Goal: Task Accomplishment & Management: Manage account settings

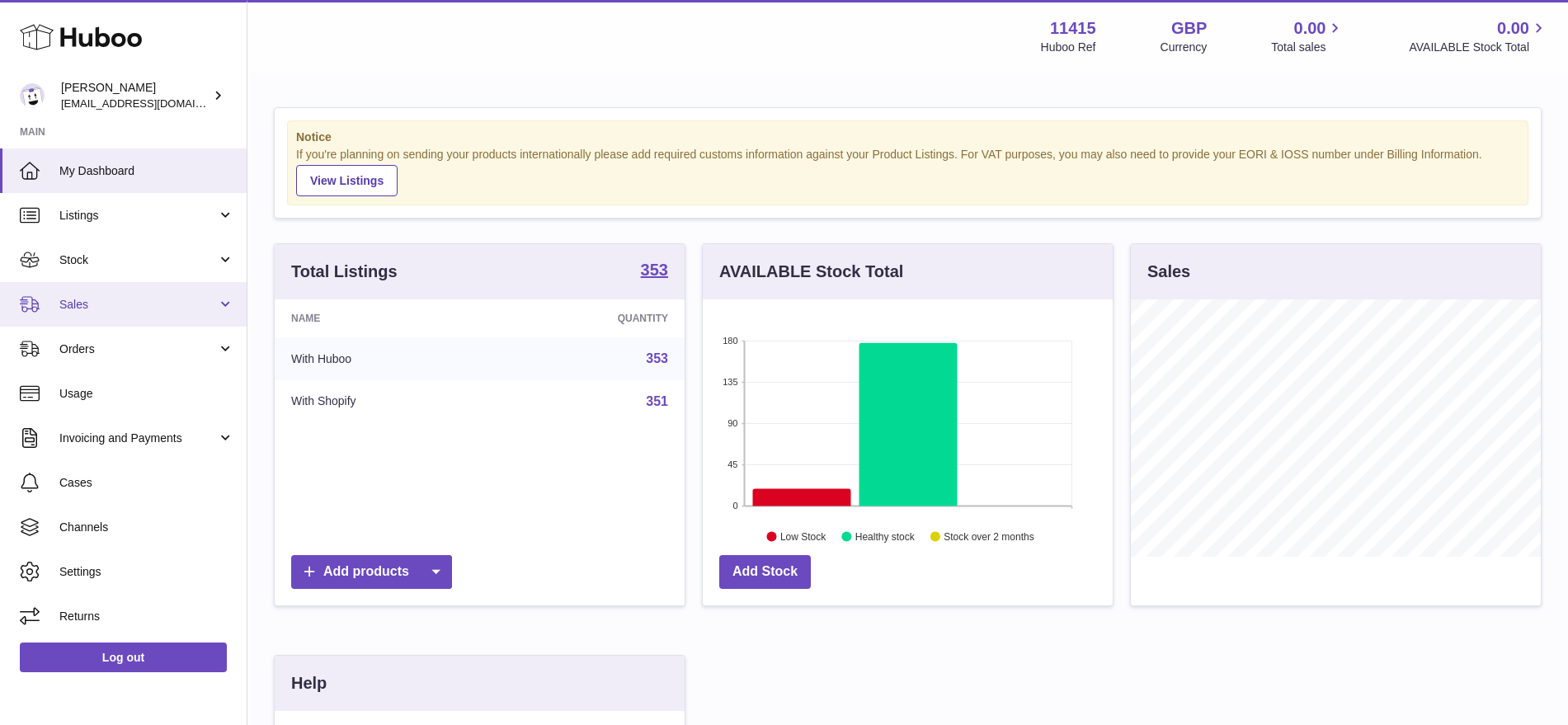
click at [165, 300] on span "Sales" at bounding box center [138, 305] width 157 height 16
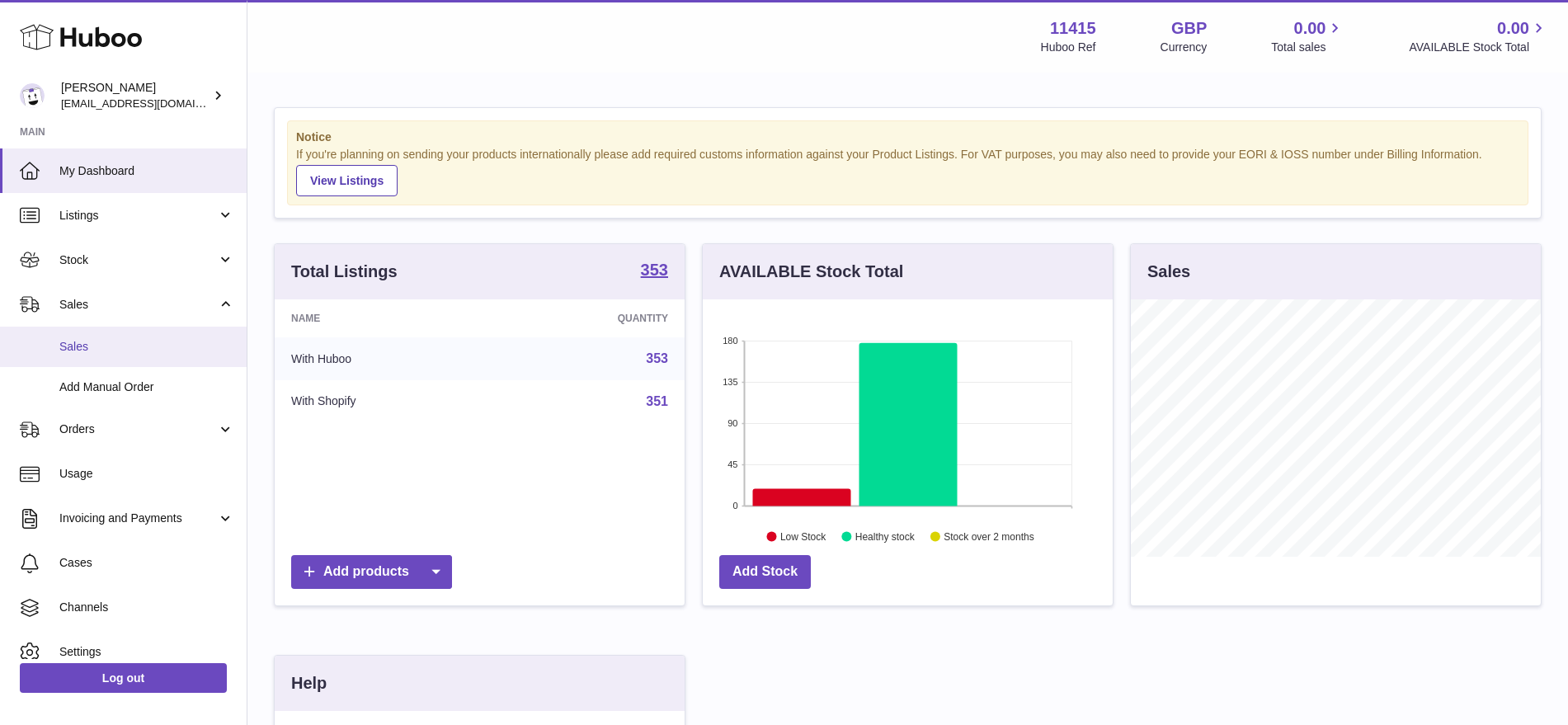
click at [146, 341] on span "Sales" at bounding box center [147, 347] width 175 height 16
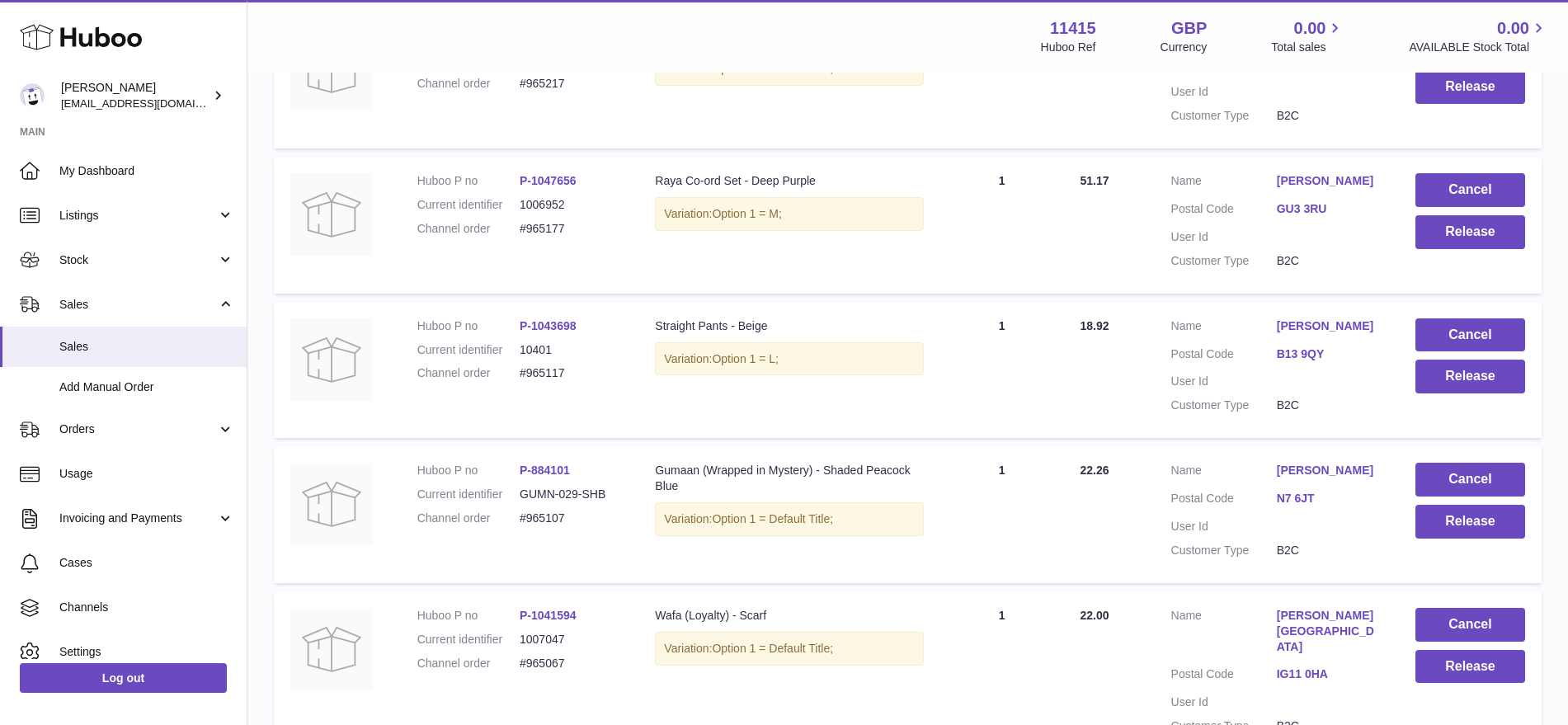
scroll to position [199, 0]
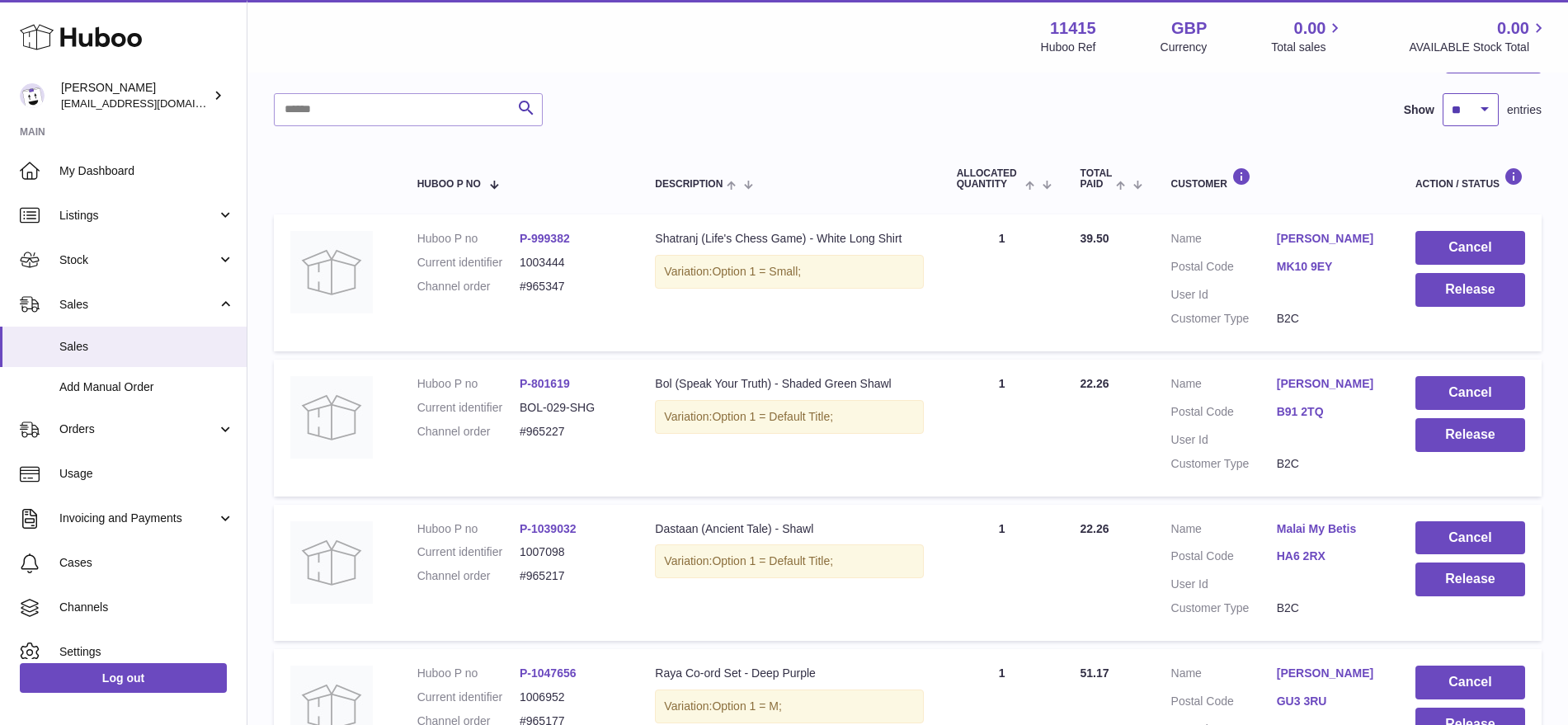
click at [1487, 108] on select "** ** ** ***" at bounding box center [1470, 110] width 56 height 33
select select "***"
click at [1442, 94] on select "** ** ** ***" at bounding box center [1470, 110] width 56 height 33
click at [445, 110] on input "text" at bounding box center [408, 110] width 269 height 33
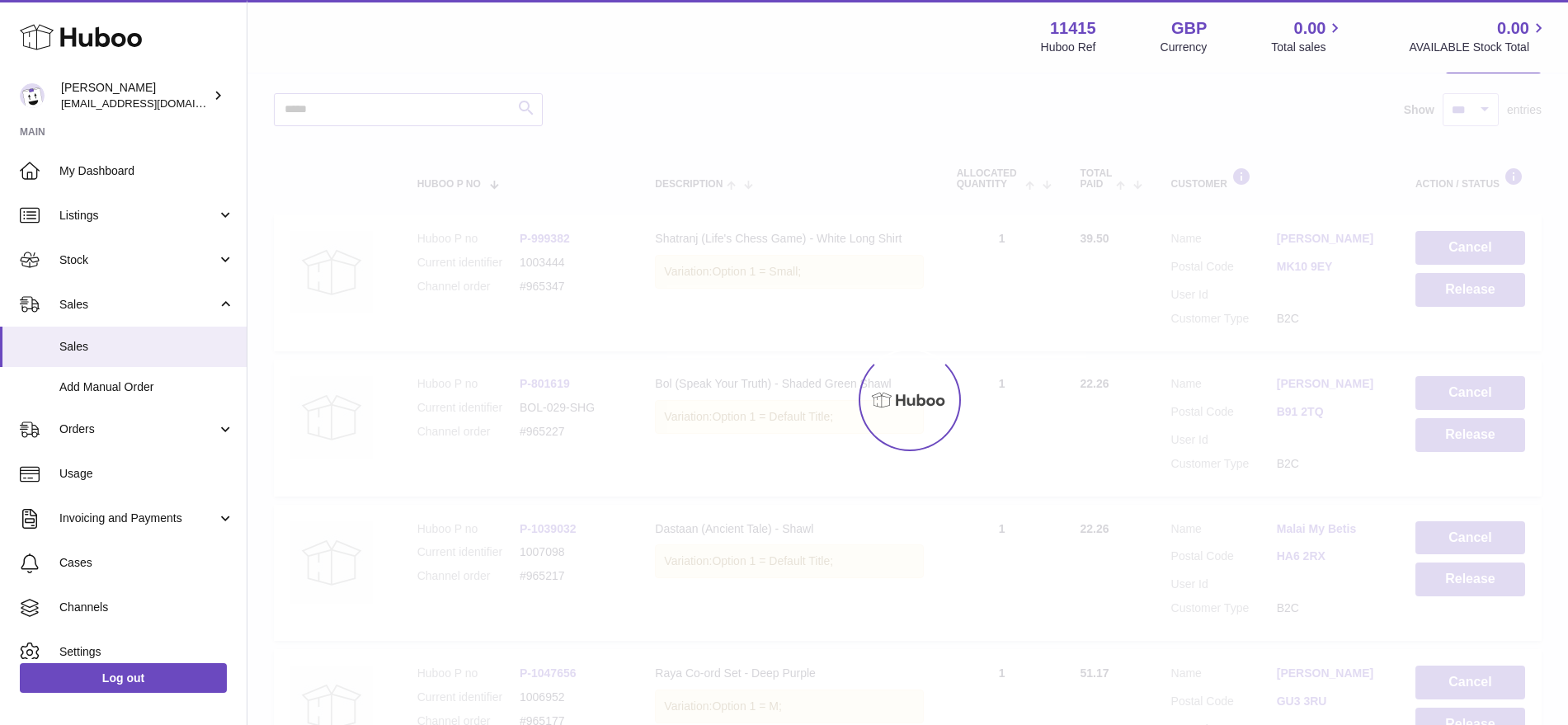
type input "******"
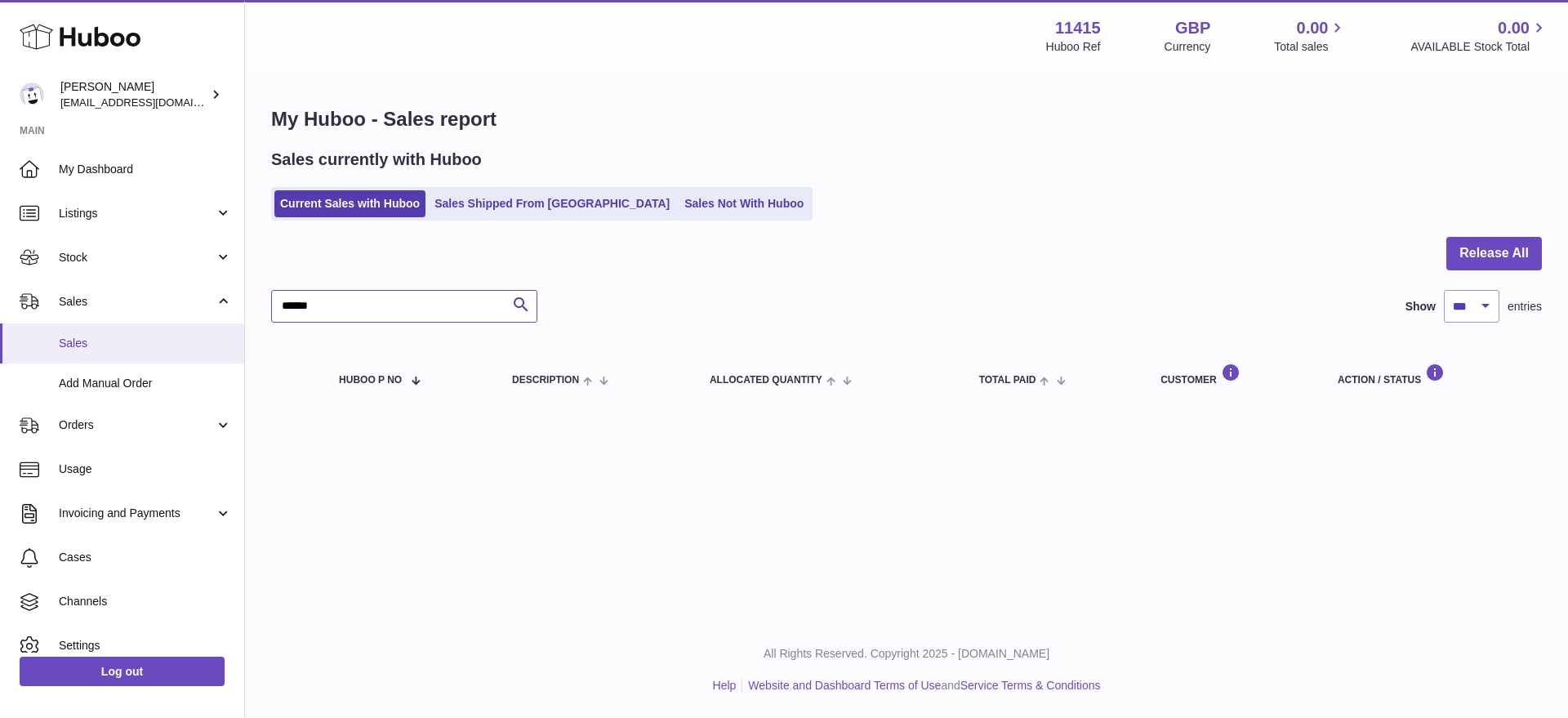
drag, startPoint x: 321, startPoint y: 315, endPoint x: 185, endPoint y: 323, distance: 136.2
click at [185, 323] on div "Huboo Muhammad Salman care@shopmanto.uk Main My Dashboard Listings Not with Hub…" at bounding box center [784, 359] width 1568 height 718
click at [463, 205] on div "Menu Huboo 11415 Huboo Ref GBP Currency 0.00 Total sales 0.00 AVAILABLE Stock T…" at bounding box center [906, 221] width 1323 height 443
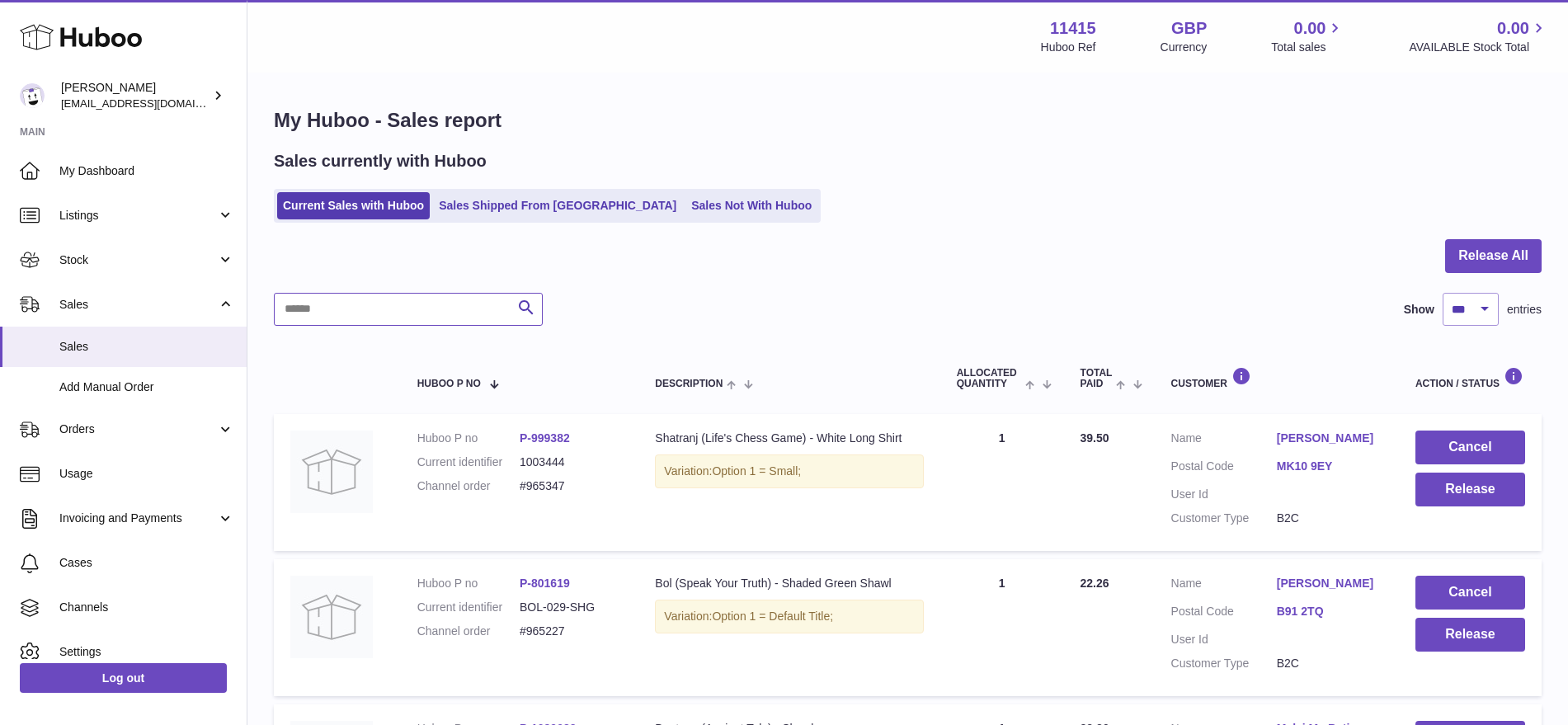
click at [329, 322] on input "text" at bounding box center [408, 309] width 269 height 33
paste input "******"
type input "******"
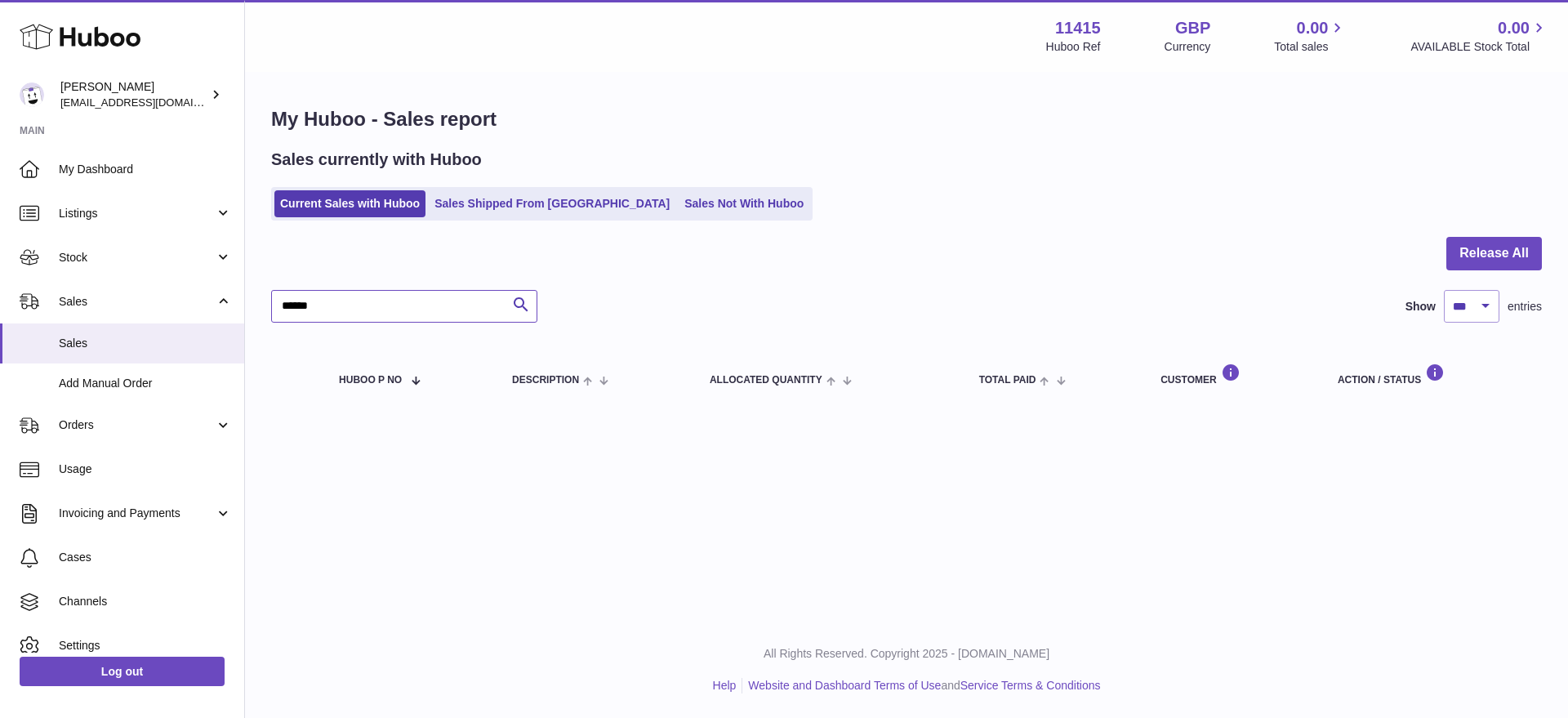
drag, startPoint x: 392, startPoint y: 307, endPoint x: 254, endPoint y: 315, distance: 138.2
click at [257, 315] on div "My Huboo - Sales report Sales currently with Huboo Current Sales with Huboo Sal…" at bounding box center [906, 258] width 1323 height 369
click at [626, 198] on div "Menu Huboo 11415 Huboo Ref GBP Currency 0.00 Total sales 0.00 AVAILABLE Stock T…" at bounding box center [906, 221] width 1323 height 443
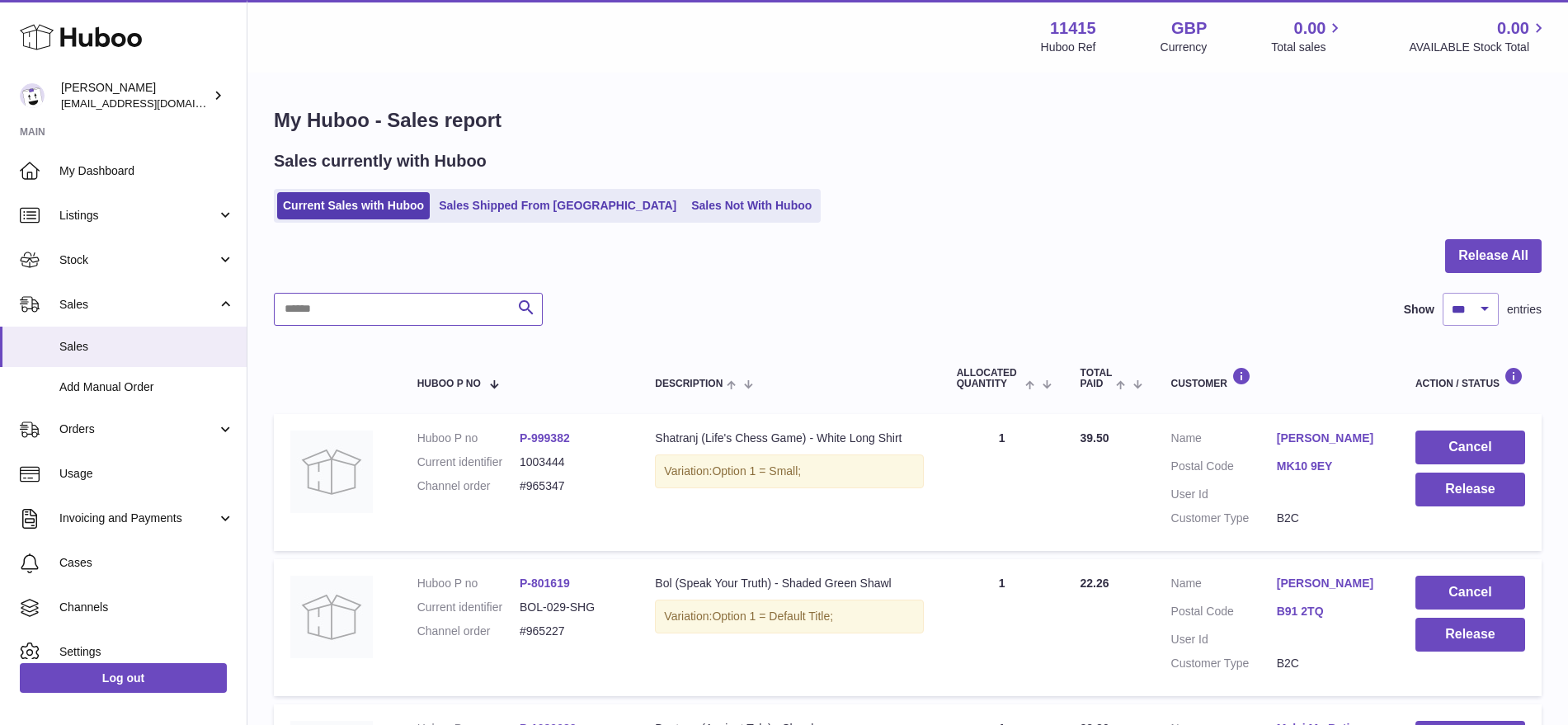
click at [344, 323] on input "text" at bounding box center [408, 309] width 269 height 33
paste input "******"
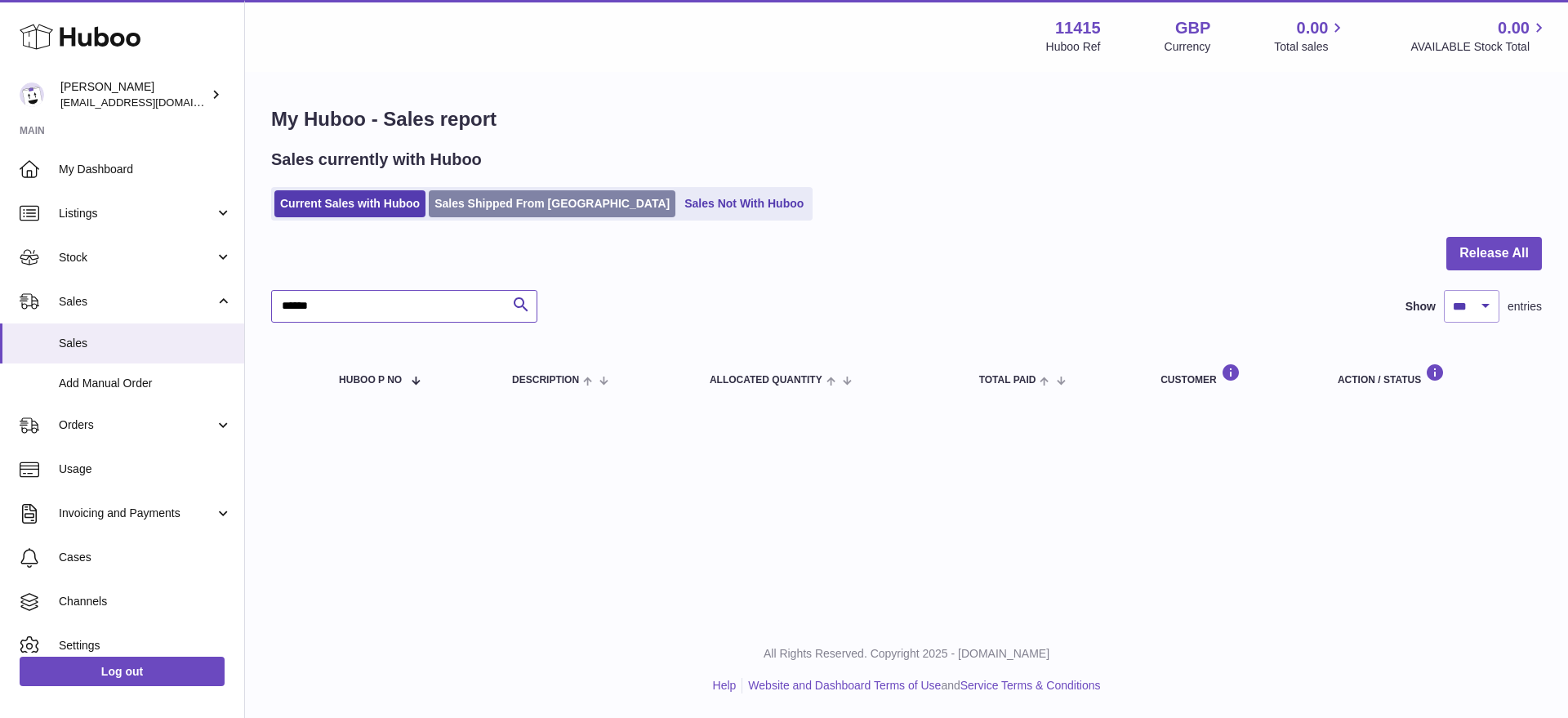
type input "******"
click at [514, 204] on link "Sales Shipped From Huboo" at bounding box center [552, 203] width 247 height 27
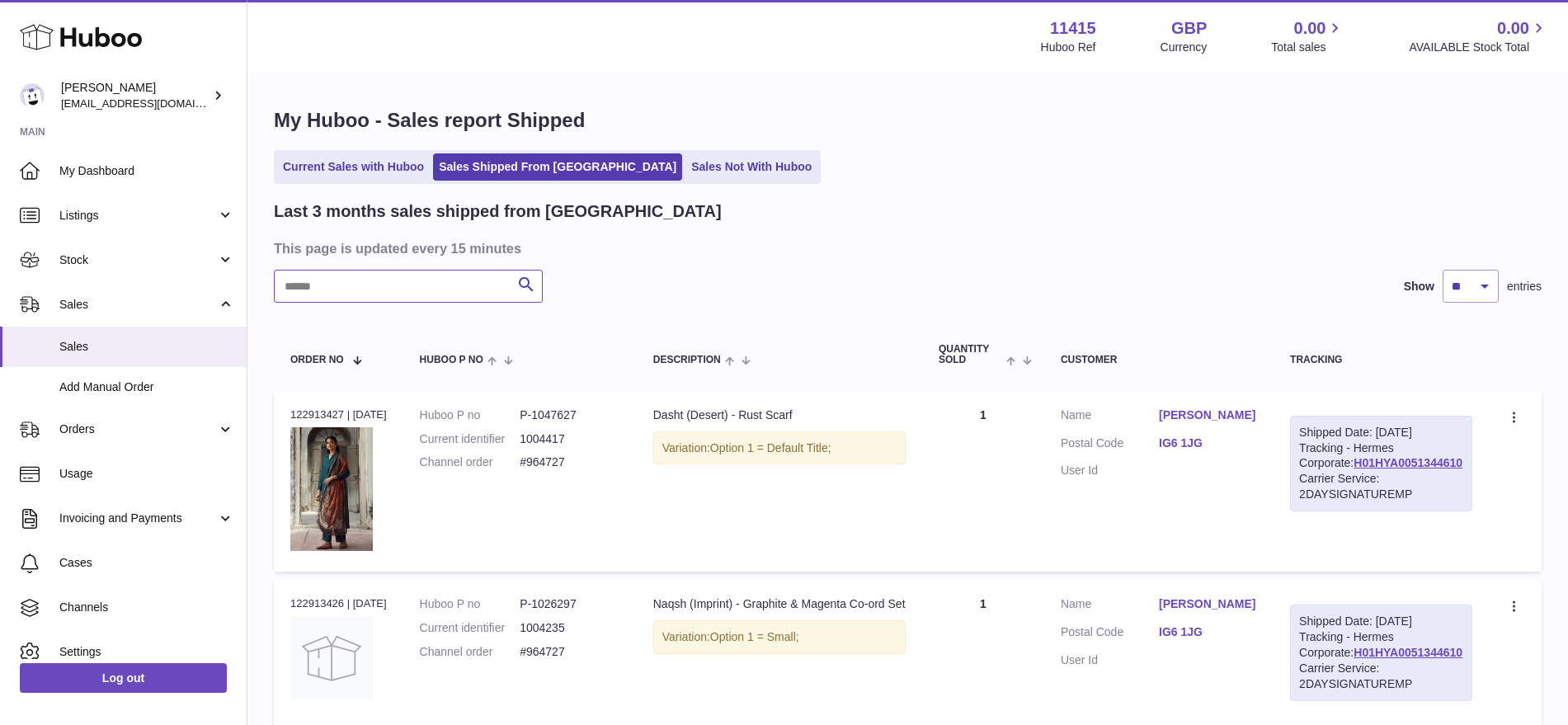
click at [358, 291] on input "text" at bounding box center [408, 286] width 269 height 33
paste input "******"
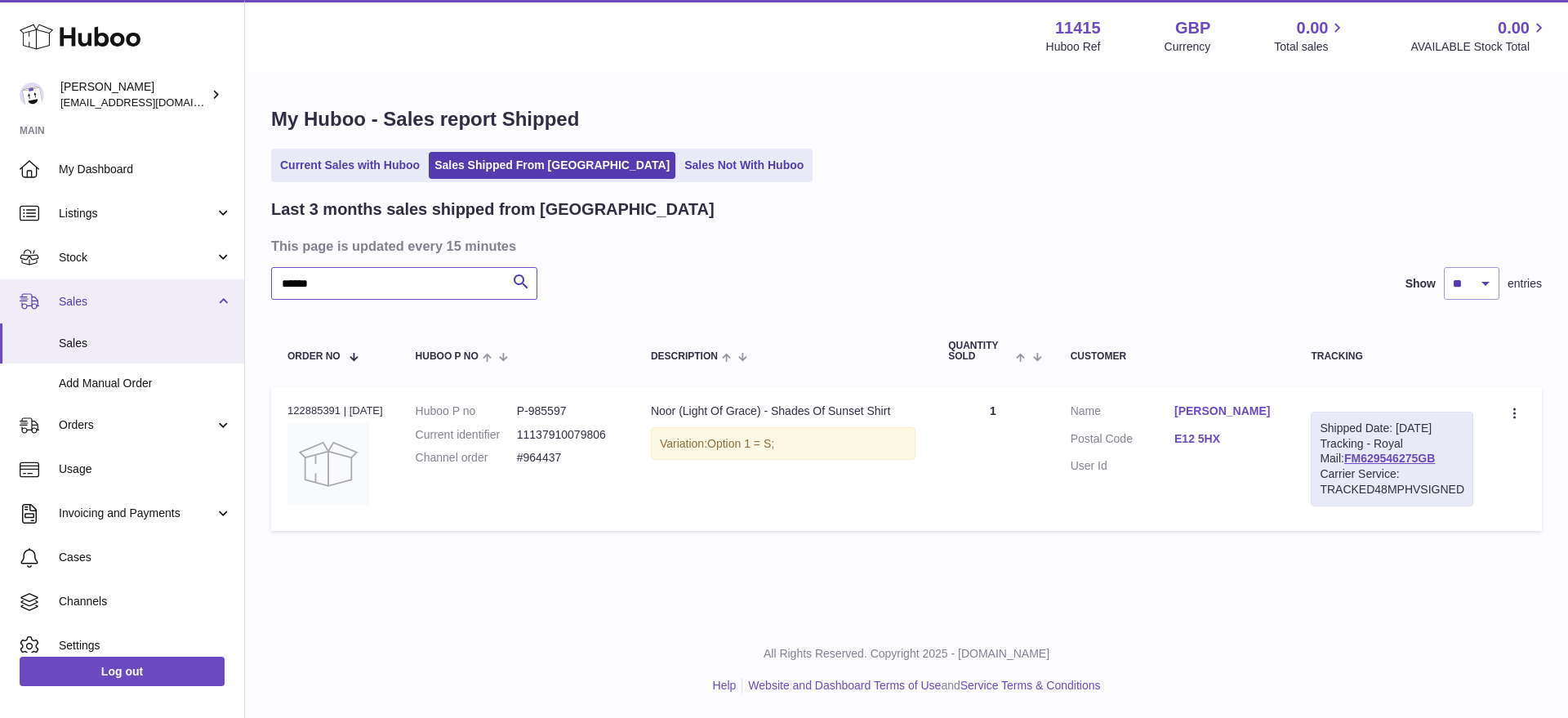
drag, startPoint x: 315, startPoint y: 285, endPoint x: 203, endPoint y: 284, distance: 112.0
click at [203, 284] on div "Huboo Muhammad Salman care@shopmanto.uk Main My Dashboard Listings Not with Hub…" at bounding box center [784, 359] width 1568 height 718
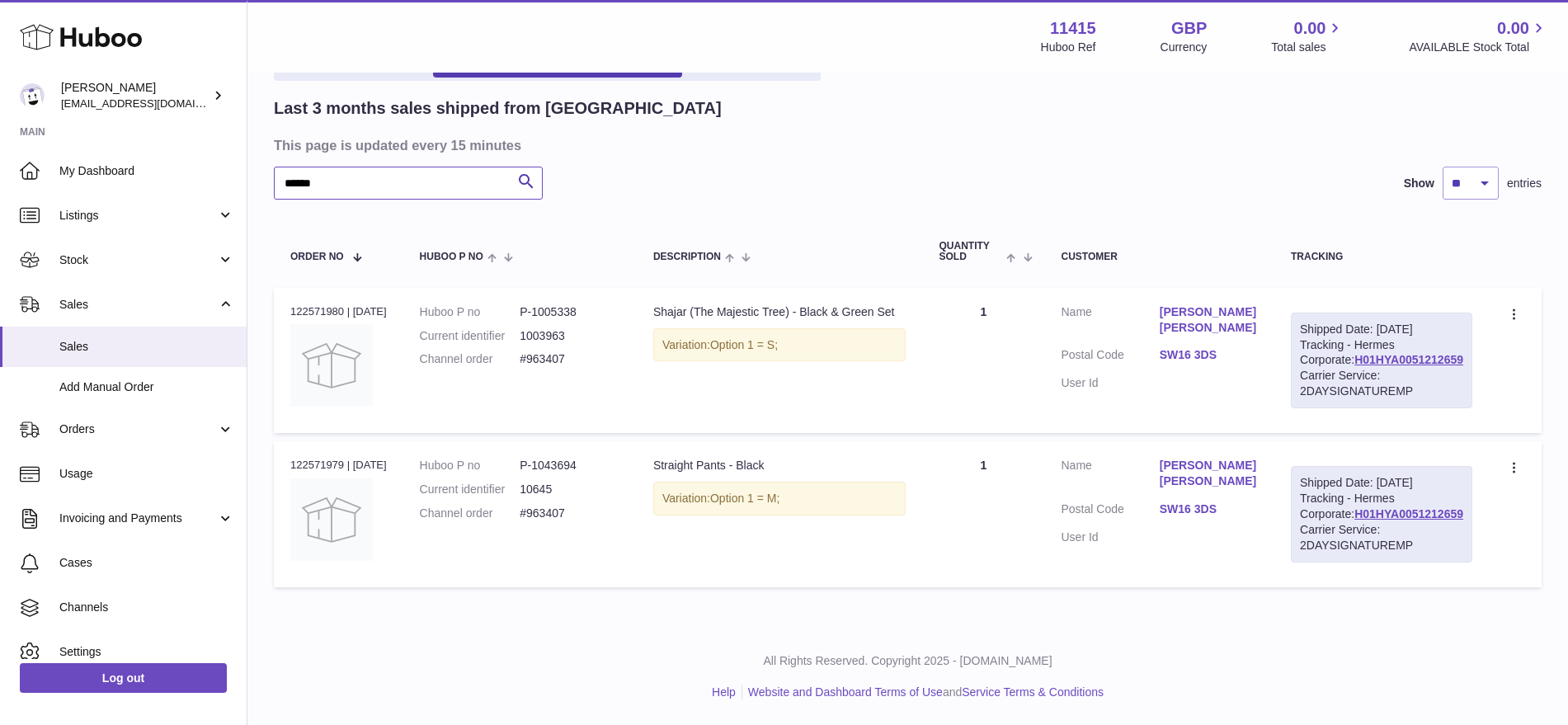
scroll to position [165, 0]
drag, startPoint x: 1465, startPoint y: 333, endPoint x: 1341, endPoint y: 329, distance: 124.1
click at [1341, 329] on div "Shipped Date: 11th Aug 2025 Tracking - Hermes Corporate: H01HYA0051212659 Carri…" at bounding box center [1382, 361] width 181 height 96
copy link "H01HYA0051212659"
drag, startPoint x: 346, startPoint y: 114, endPoint x: 209, endPoint y: 120, distance: 137.1
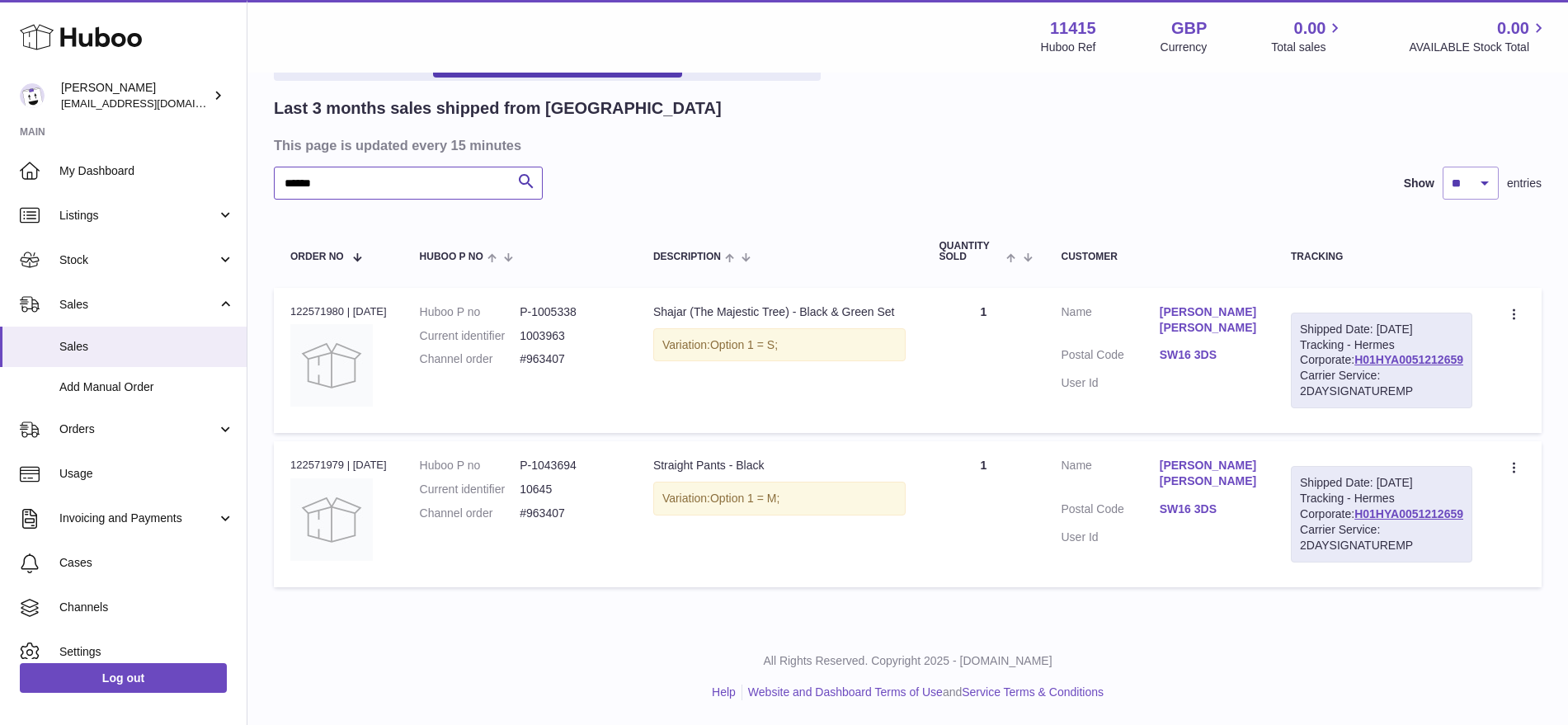
click at [210, 120] on div "Huboo Muhammad Salman care@shopmanto.uk Main My Dashboard Listings Not with Hub…" at bounding box center [784, 310] width 1568 height 828
paste input "*"
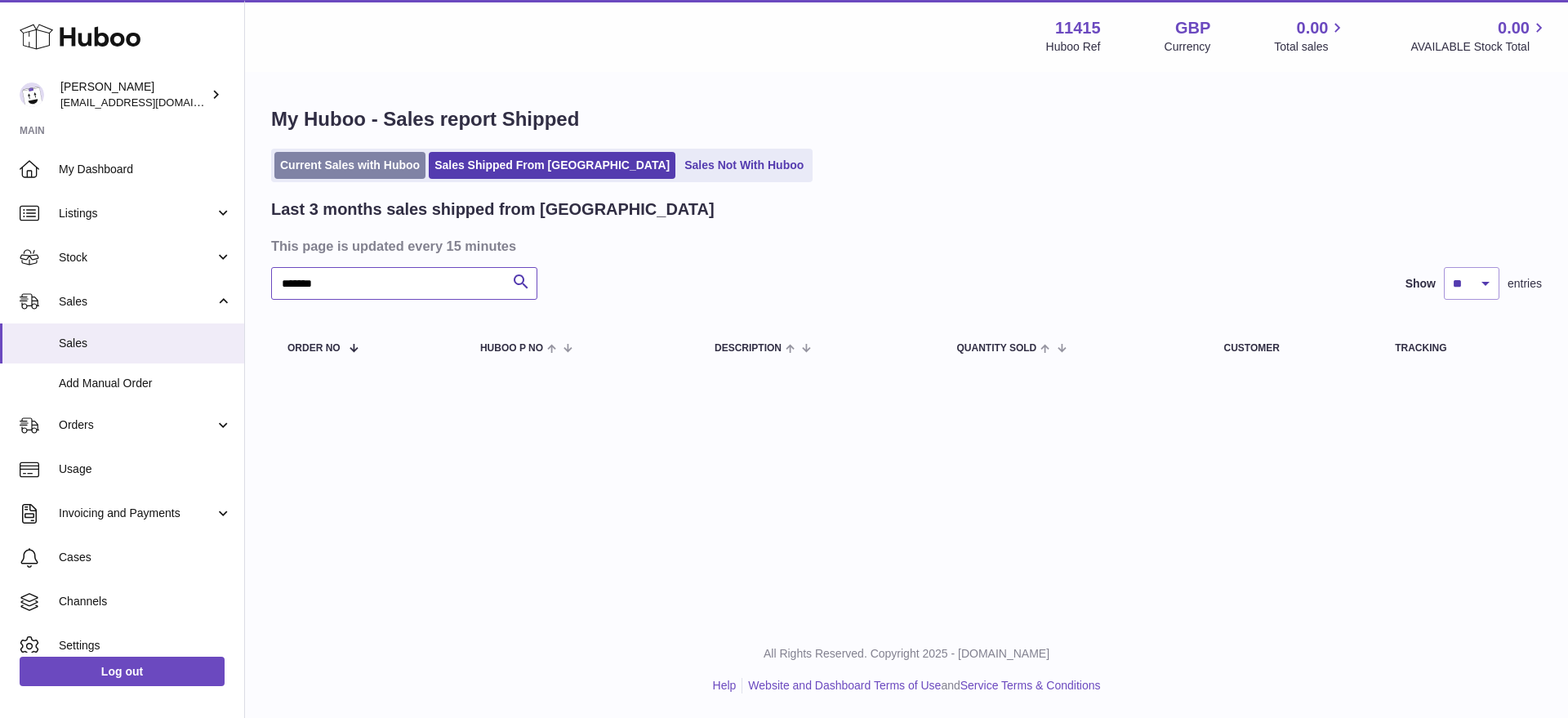
type input "*******"
click at [345, 156] on link "Current Sales with Huboo" at bounding box center [349, 165] width 151 height 27
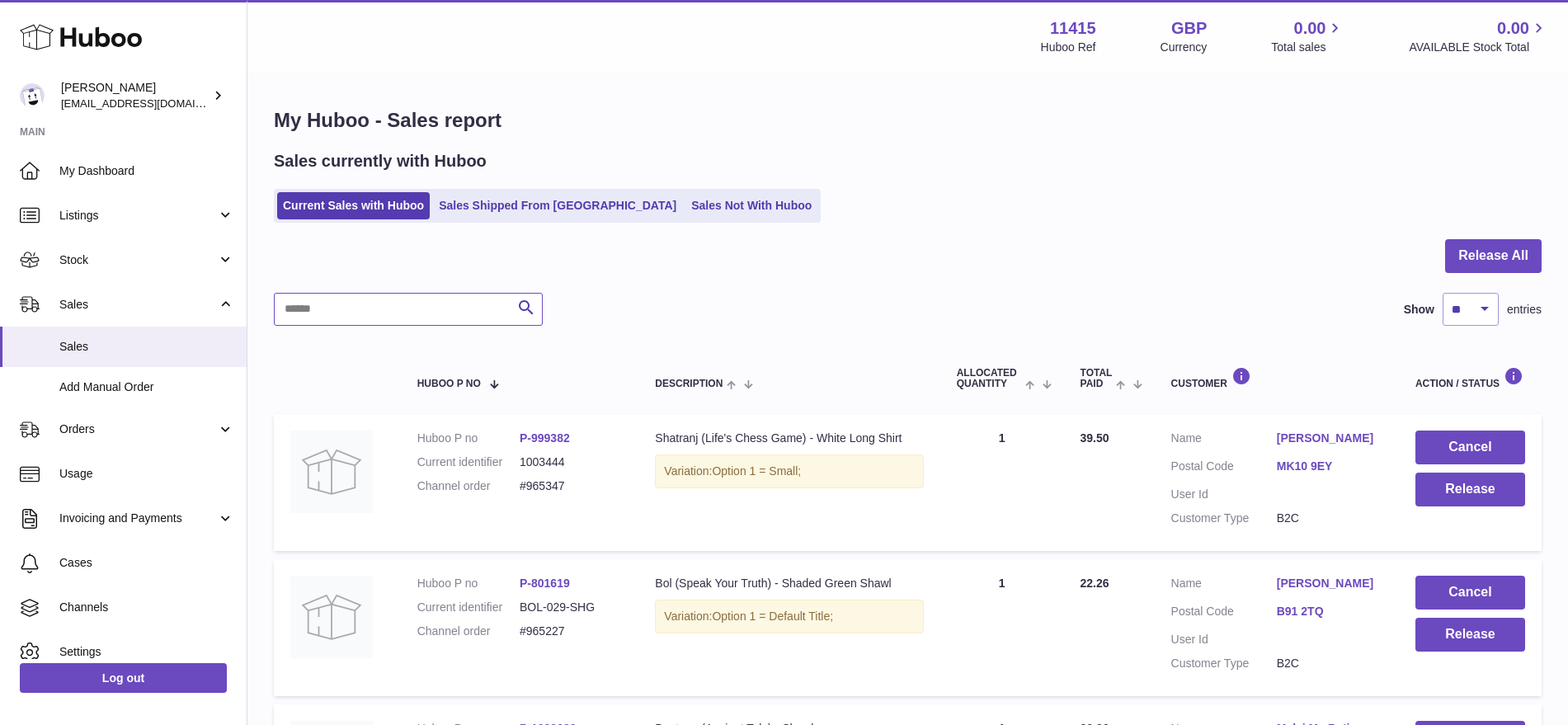
click at [336, 316] on input "text" at bounding box center [408, 309] width 269 height 33
paste input "*******"
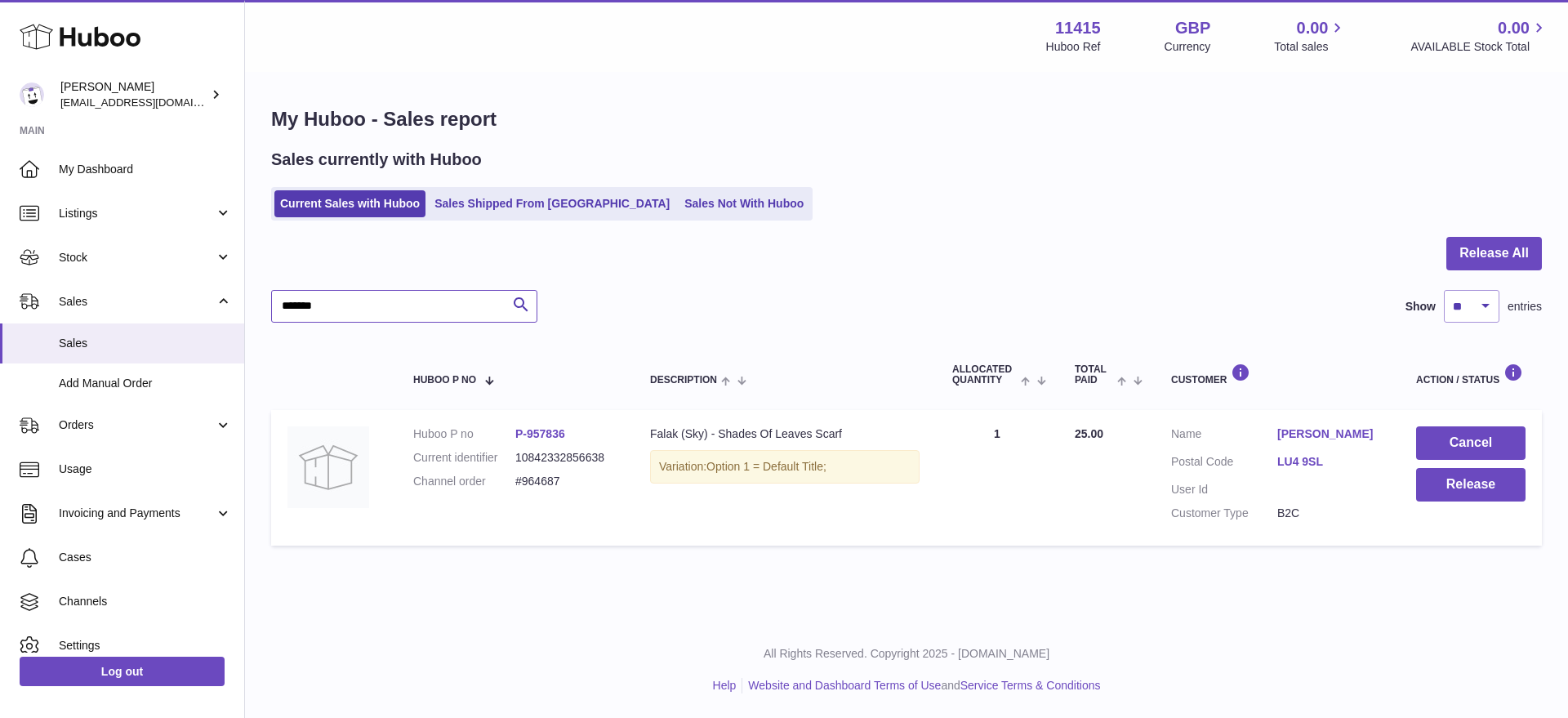
click at [289, 306] on input "*******" at bounding box center [404, 306] width 266 height 33
type input "******"
click at [1455, 482] on button "Release" at bounding box center [1470, 485] width 109 height 34
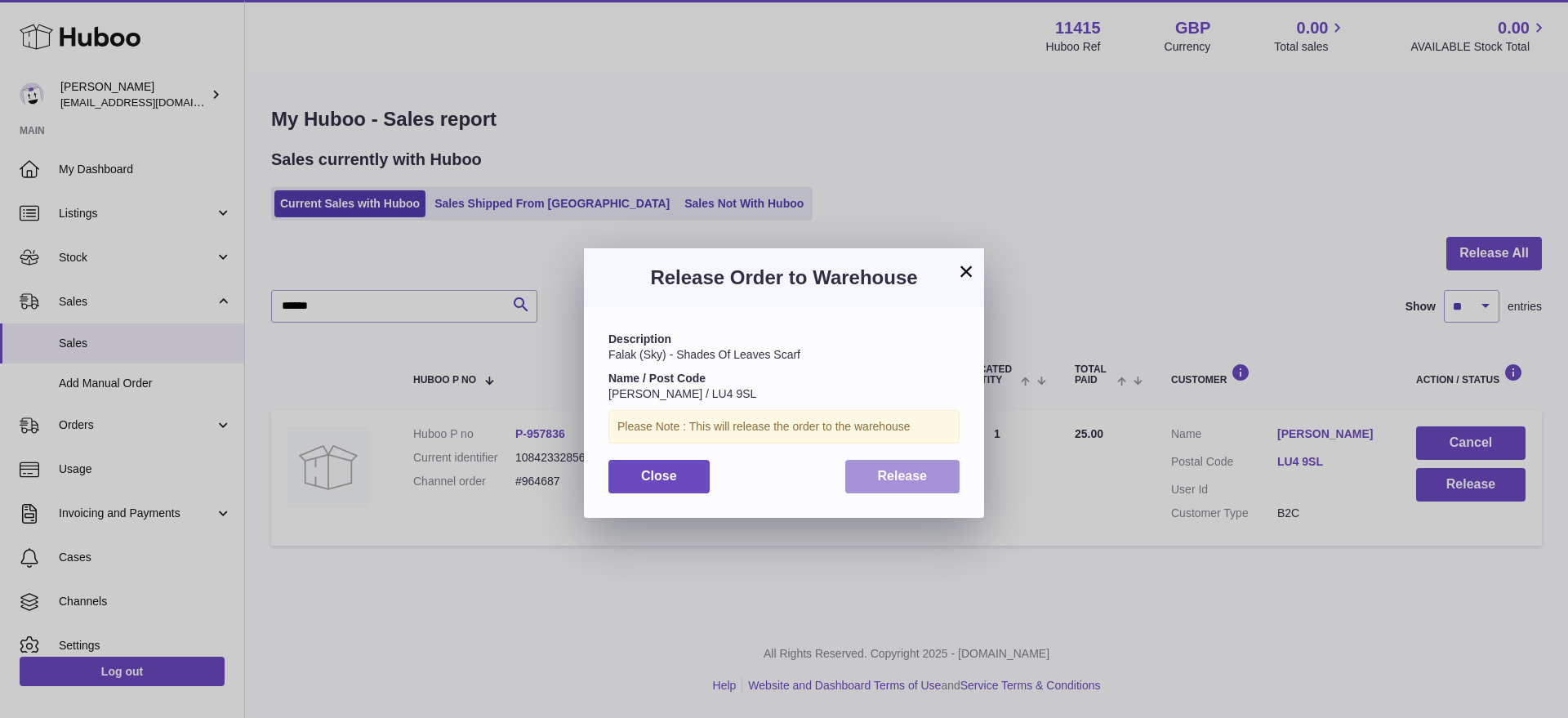
click at [931, 478] on button "Release" at bounding box center [902, 476] width 115 height 34
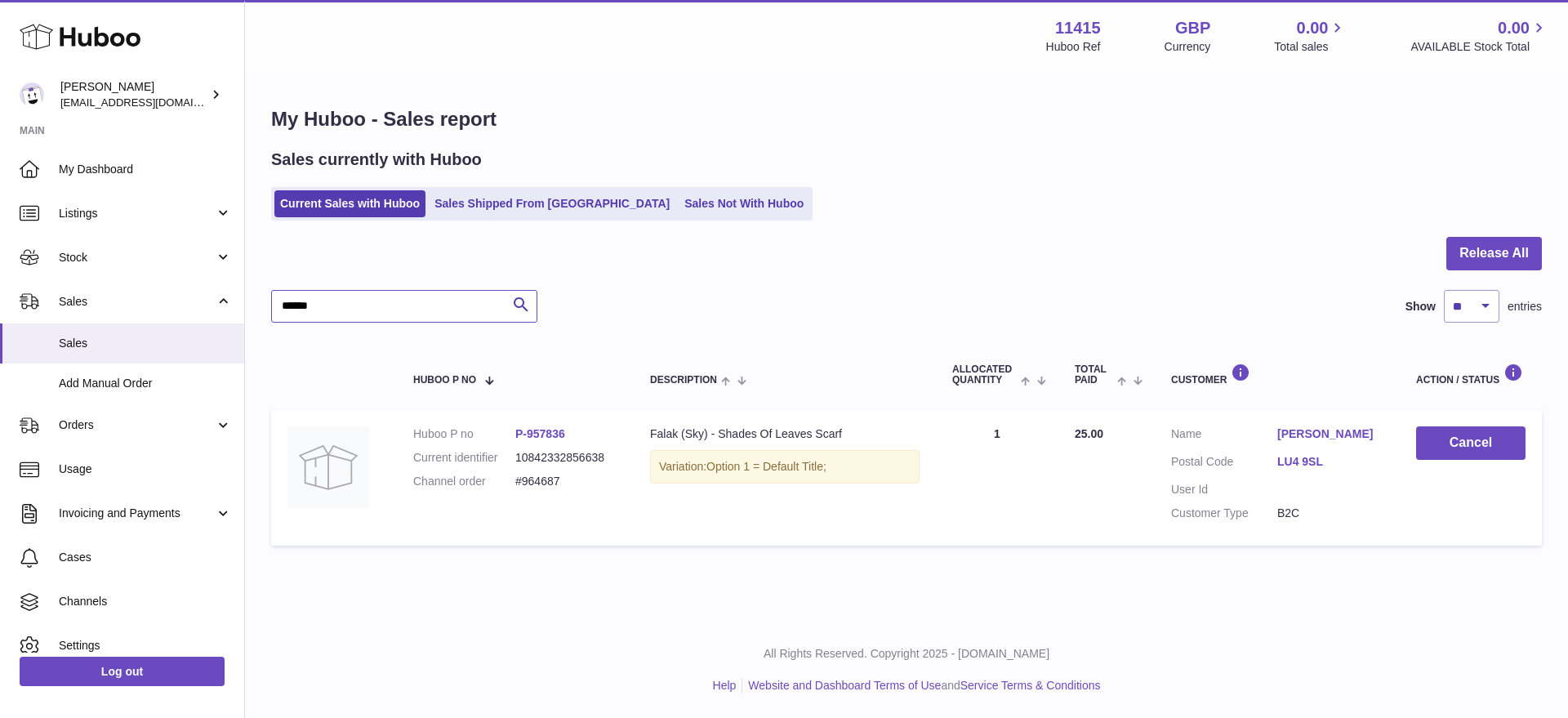
drag, startPoint x: 359, startPoint y: 308, endPoint x: 251, endPoint y: 306, distance: 108.0
click at [254, 306] on div "My Huboo - Sales report Sales currently with Huboo Current Sales with Huboo Sal…" at bounding box center [906, 330] width 1323 height 513
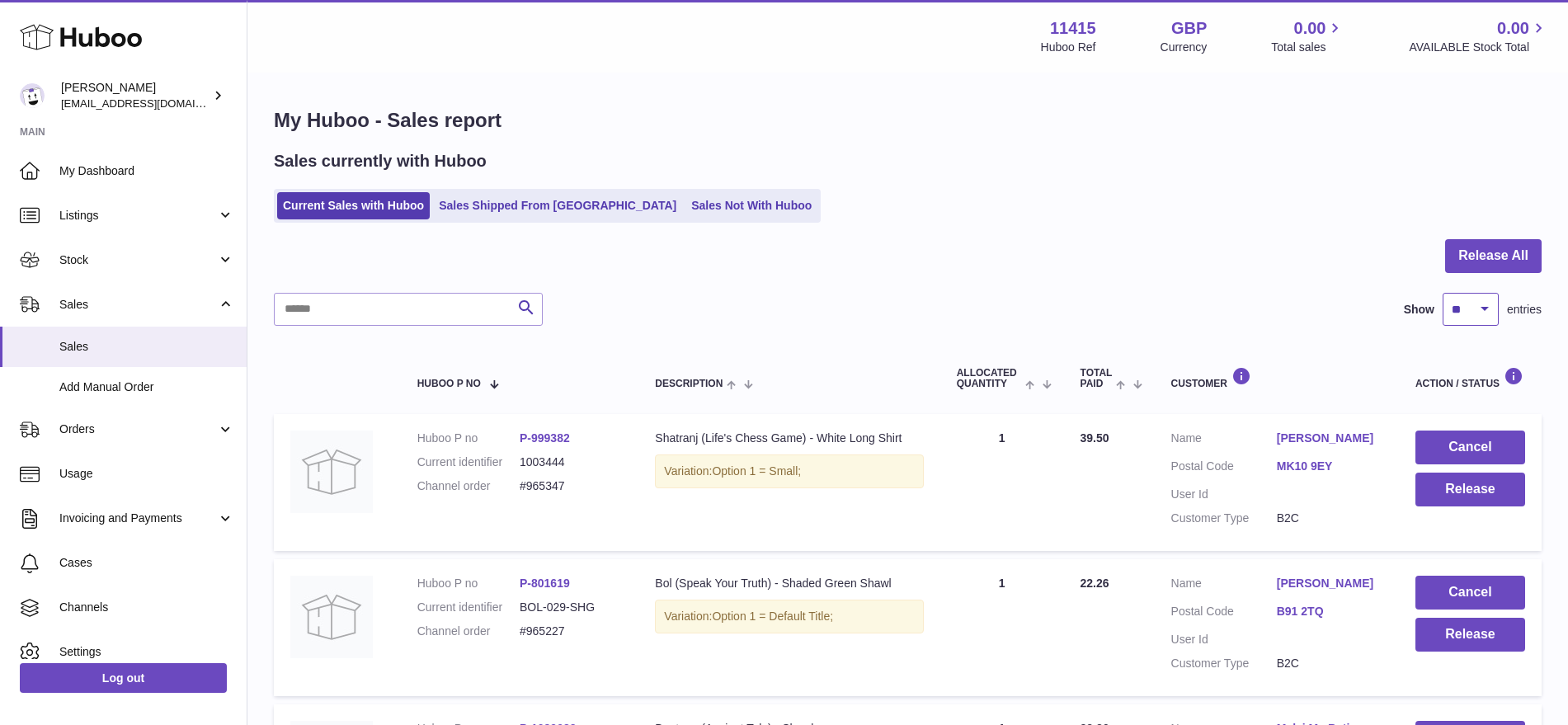
click at [1478, 307] on select "** ** ** ***" at bounding box center [1470, 309] width 56 height 33
select select "***"
click at [1442, 293] on select "** ** ** ***" at bounding box center [1470, 309] width 56 height 33
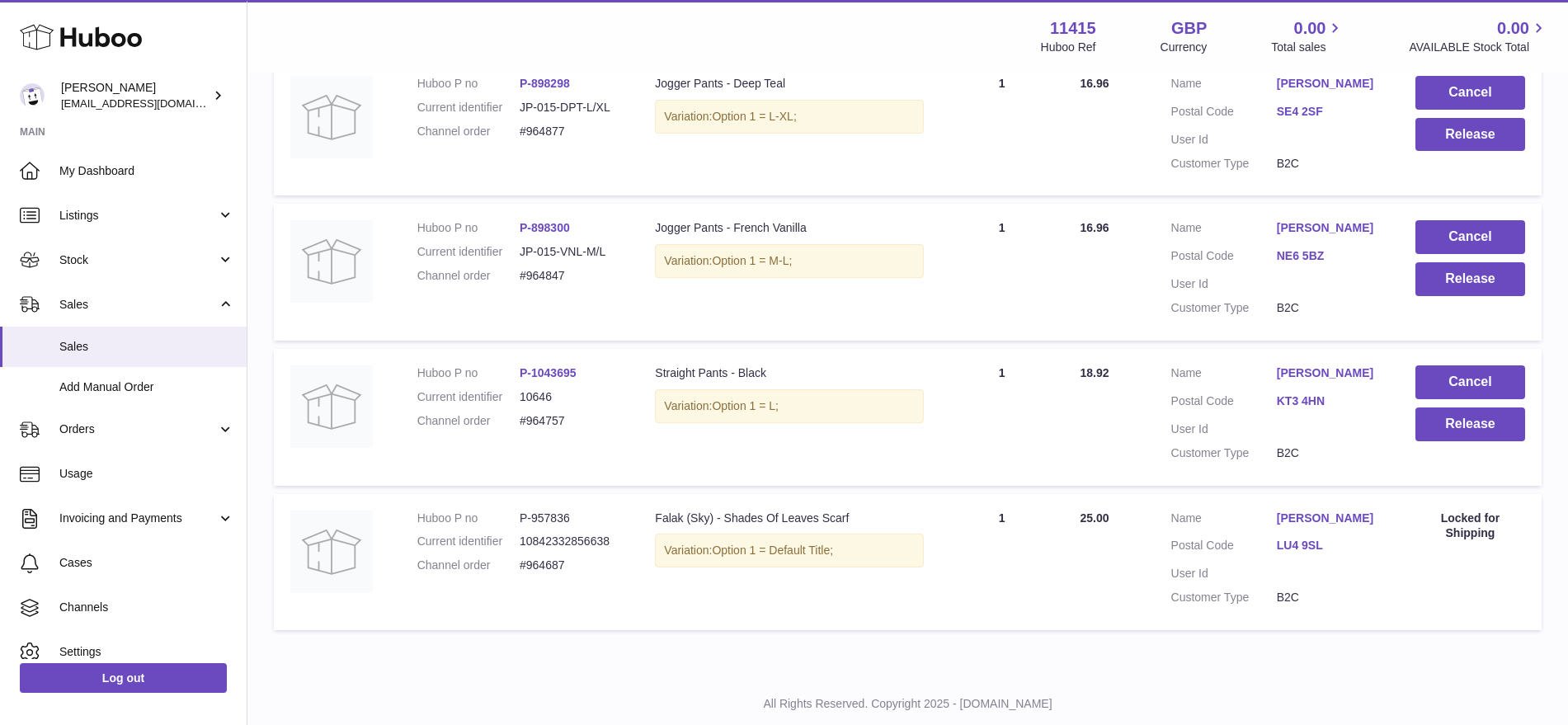
scroll to position [2305, 0]
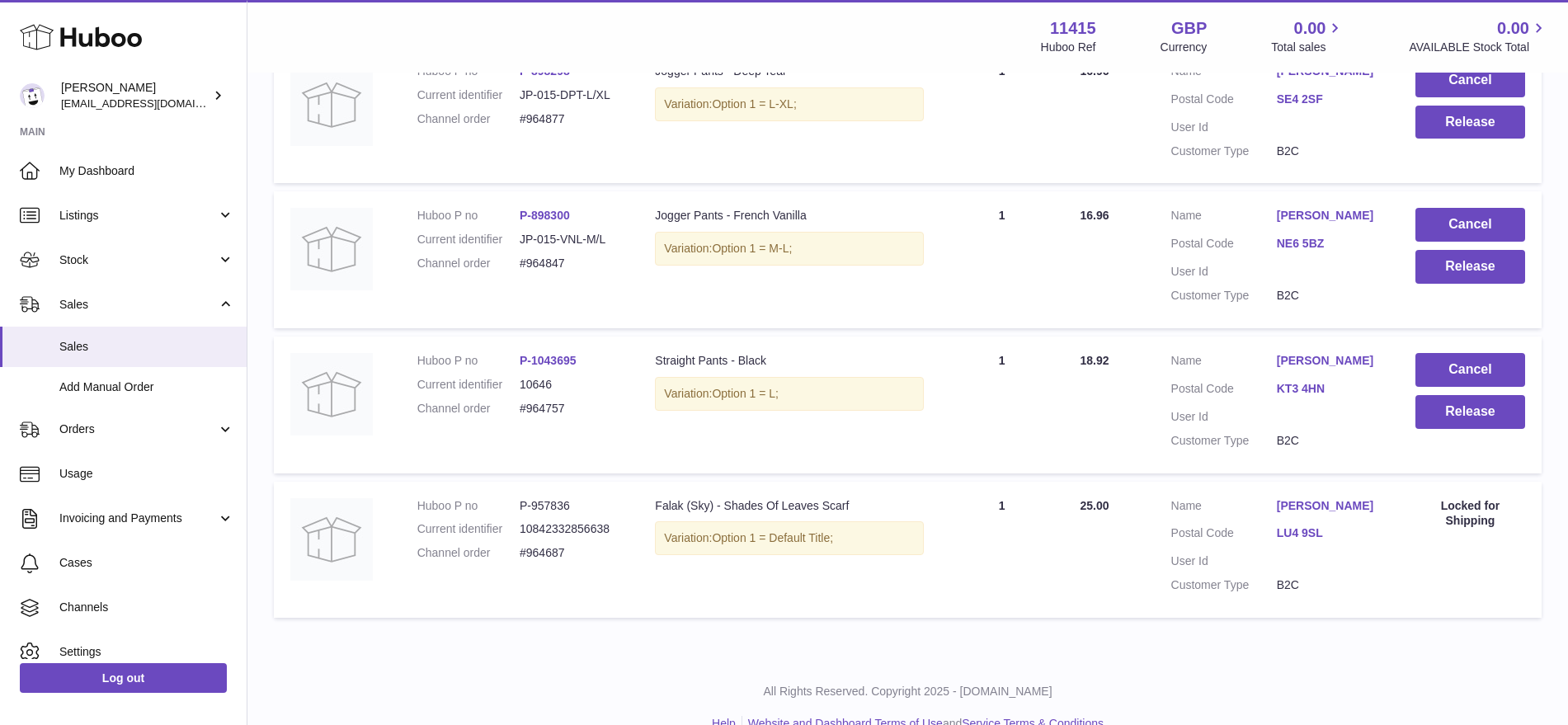
click at [660, 562] on td "Description Falak (Sky) - Shades Of Leaves Scarf Variation: Option 1 = Default …" at bounding box center [789, 550] width 301 height 136
drag, startPoint x: 554, startPoint y: 381, endPoint x: 521, endPoint y: 384, distance: 33.1
click at [521, 400] on dd "#964757" at bounding box center [571, 408] width 103 height 16
copy dd "#964757"
click at [621, 409] on td "Huboo P no P-1043695 Current identifier 10646 Channel order #964757" at bounding box center [519, 404] width 238 height 136
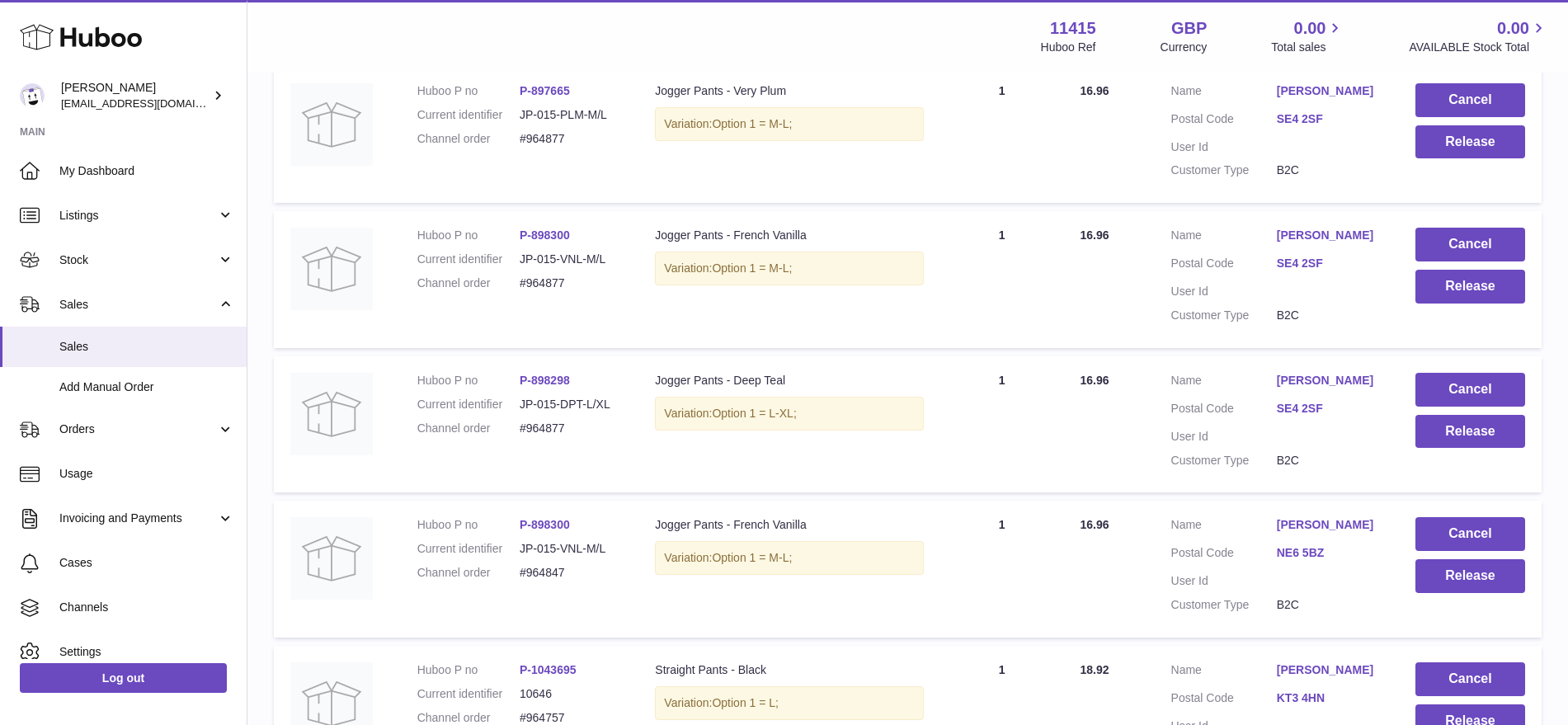
scroll to position [1893, 0]
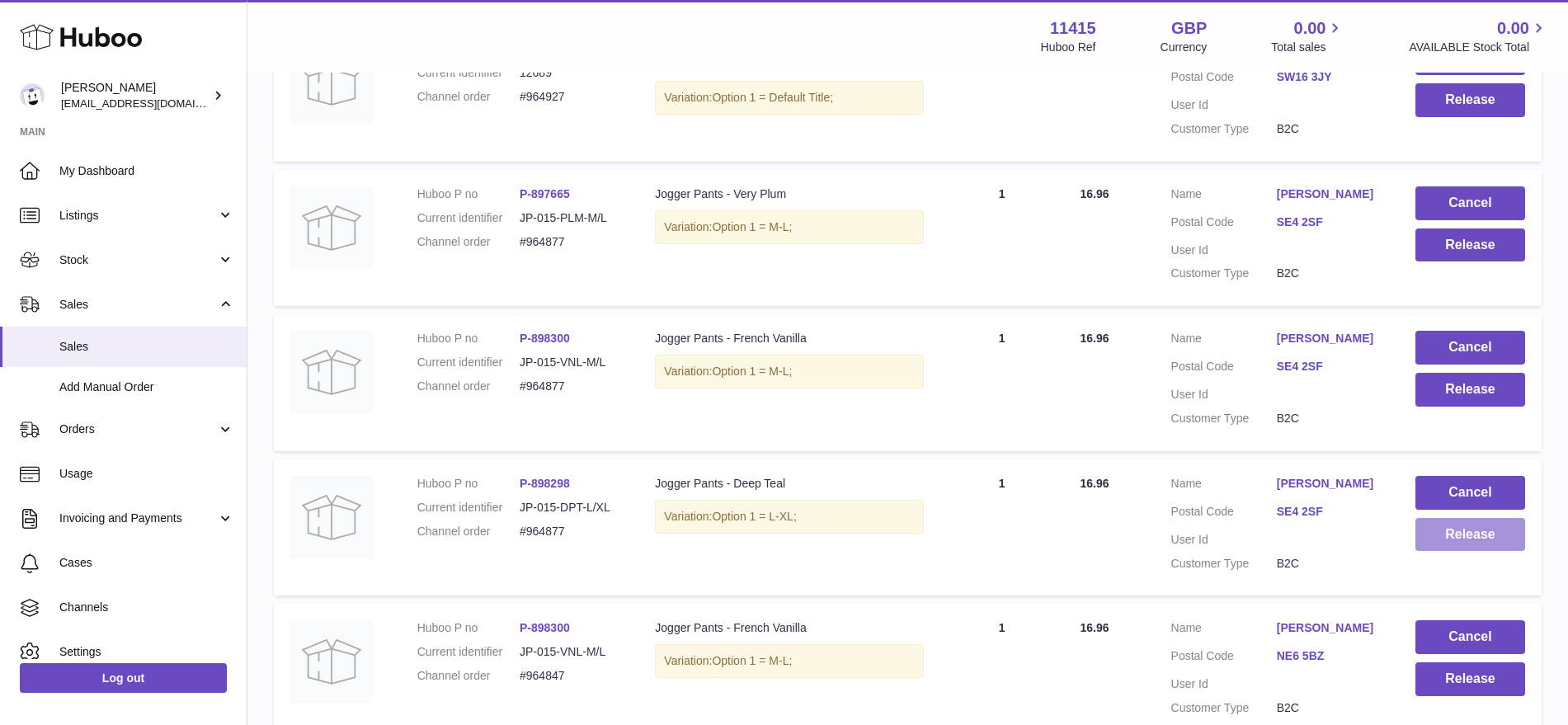
click at [1461, 518] on button "Release" at bounding box center [1470, 535] width 110 height 34
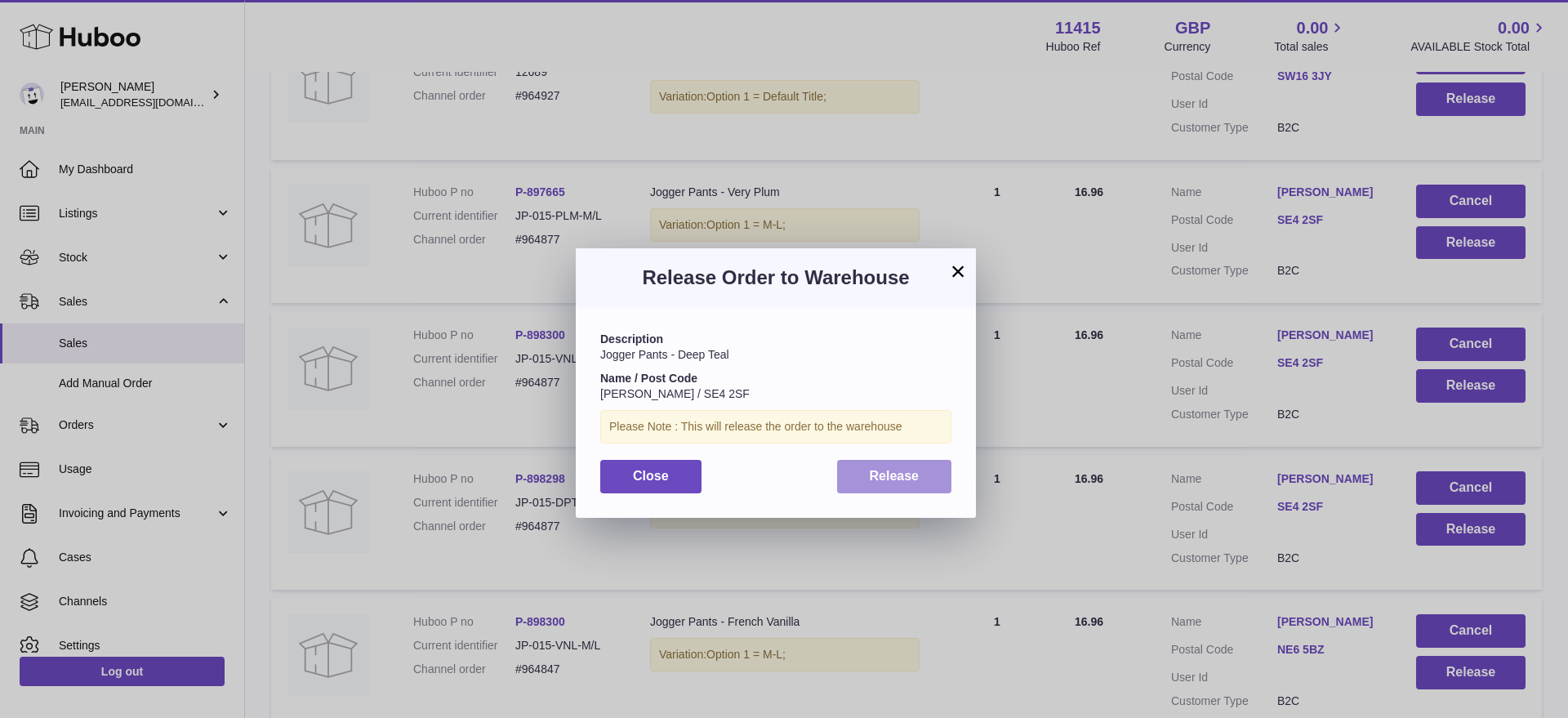
click at [873, 482] on span "Release" at bounding box center [894, 475] width 50 height 14
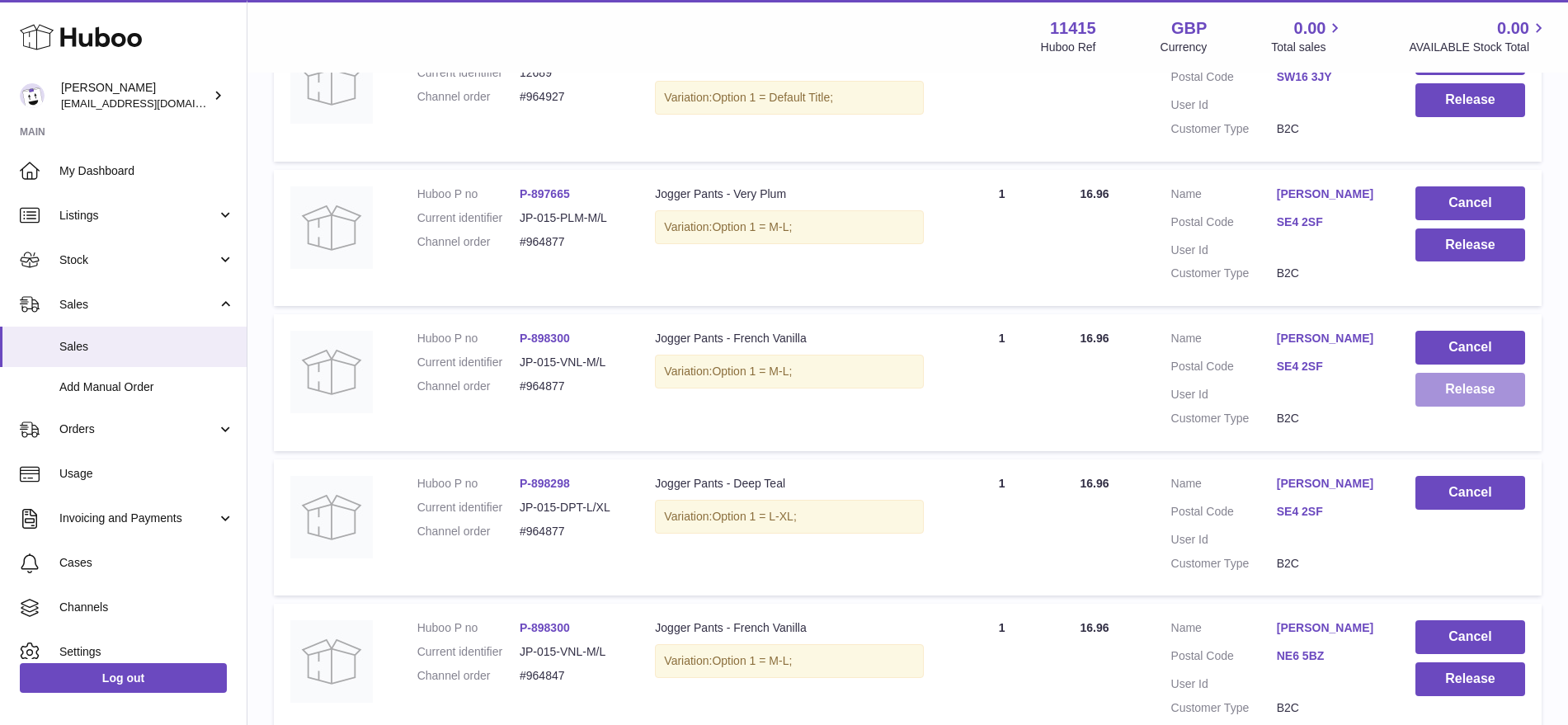
click at [1437, 372] on button "Release" at bounding box center [1470, 389] width 110 height 34
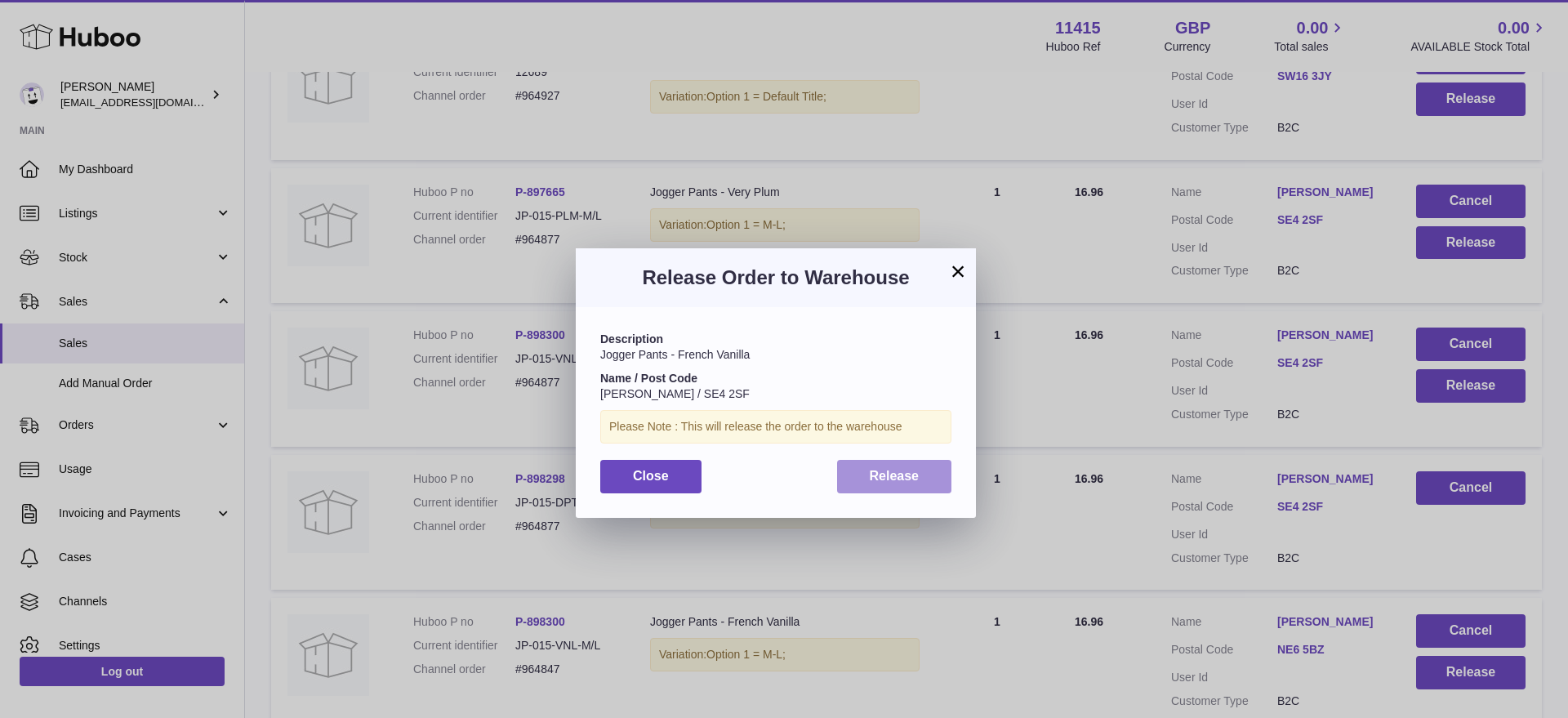
drag, startPoint x: 910, startPoint y: 473, endPoint x: 953, endPoint y: 468, distance: 43.3
click at [910, 473] on span "Release" at bounding box center [894, 475] width 50 height 14
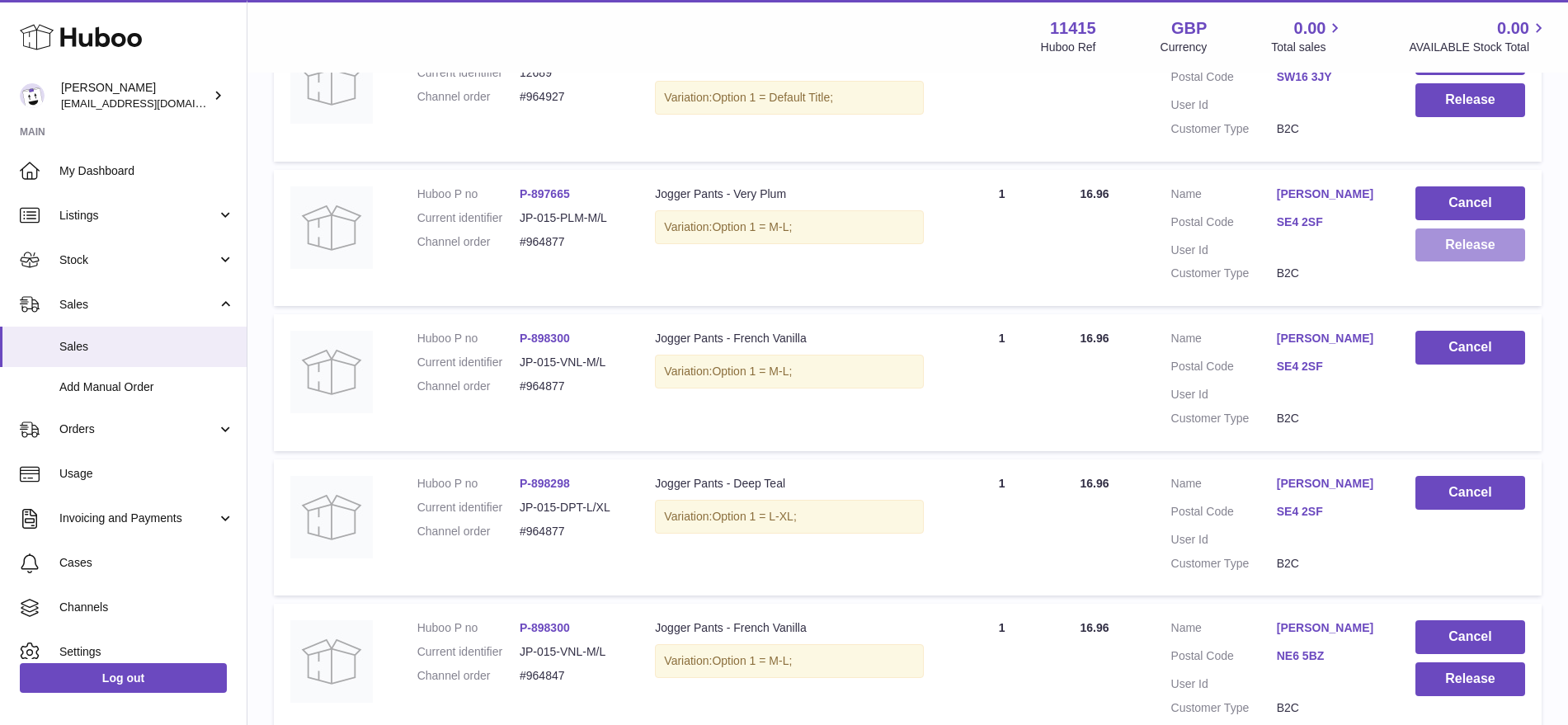
click at [1421, 228] on button "Release" at bounding box center [1470, 245] width 110 height 34
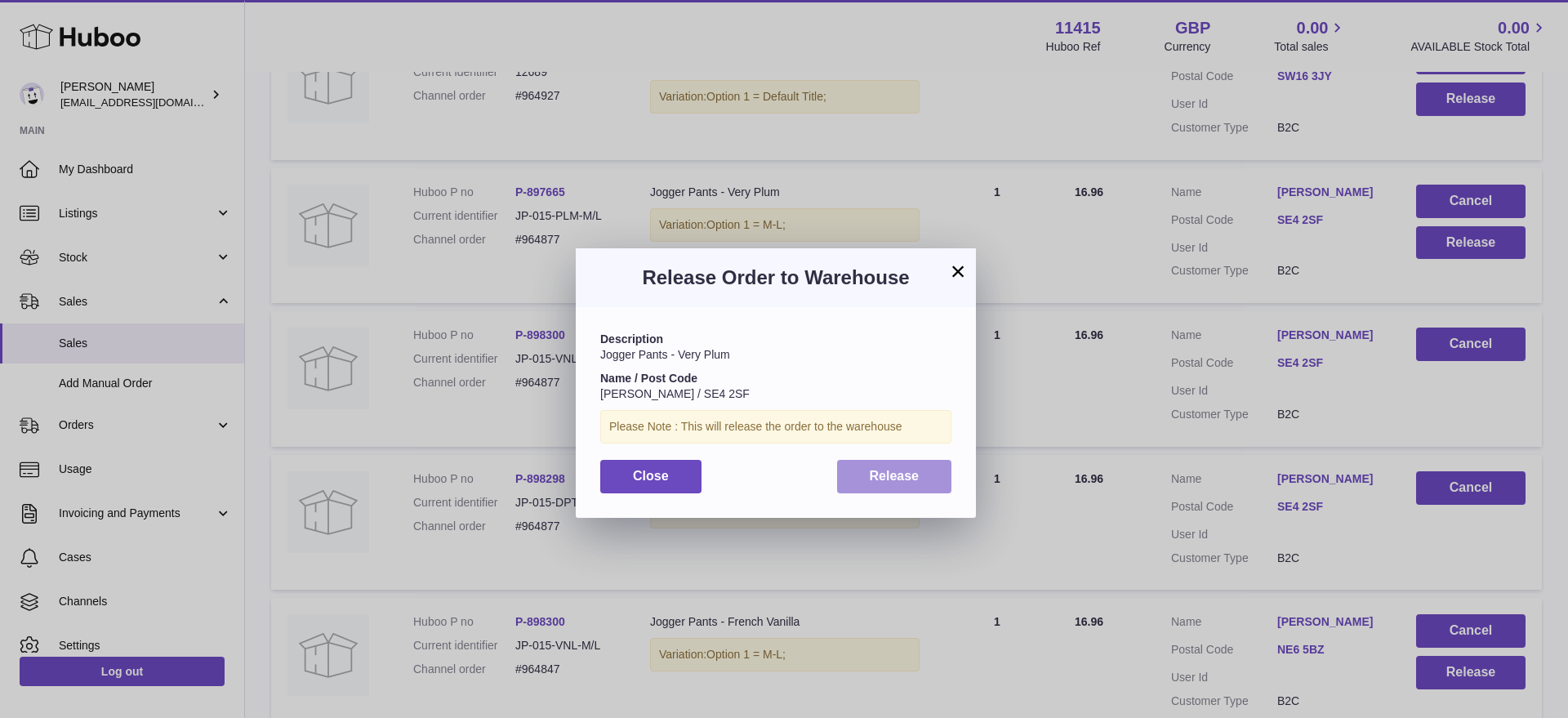
click at [883, 475] on span "Release" at bounding box center [894, 475] width 50 height 14
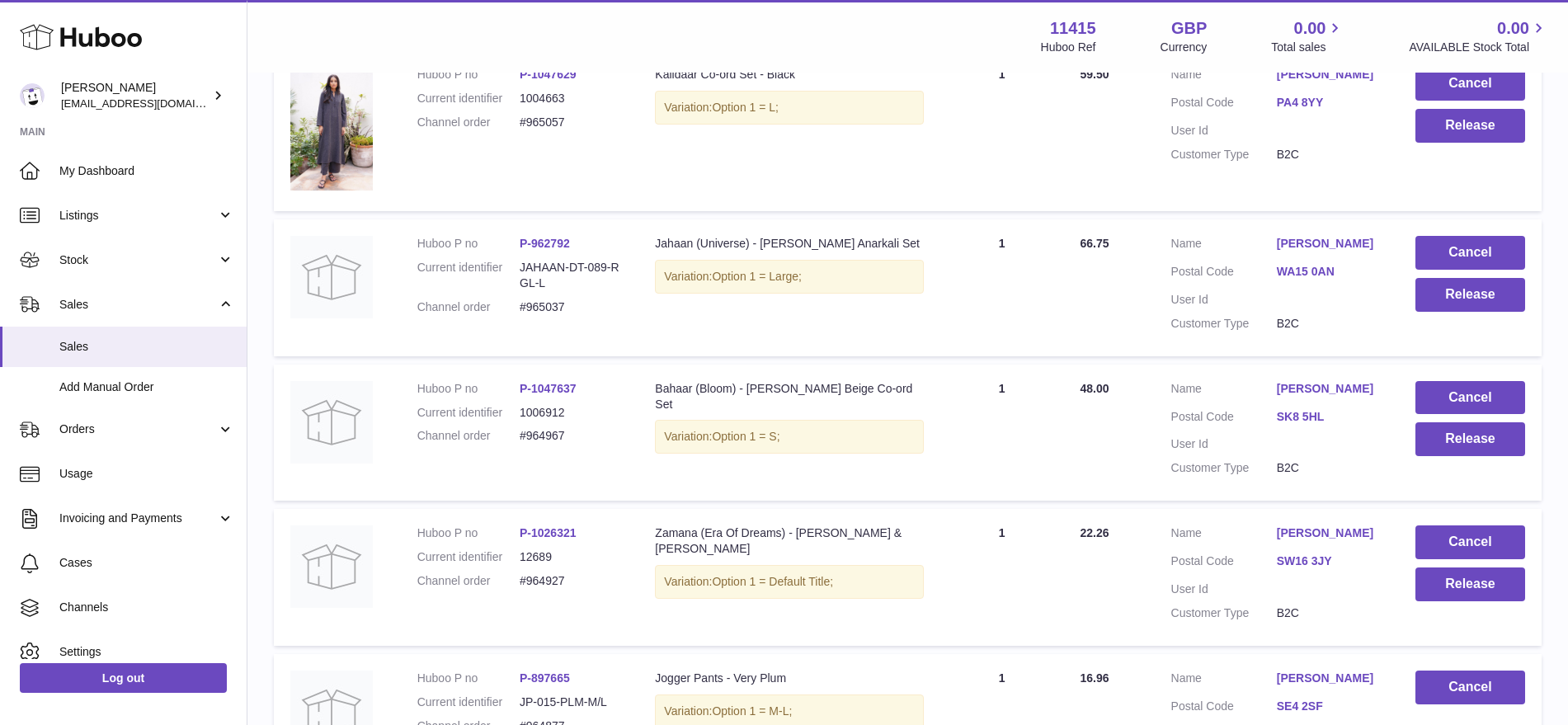
scroll to position [1377, 0]
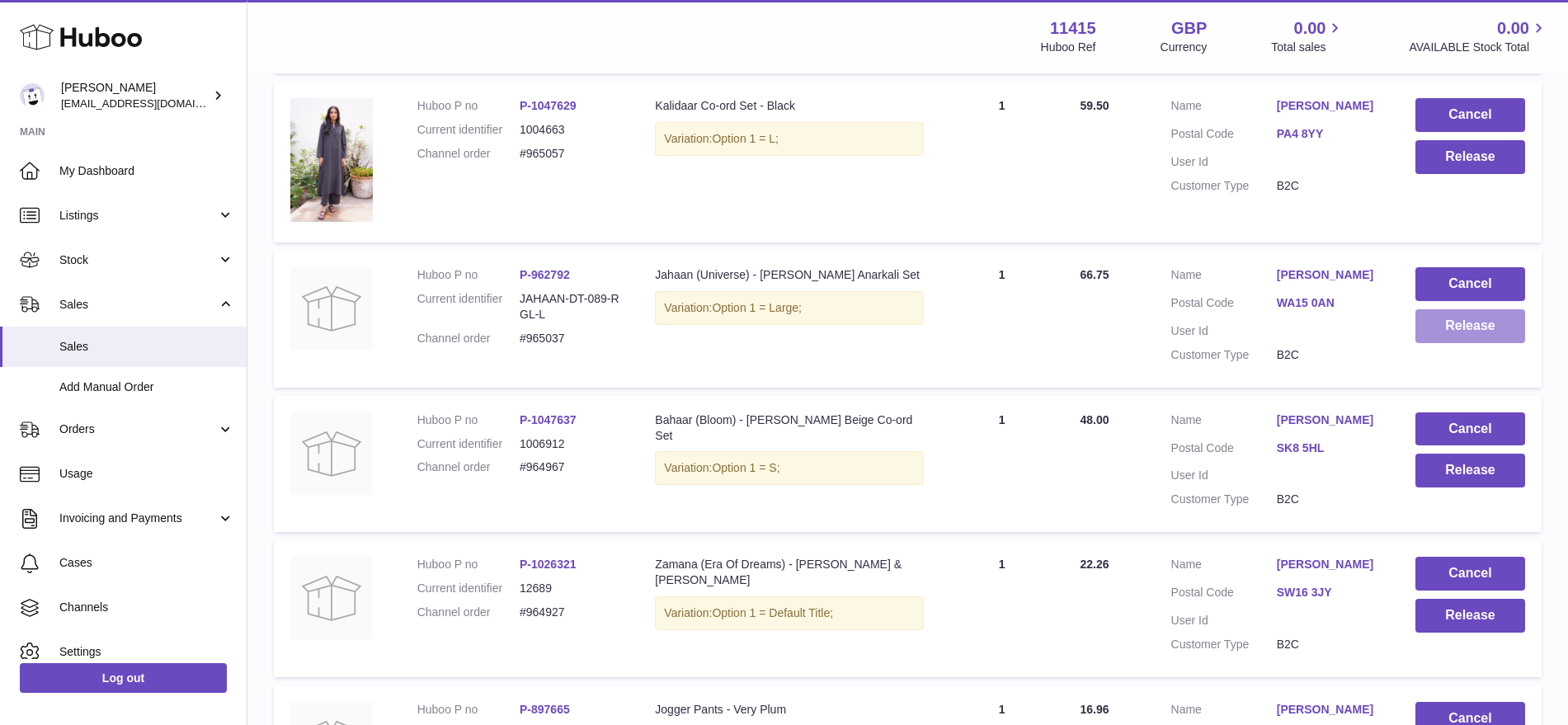
click at [1466, 310] on button "Release" at bounding box center [1470, 327] width 110 height 34
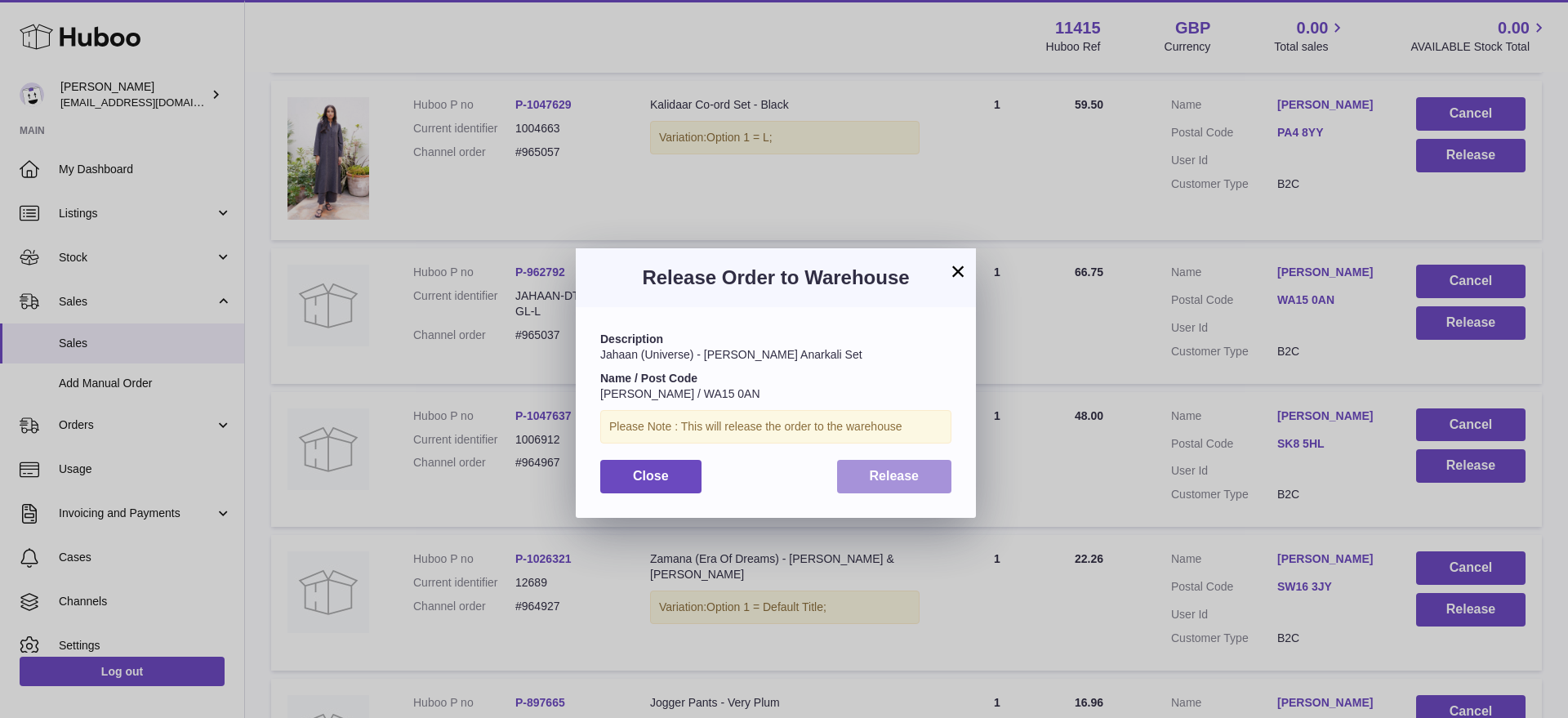
click at [910, 481] on span "Release" at bounding box center [894, 475] width 50 height 14
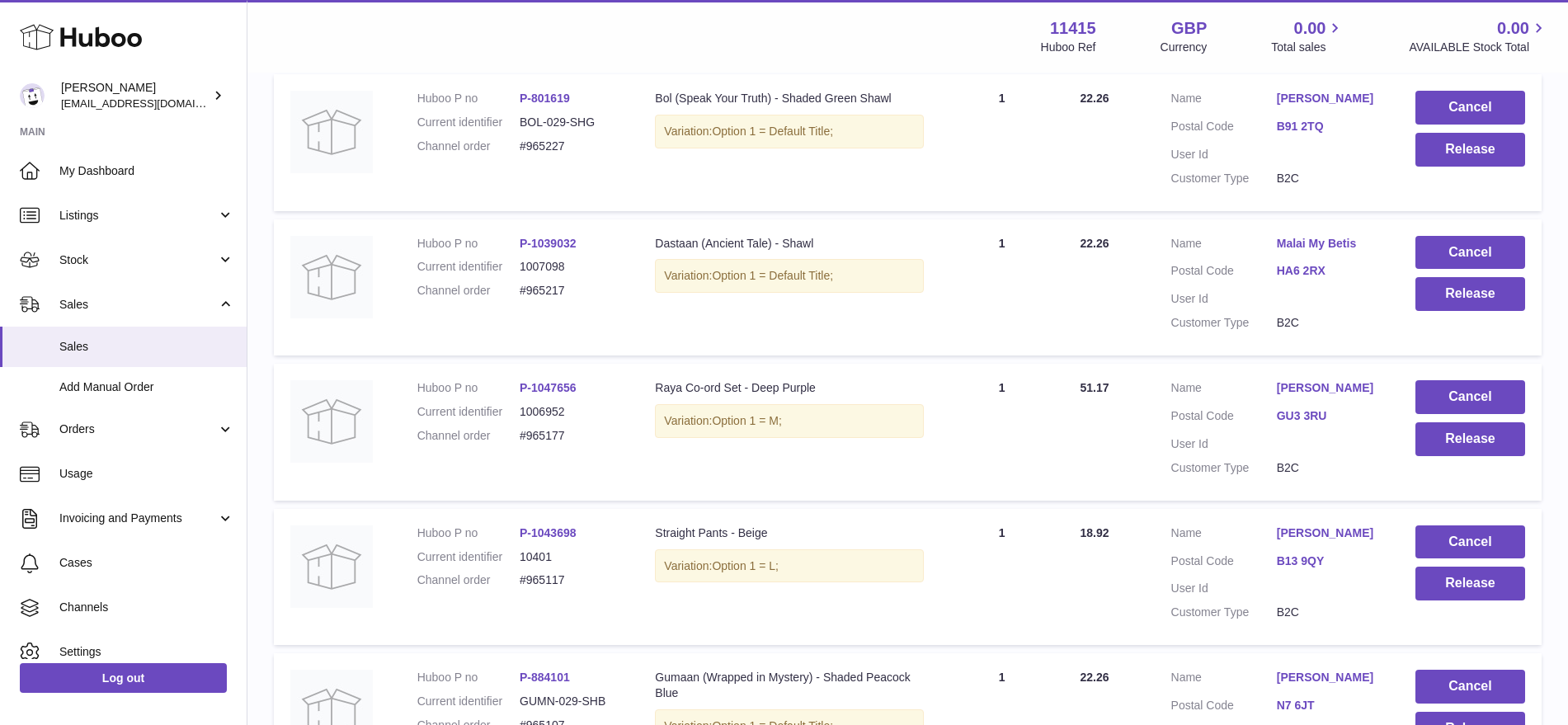
scroll to position [449, 0]
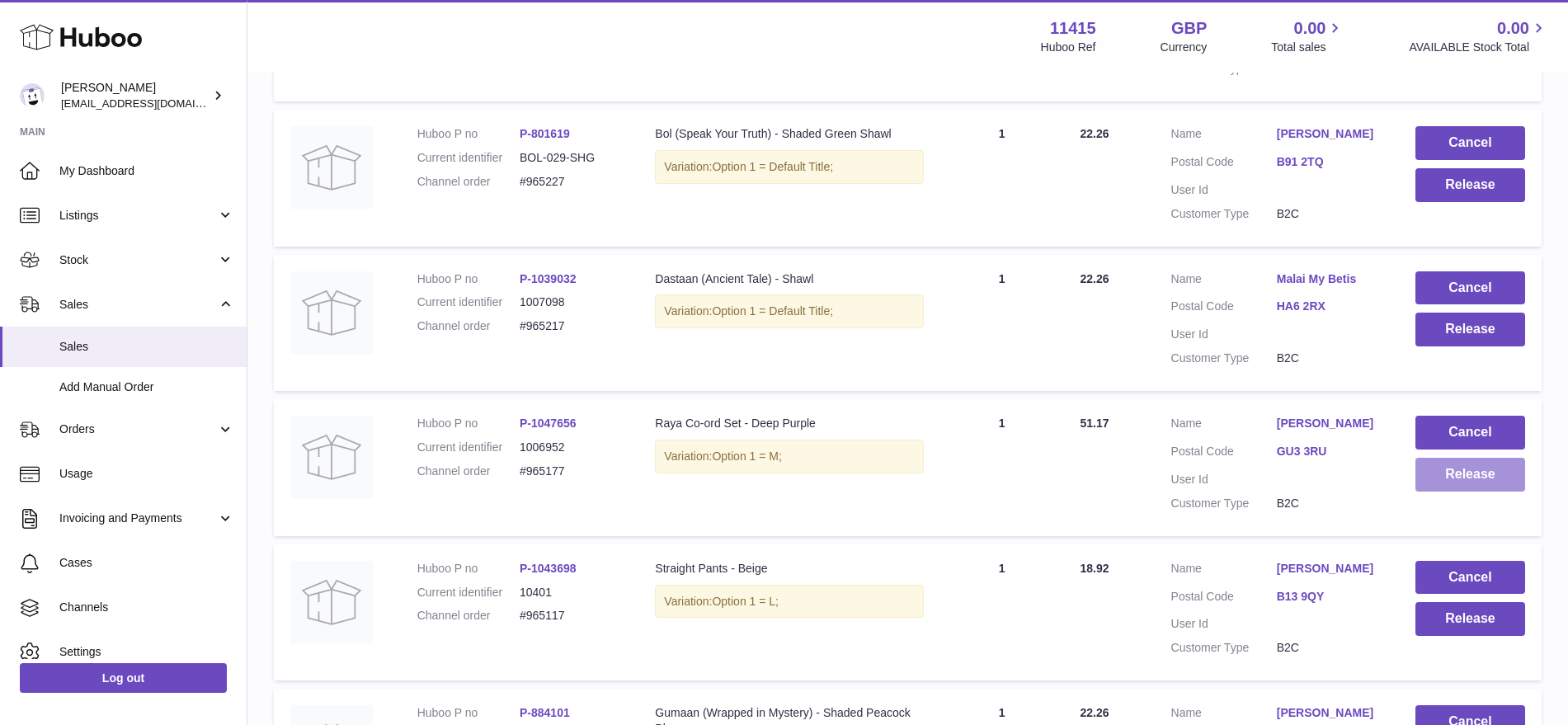
click at [1466, 472] on button "Release" at bounding box center [1470, 475] width 110 height 34
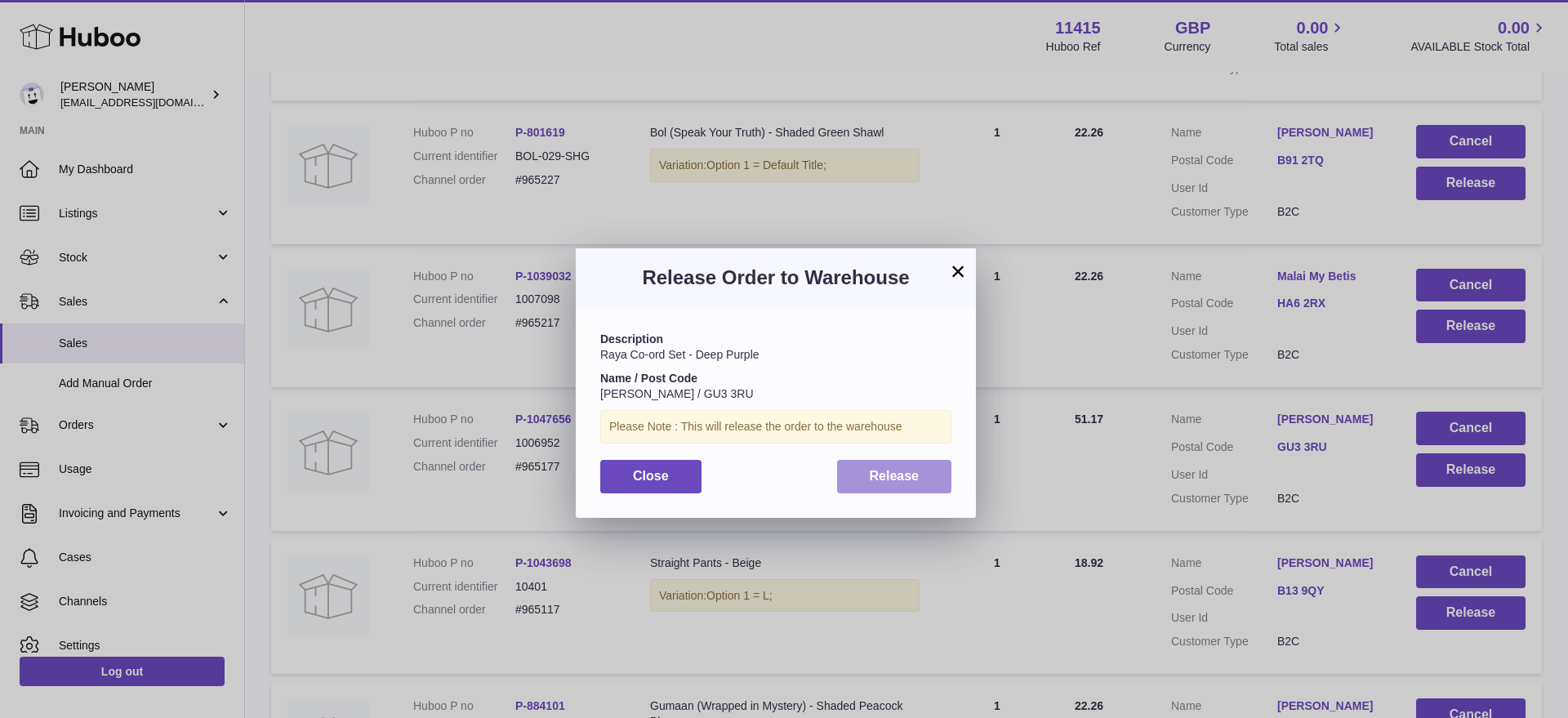
click at [895, 476] on span "Release" at bounding box center [894, 475] width 50 height 14
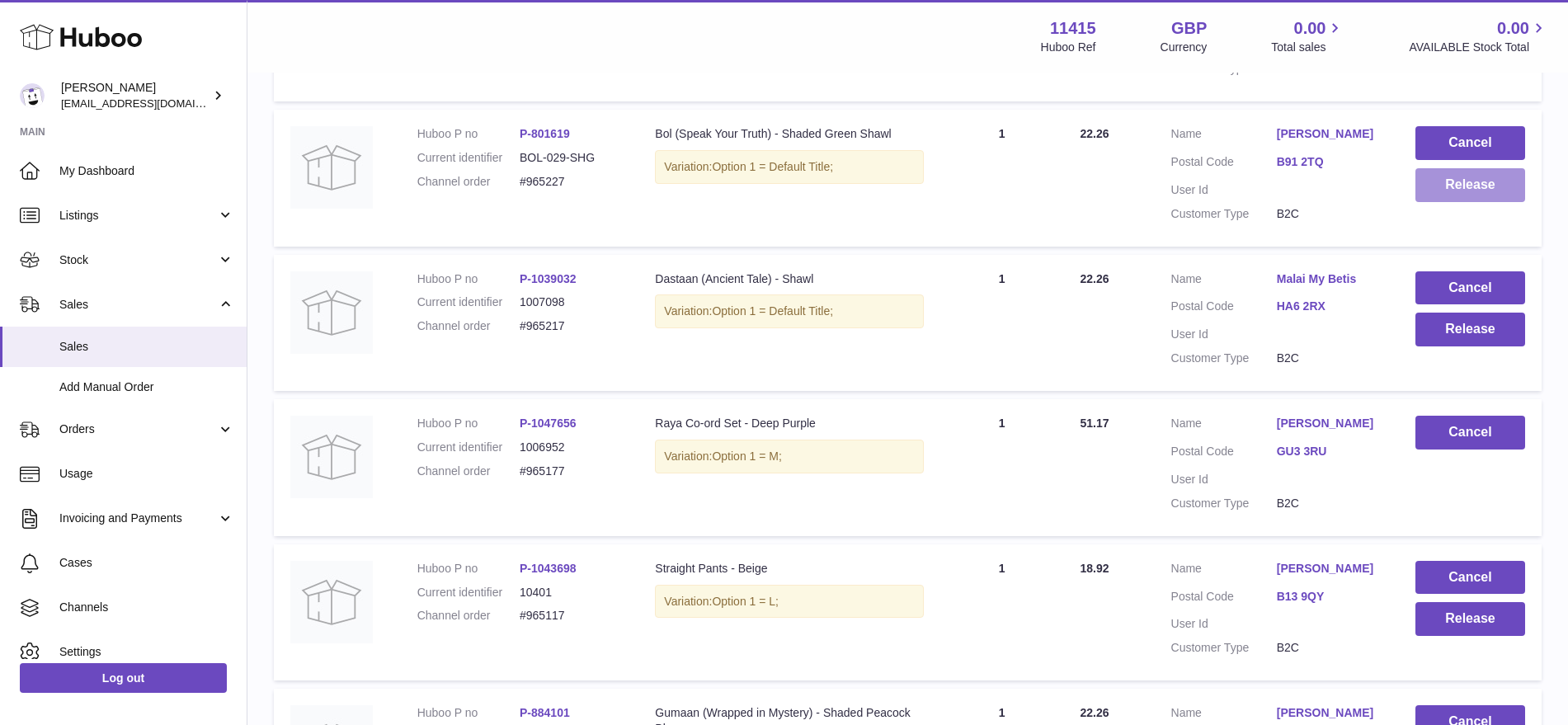
click at [1448, 194] on button "Release" at bounding box center [1470, 185] width 110 height 34
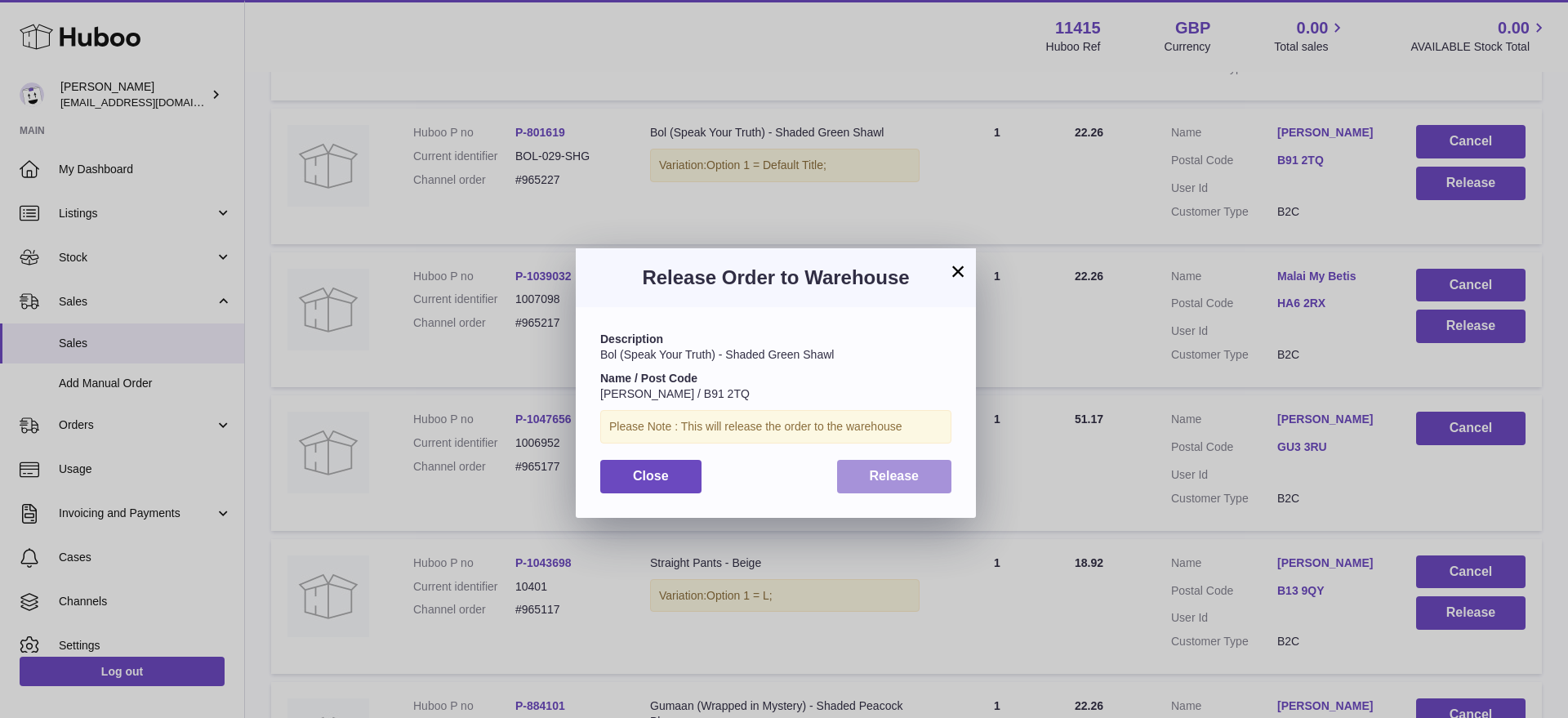
click at [927, 473] on button "Release" at bounding box center [894, 476] width 115 height 34
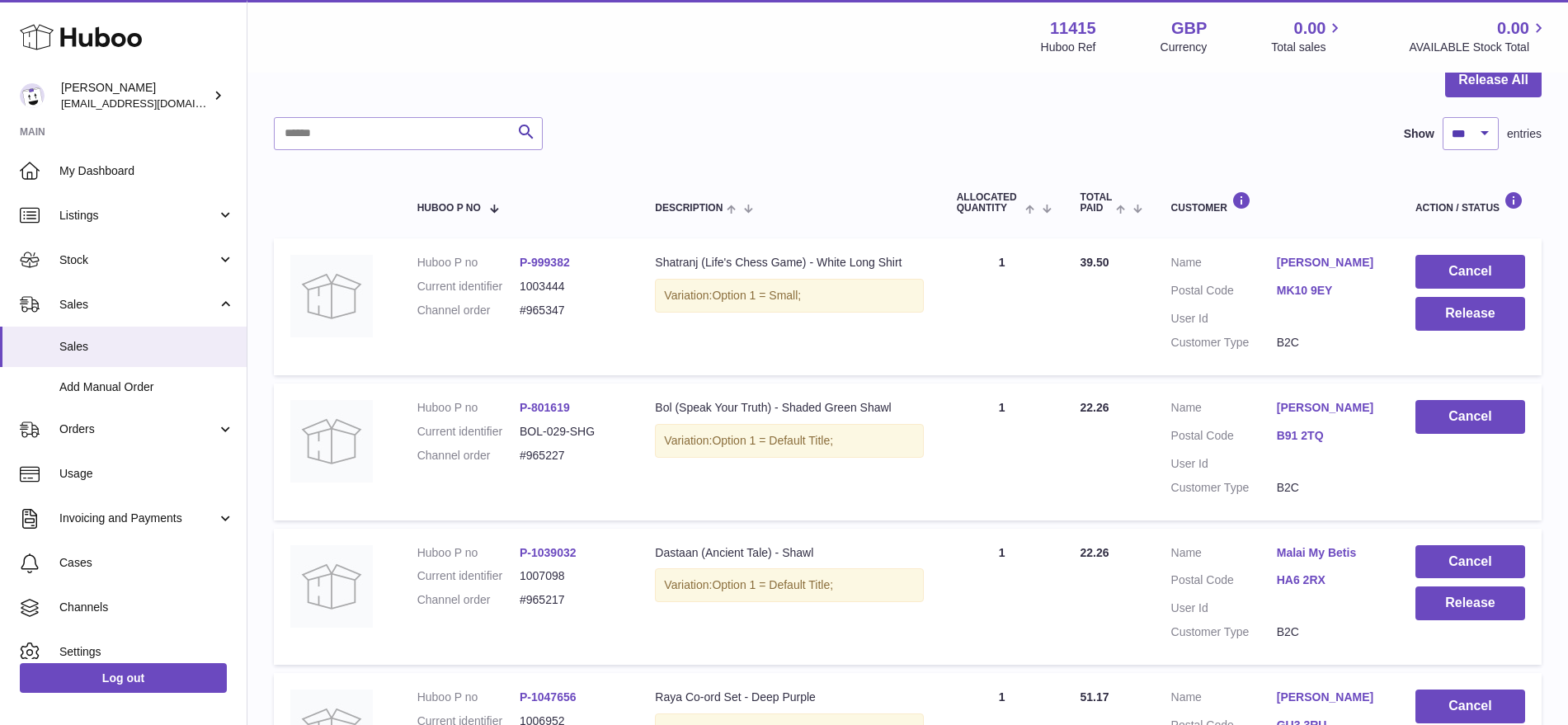
scroll to position [140, 0]
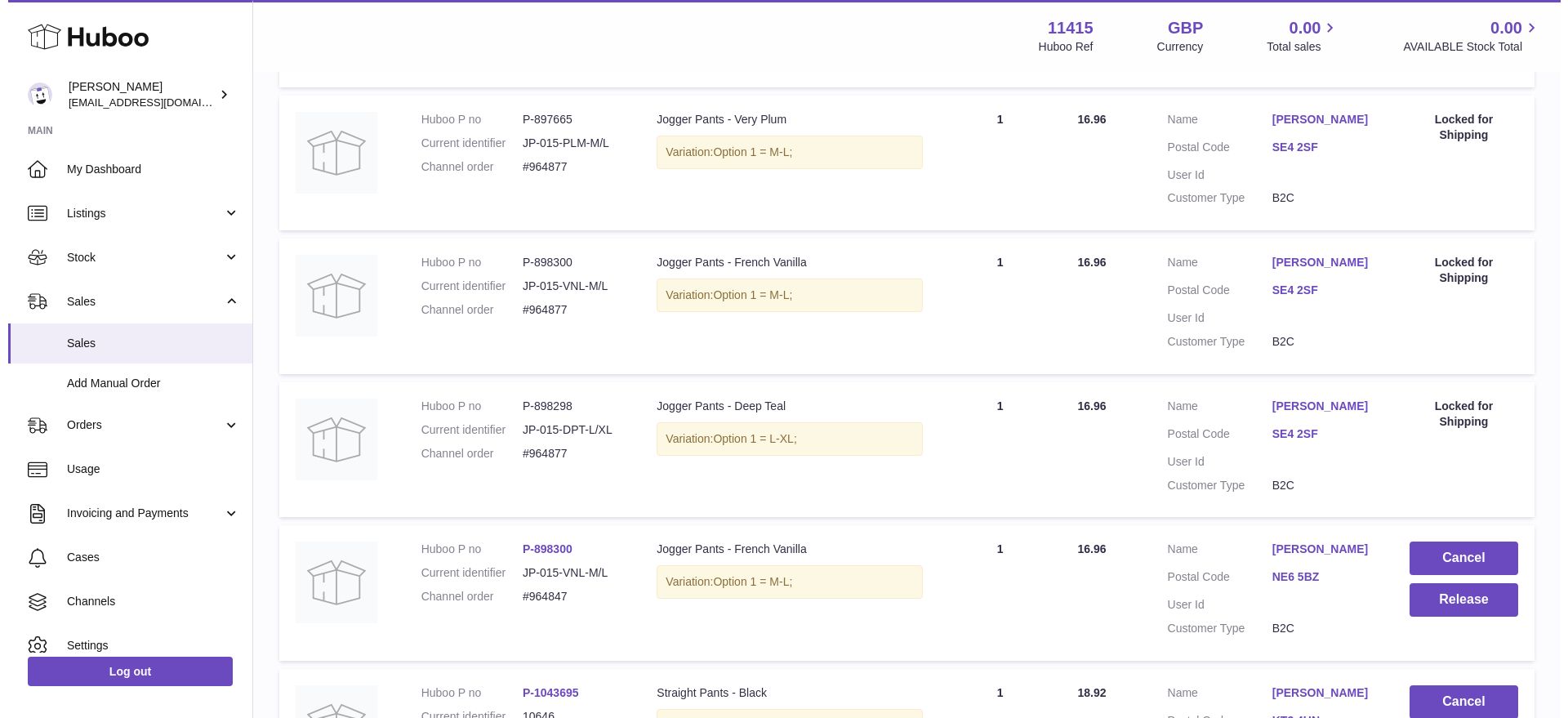
scroll to position [2283, 0]
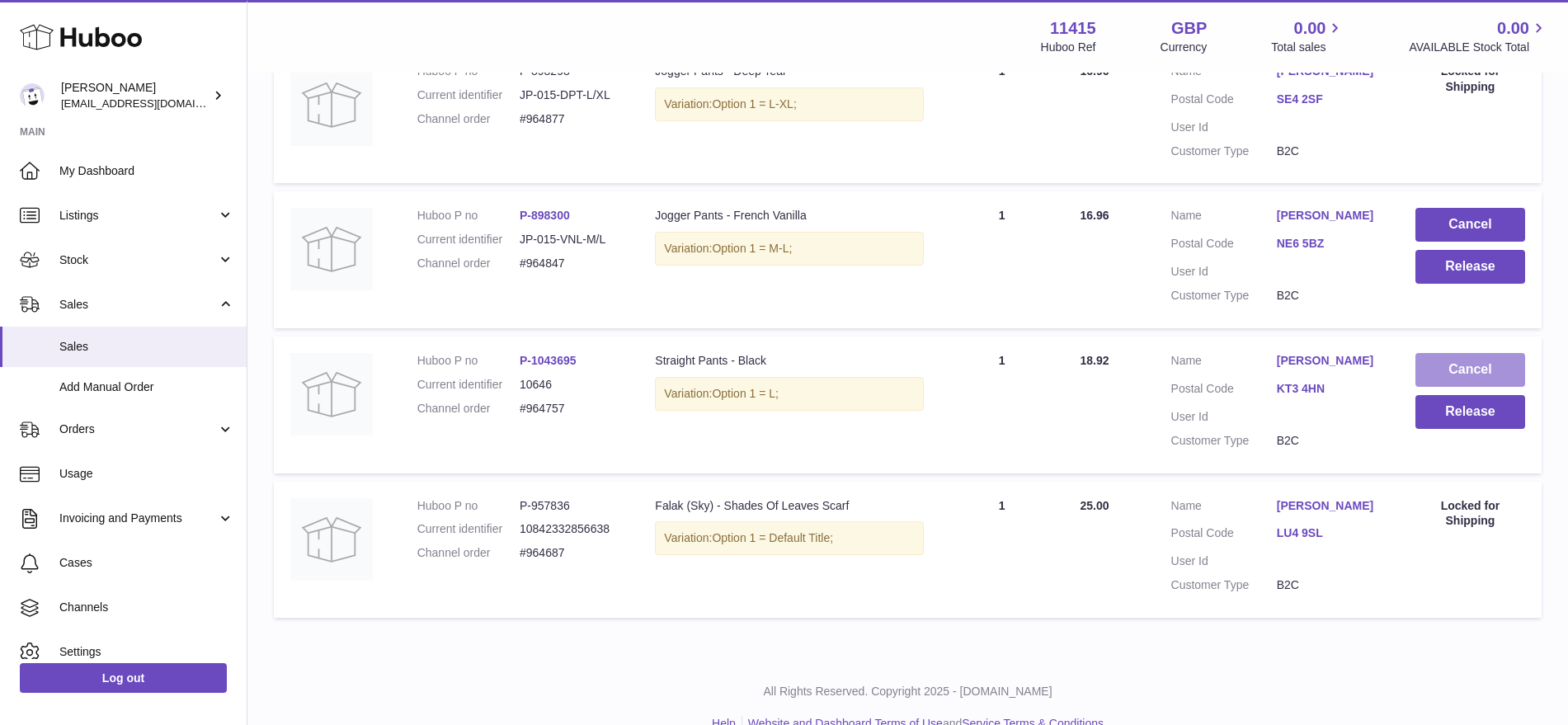
click at [1461, 353] on button "Cancel" at bounding box center [1470, 369] width 110 height 34
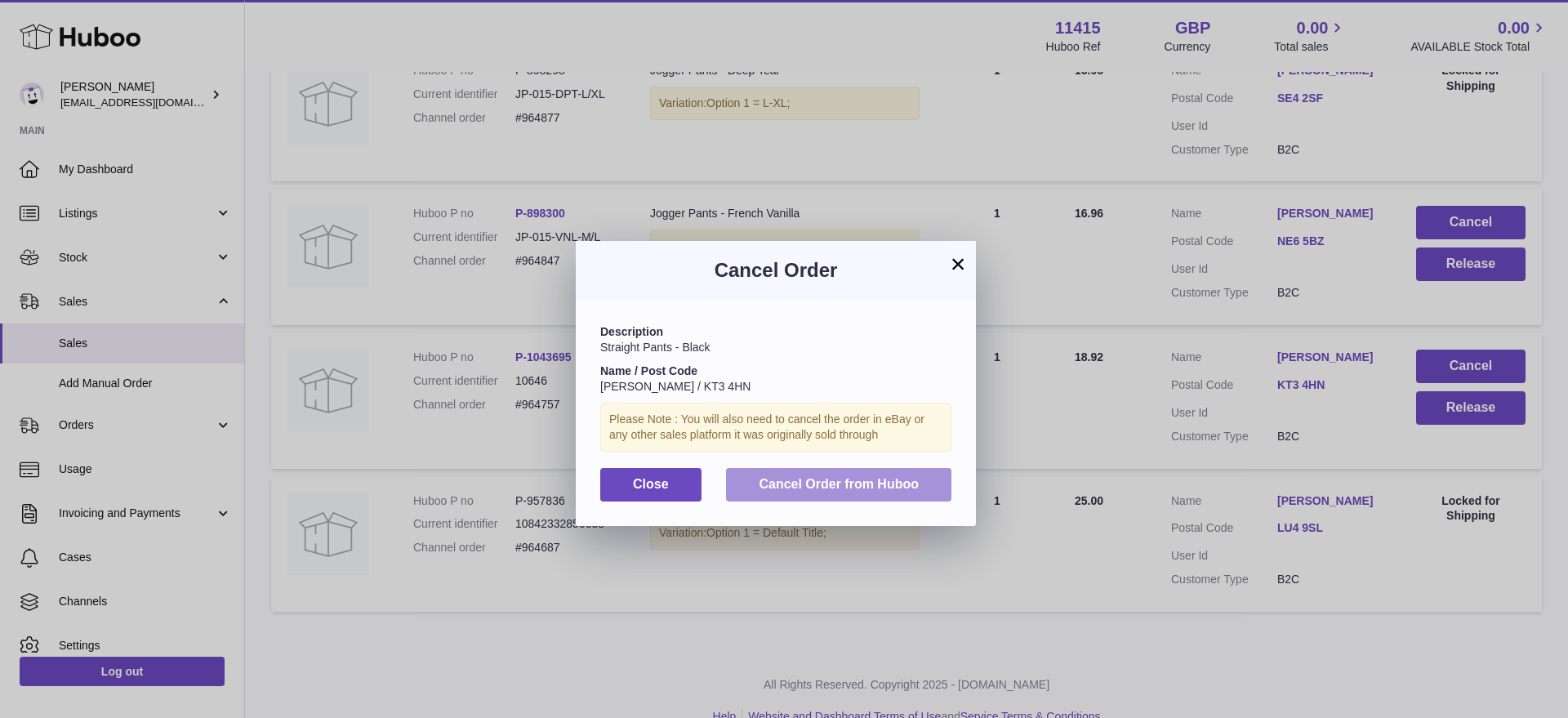
click at [905, 482] on span "Cancel Order from Huboo" at bounding box center [838, 484] width 160 height 14
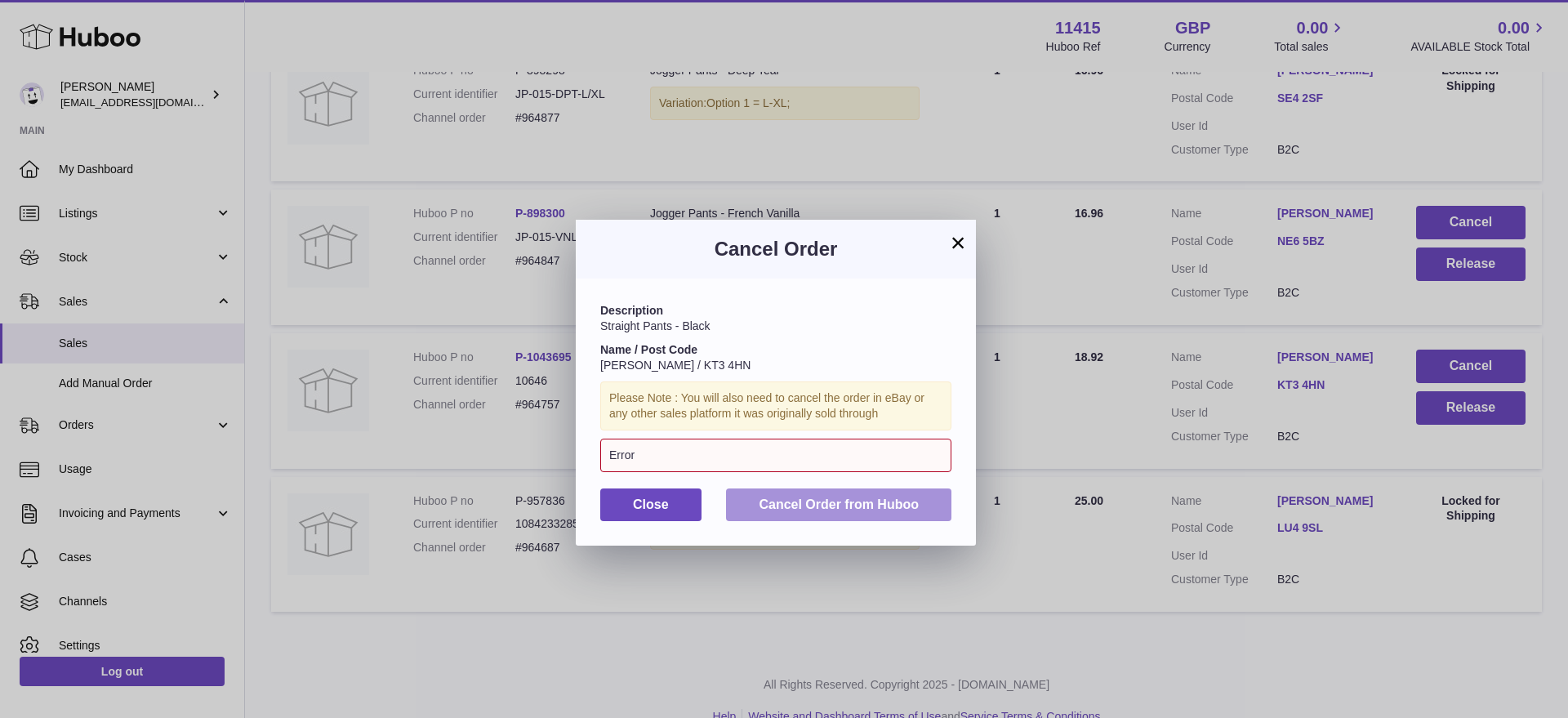
click at [797, 501] on span "Cancel Order from Huboo" at bounding box center [838, 504] width 160 height 14
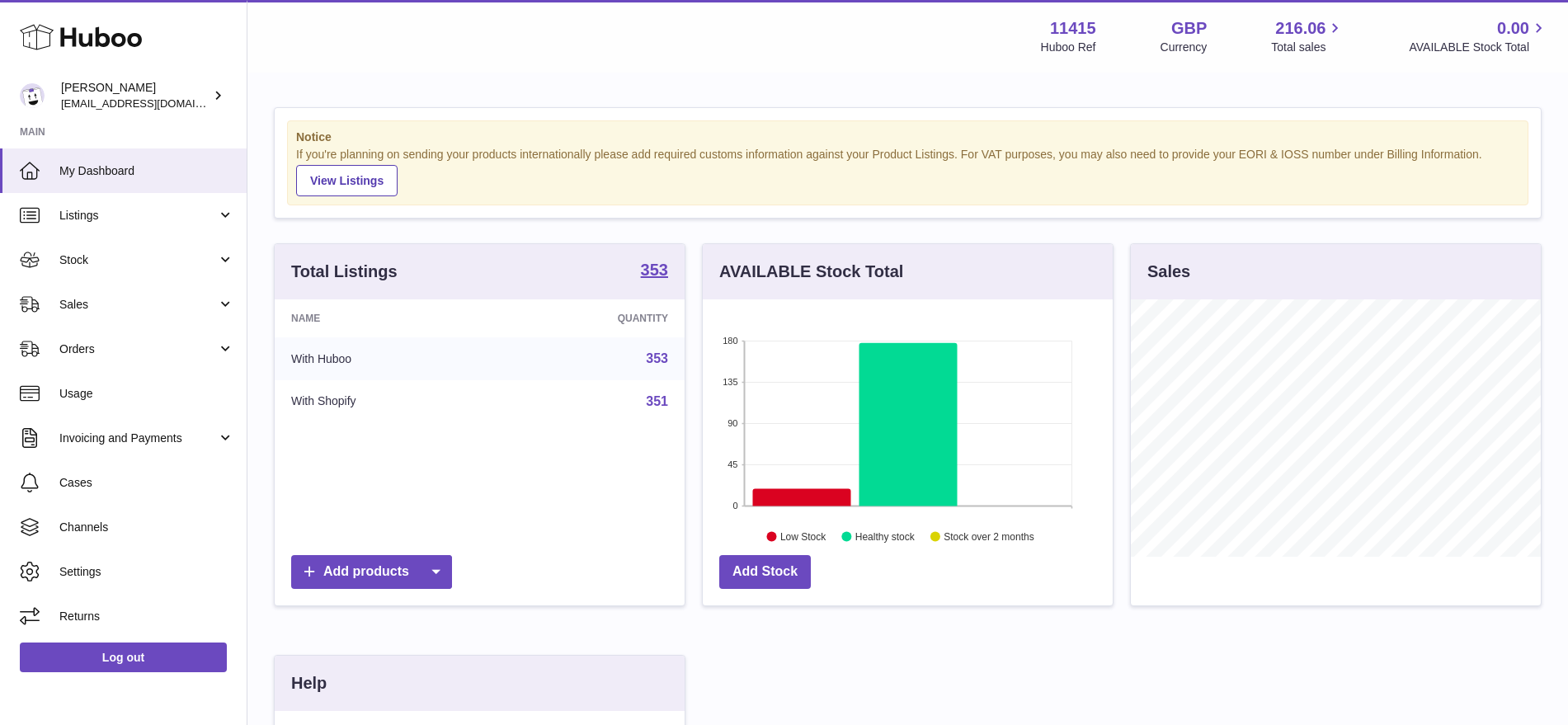
scroll to position [257, 410]
click at [99, 304] on span "Sales" at bounding box center [138, 305] width 157 height 16
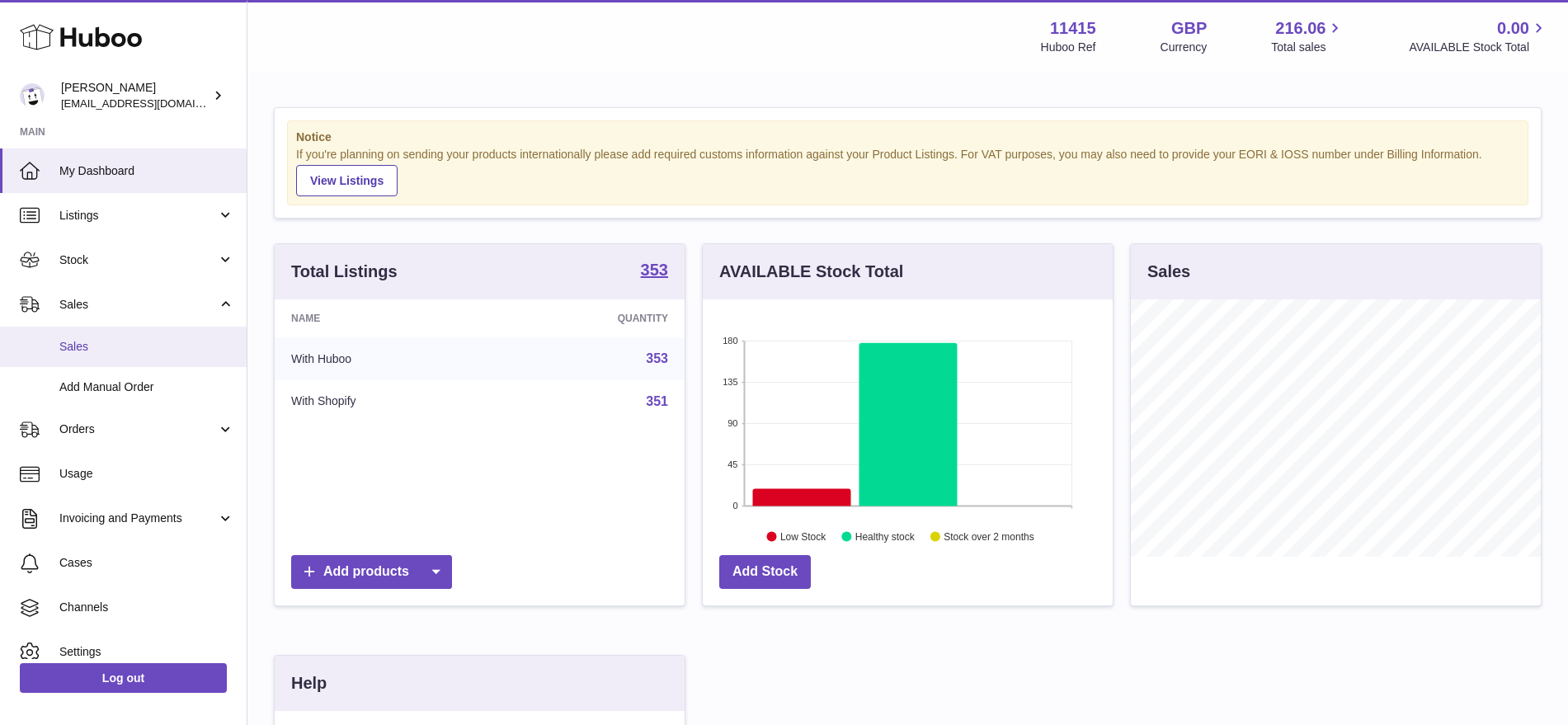
click at [106, 355] on link "Sales" at bounding box center [124, 347] width 247 height 41
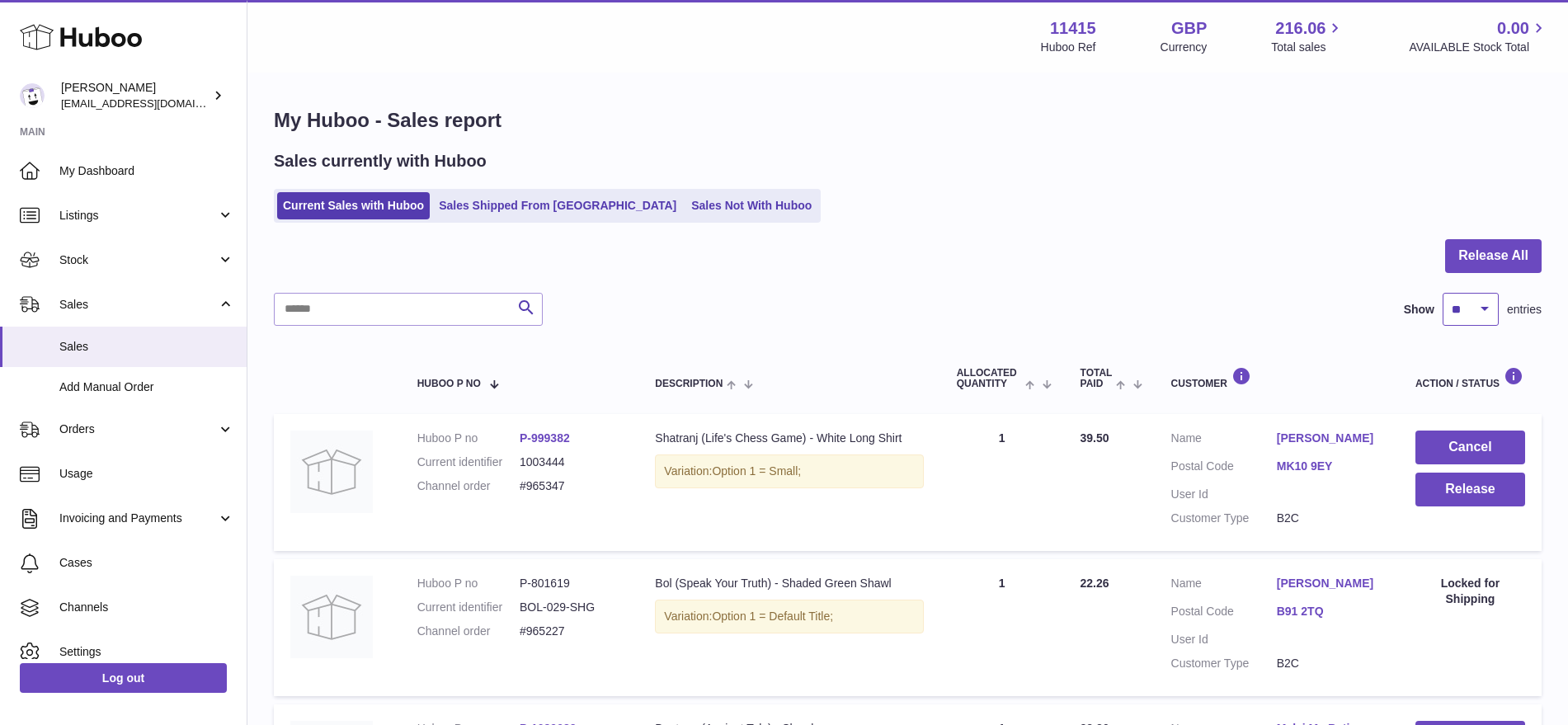
drag, startPoint x: 1489, startPoint y: 300, endPoint x: 1487, endPoint y: 324, distance: 24.1
click at [1488, 300] on select "** ** ** ***" at bounding box center [1470, 309] width 56 height 33
select select "***"
click at [1442, 293] on select "** ** ** ***" at bounding box center [1470, 309] width 56 height 33
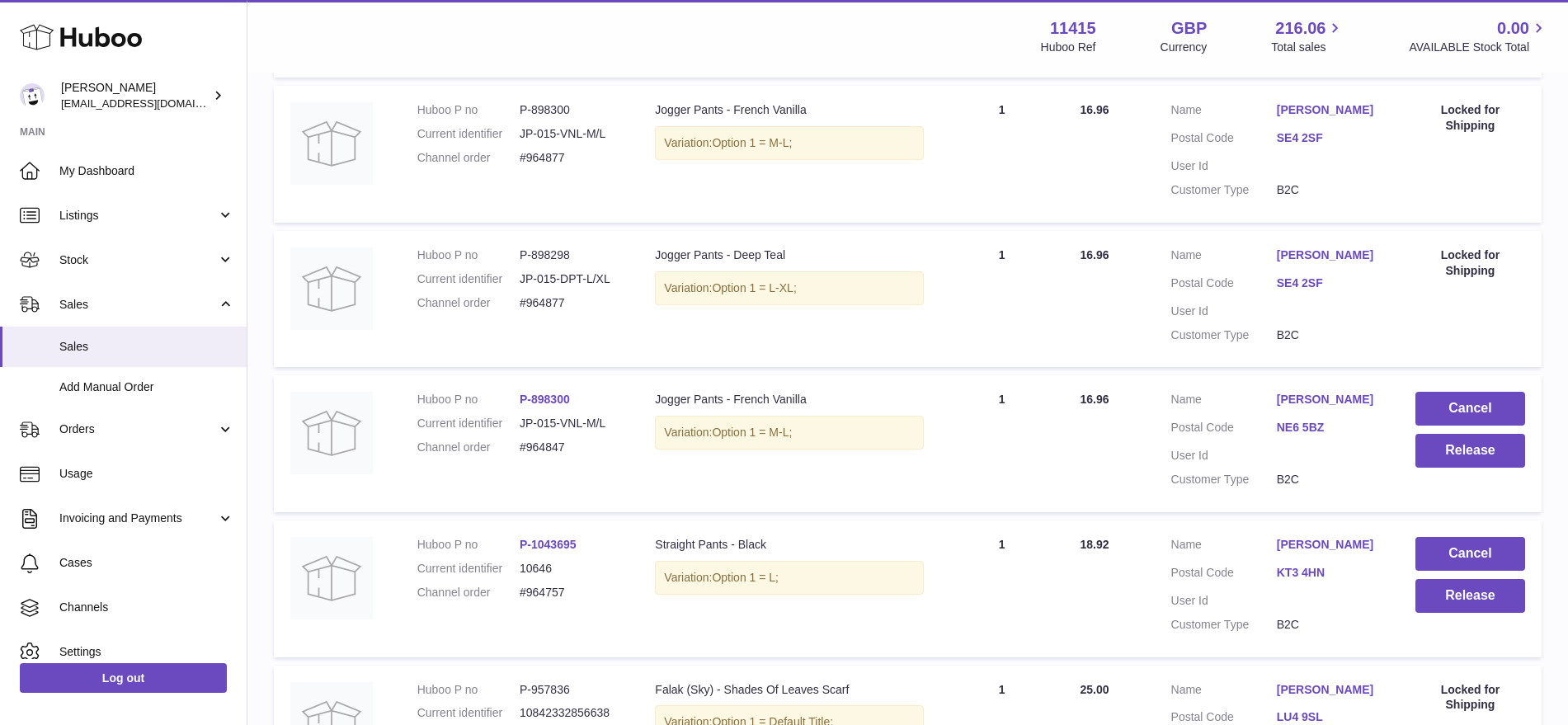
scroll to position [2305, 0]
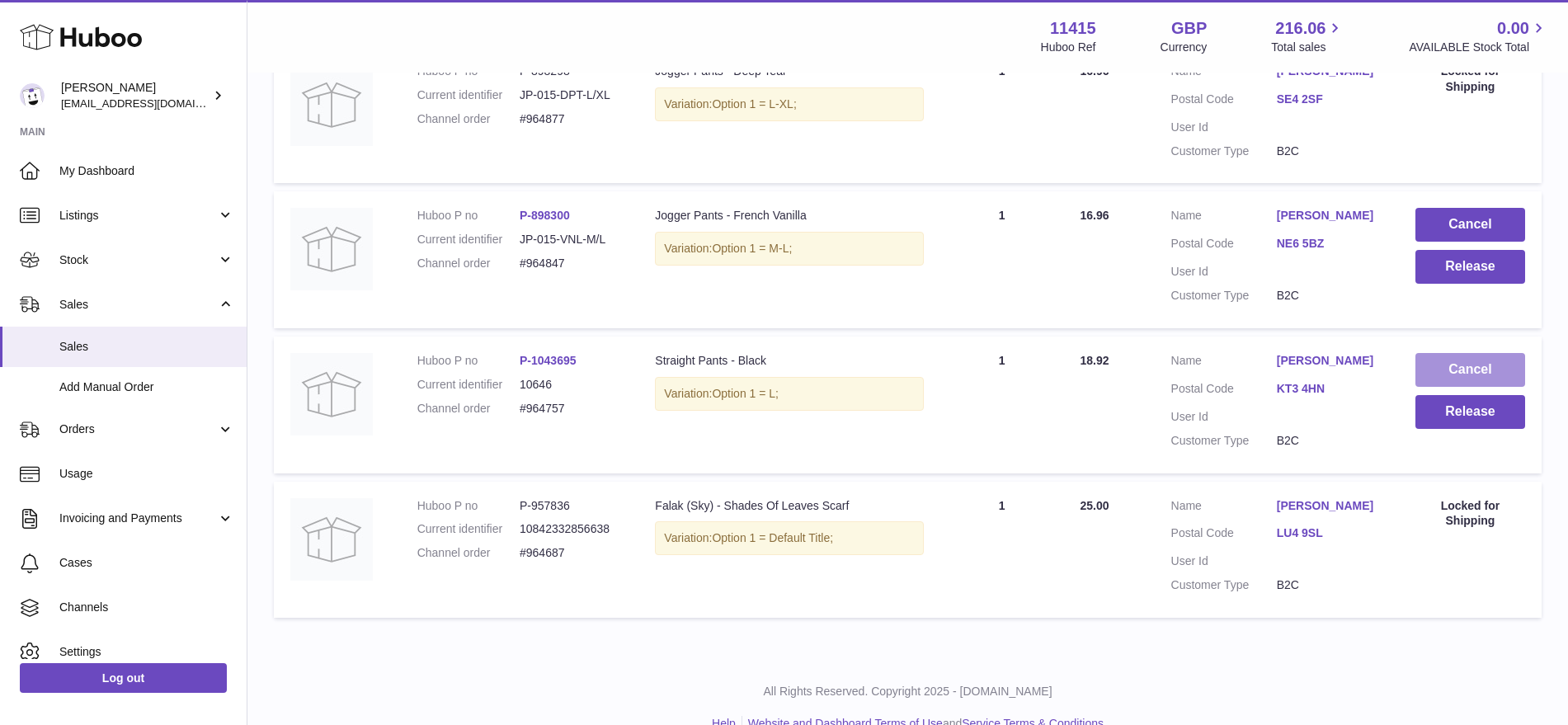
click at [1459, 353] on button "Cancel" at bounding box center [1470, 369] width 110 height 34
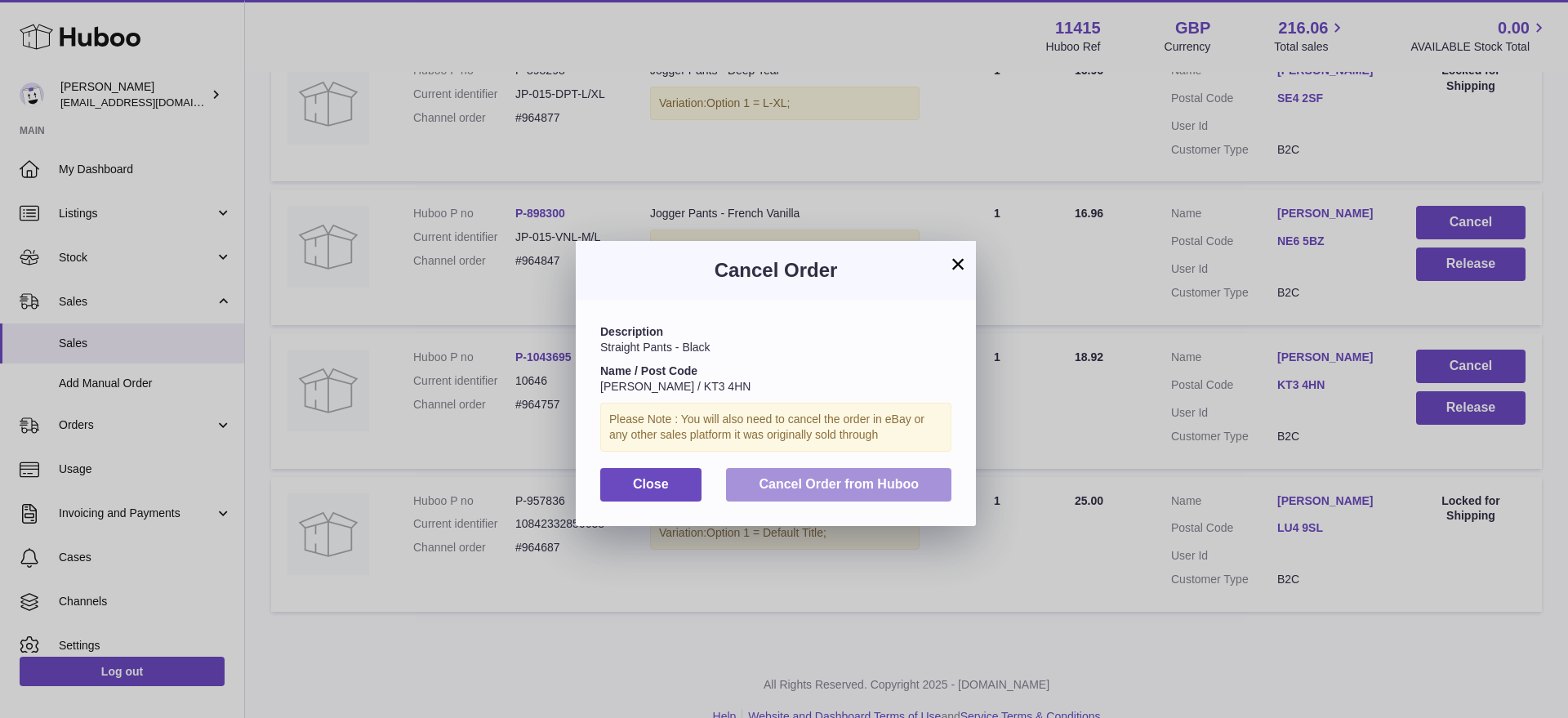
click at [877, 480] on span "Cancel Order from Huboo" at bounding box center [838, 484] width 160 height 14
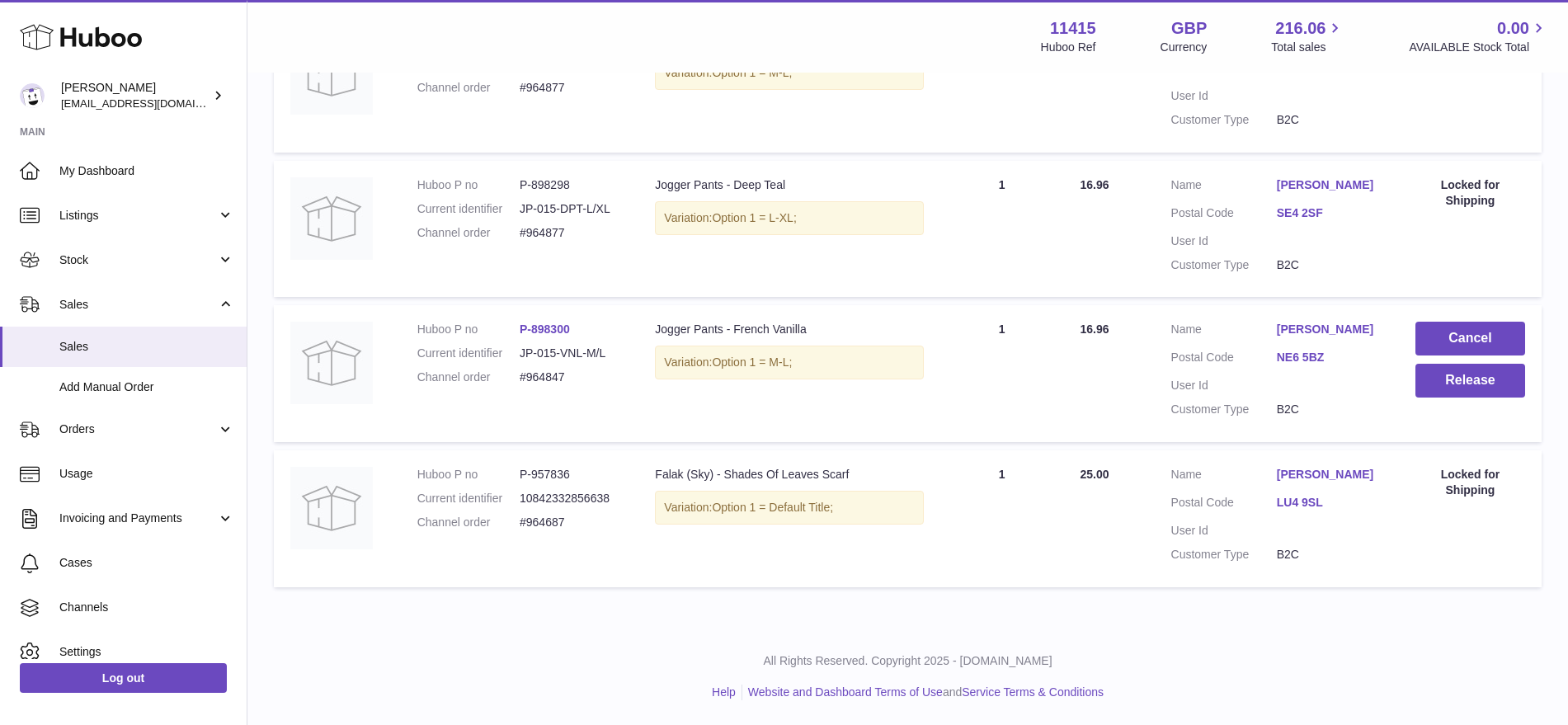
scroll to position [2161, 0]
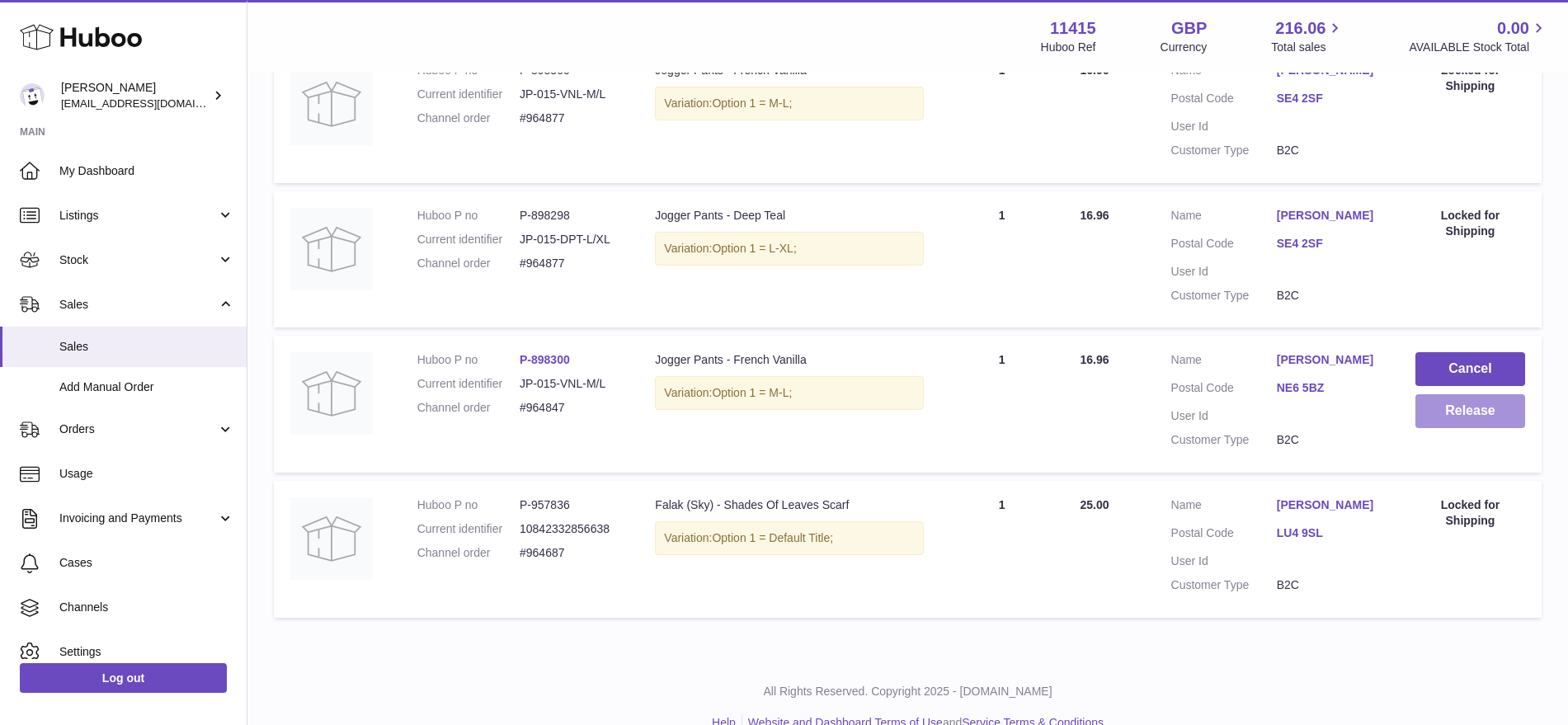
click at [1437, 394] on button "Release" at bounding box center [1470, 411] width 110 height 34
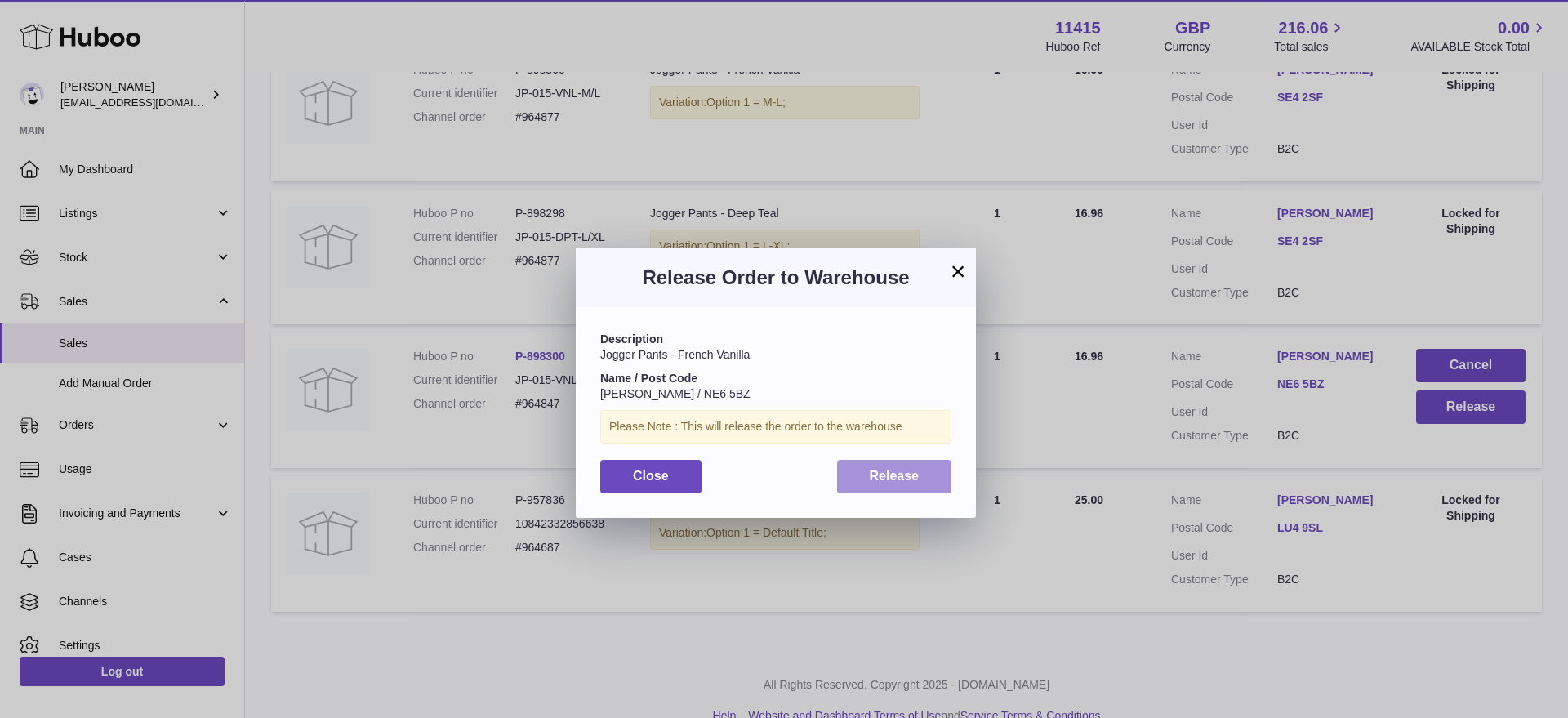
click at [929, 472] on button "Release" at bounding box center [894, 476] width 115 height 34
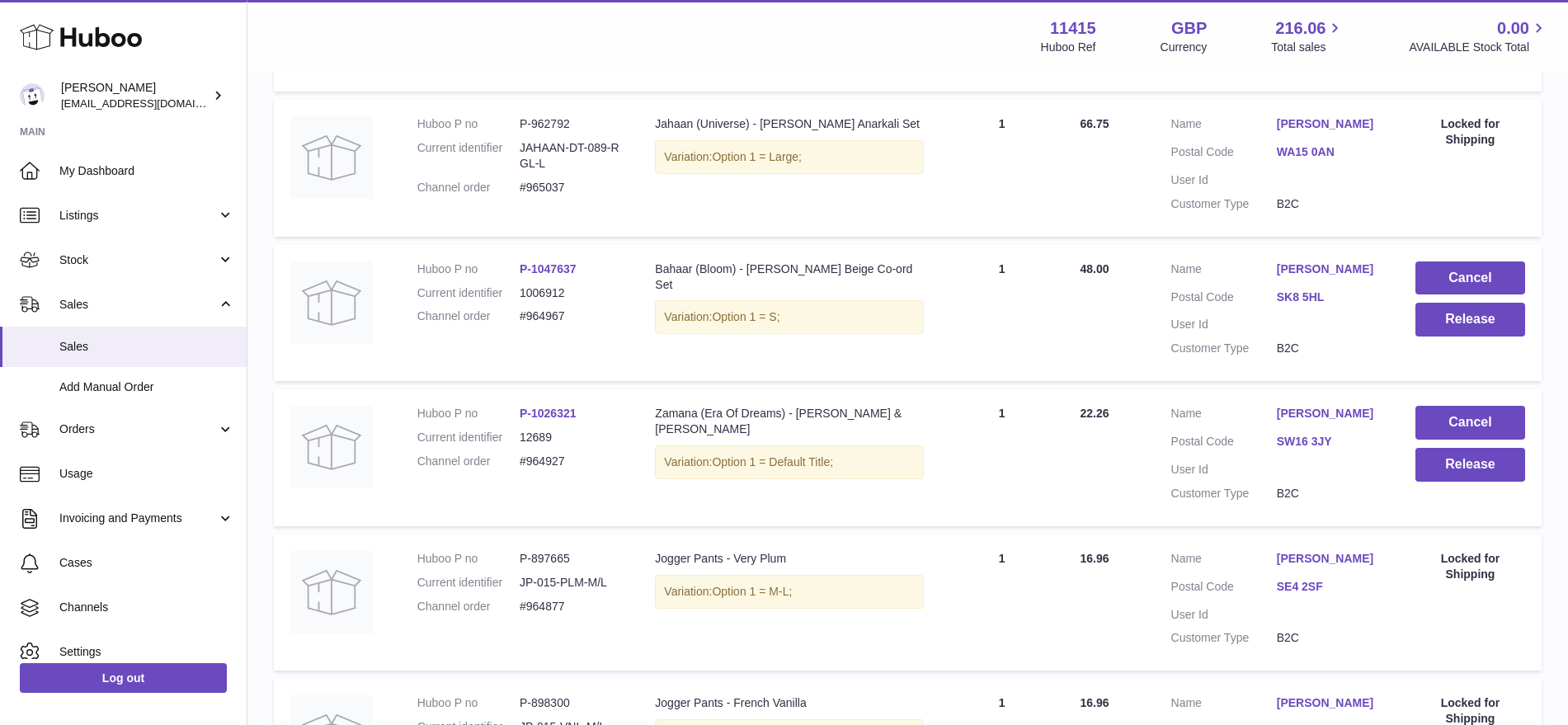
scroll to position [1439, 0]
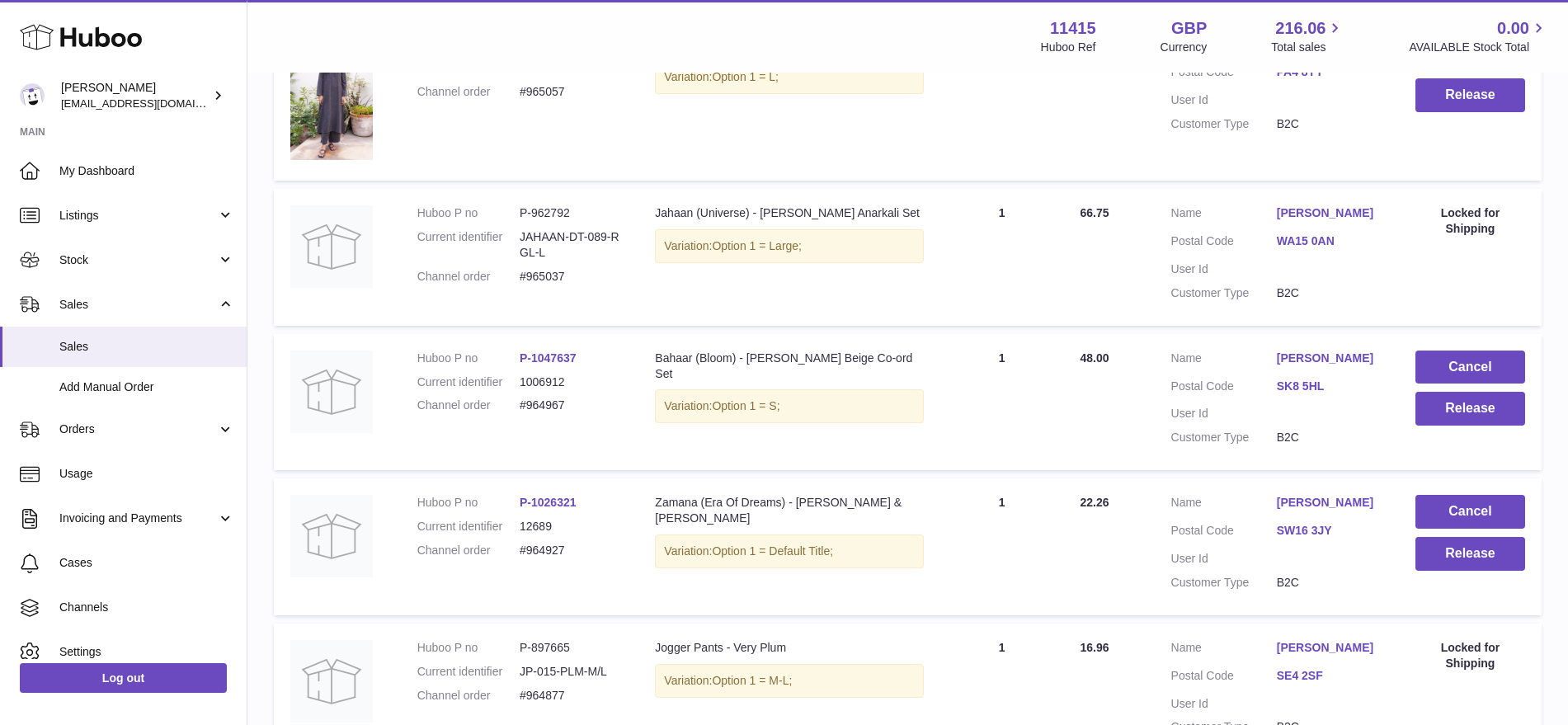
drag, startPoint x: 573, startPoint y: 516, endPoint x: 516, endPoint y: 520, distance: 57.1
click at [516, 520] on dl "Huboo P no P-1026321 Current identifier 12689 Channel order #964927" at bounding box center [520, 531] width 205 height 72
copy dl "#964927"
click at [1440, 495] on button "Cancel" at bounding box center [1470, 512] width 110 height 34
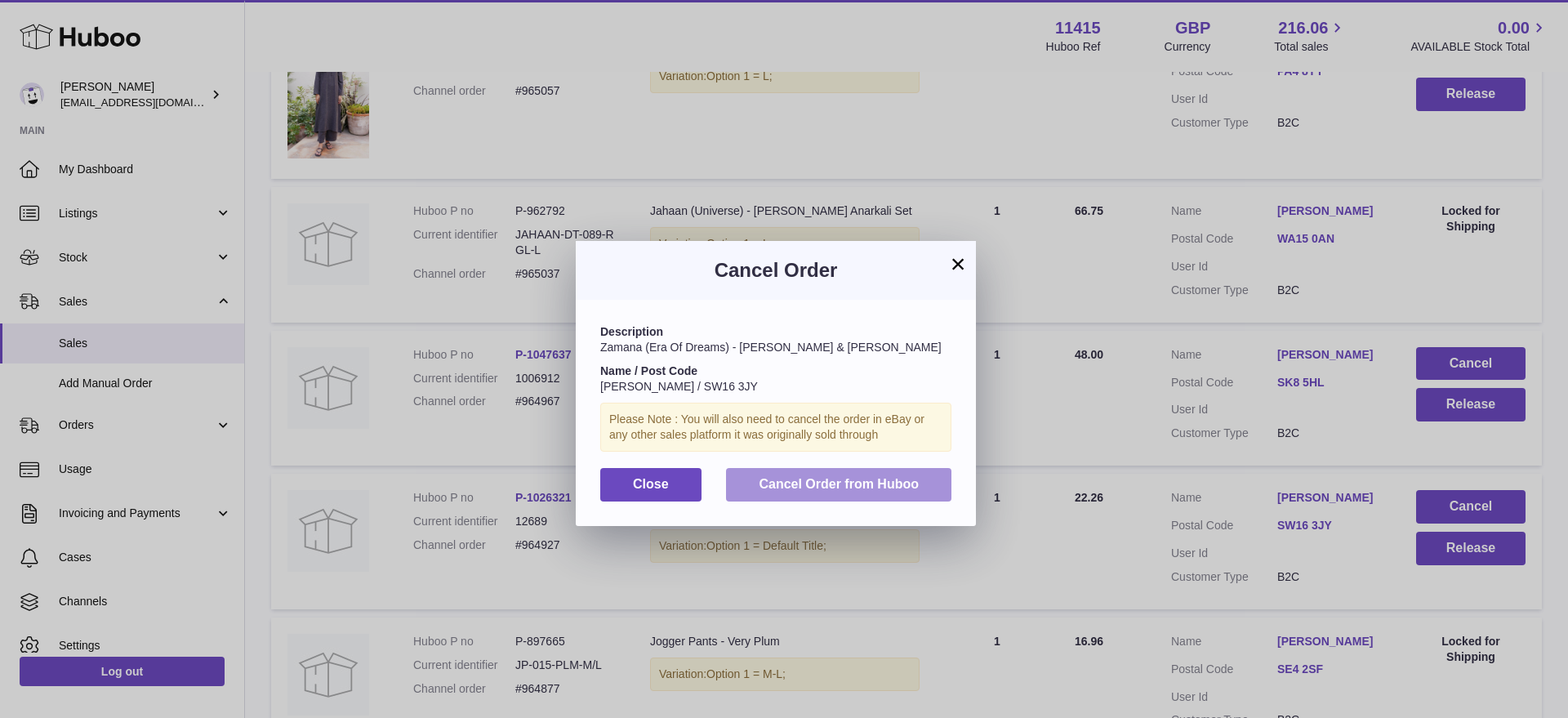
click at [887, 472] on button "Cancel Order from Huboo" at bounding box center [838, 485] width 226 height 34
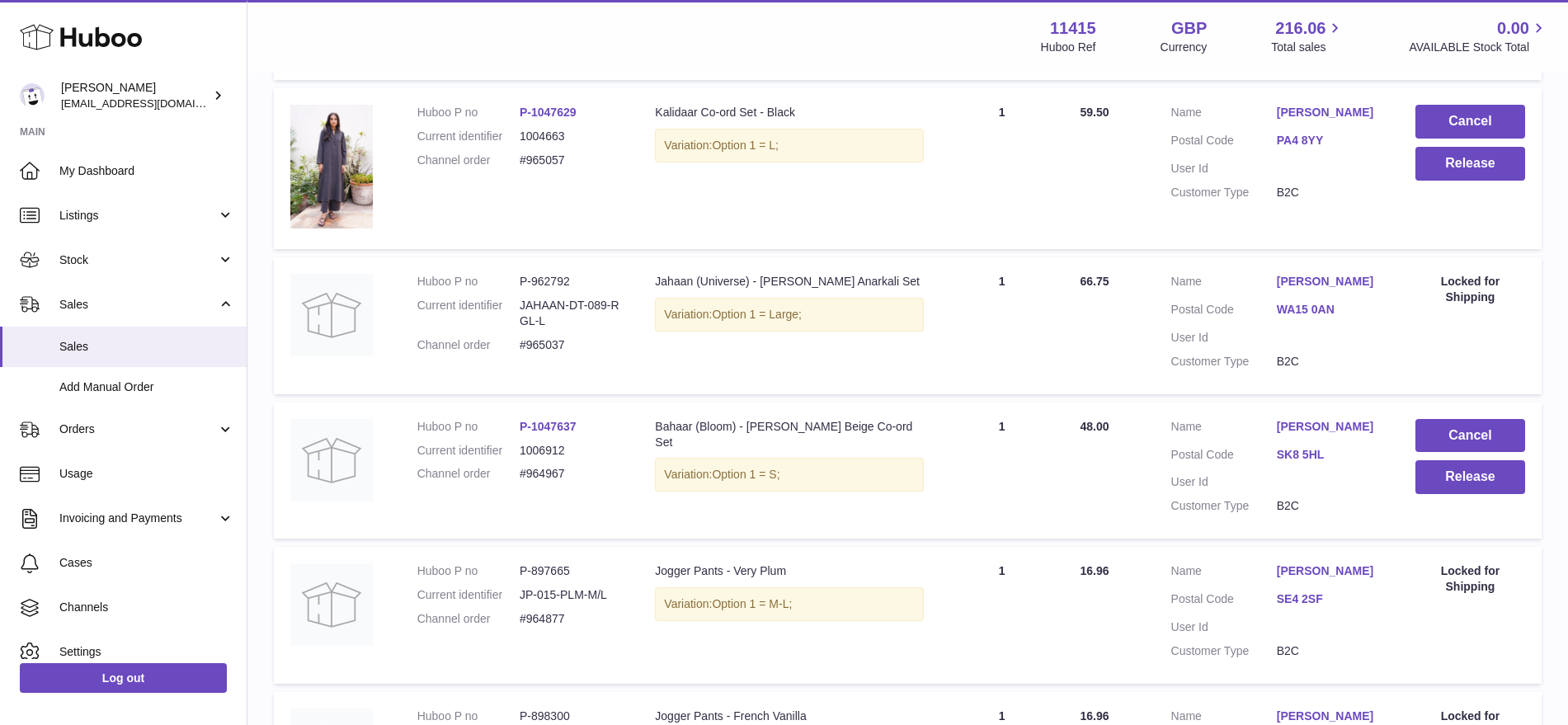
scroll to position [1233, 0]
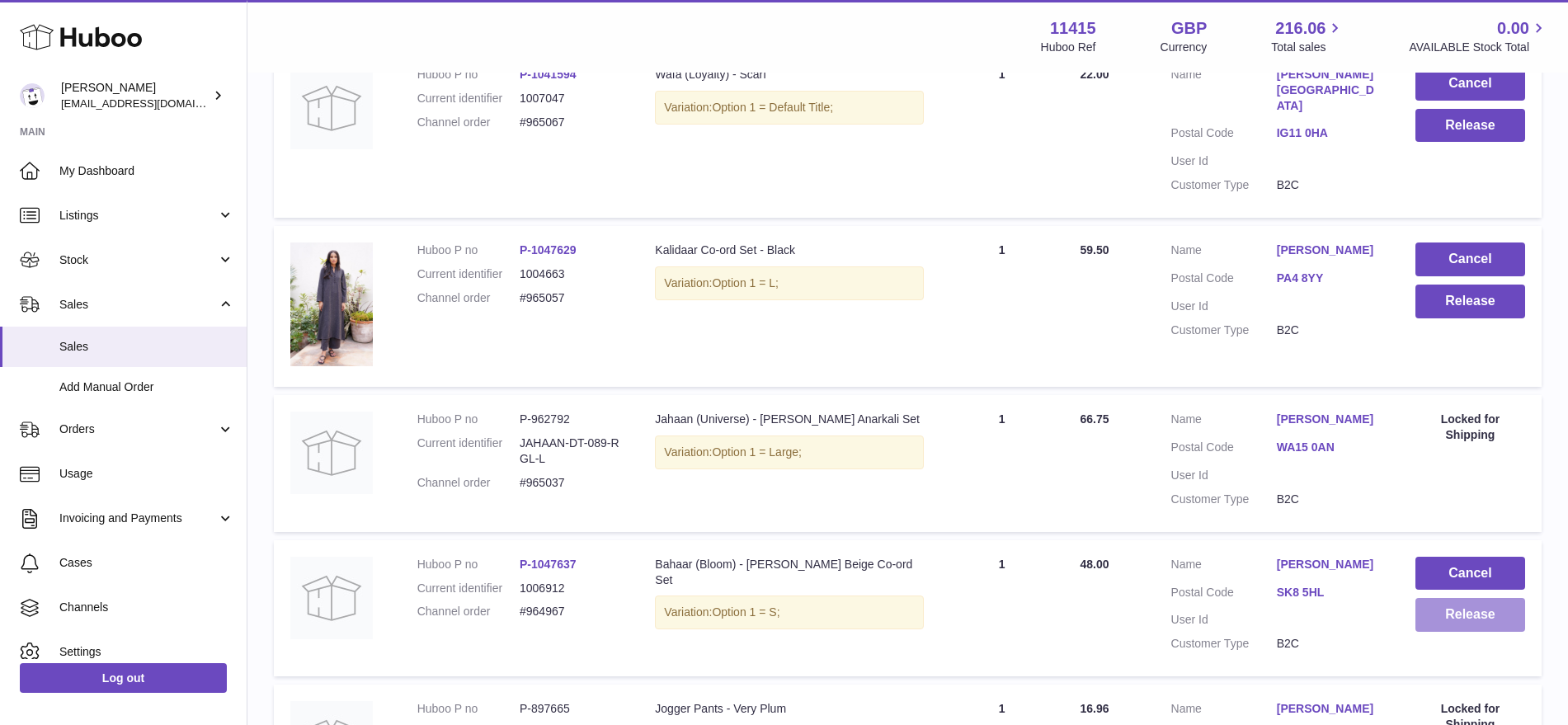
click at [1462, 598] on button "Release" at bounding box center [1470, 614] width 110 height 34
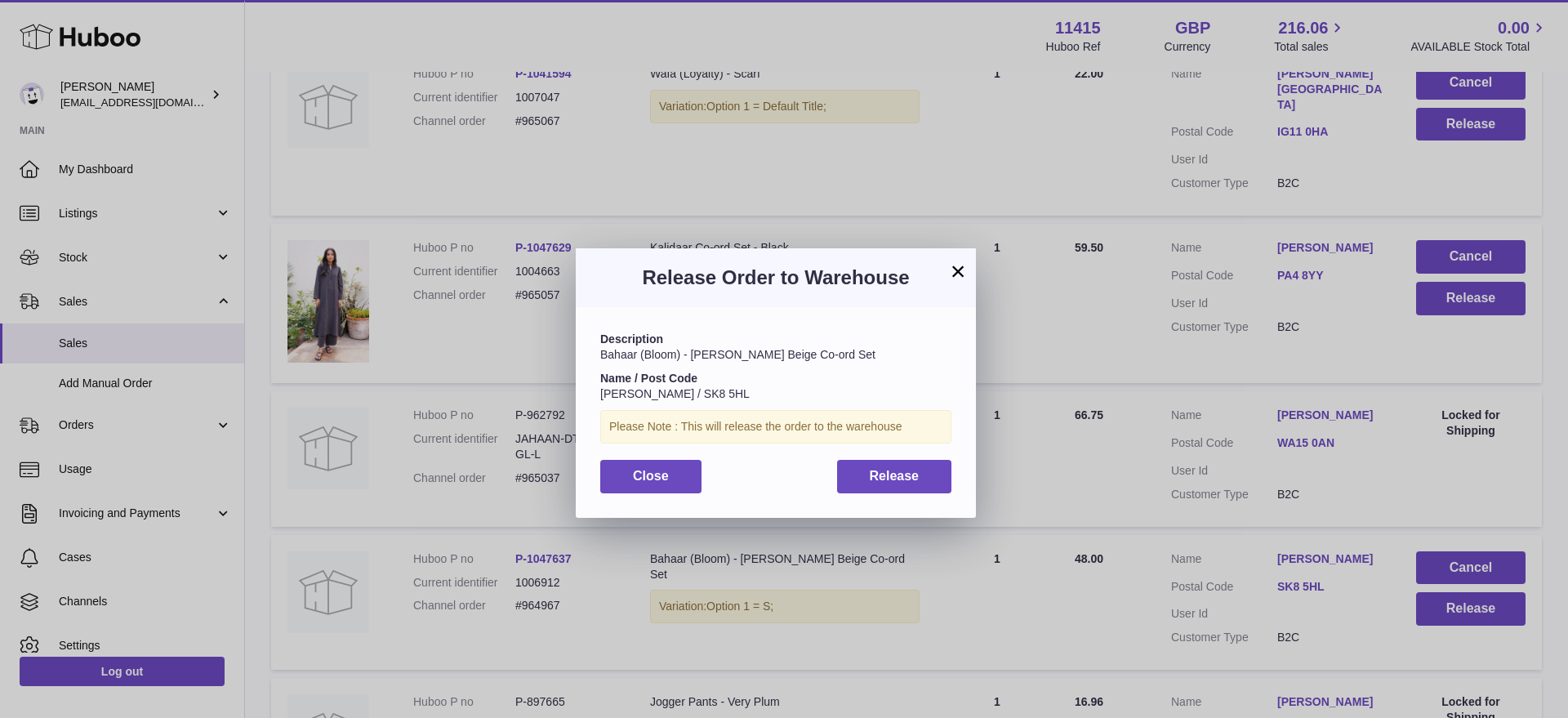
click at [950, 269] on button "×" at bounding box center [958, 271] width 20 height 20
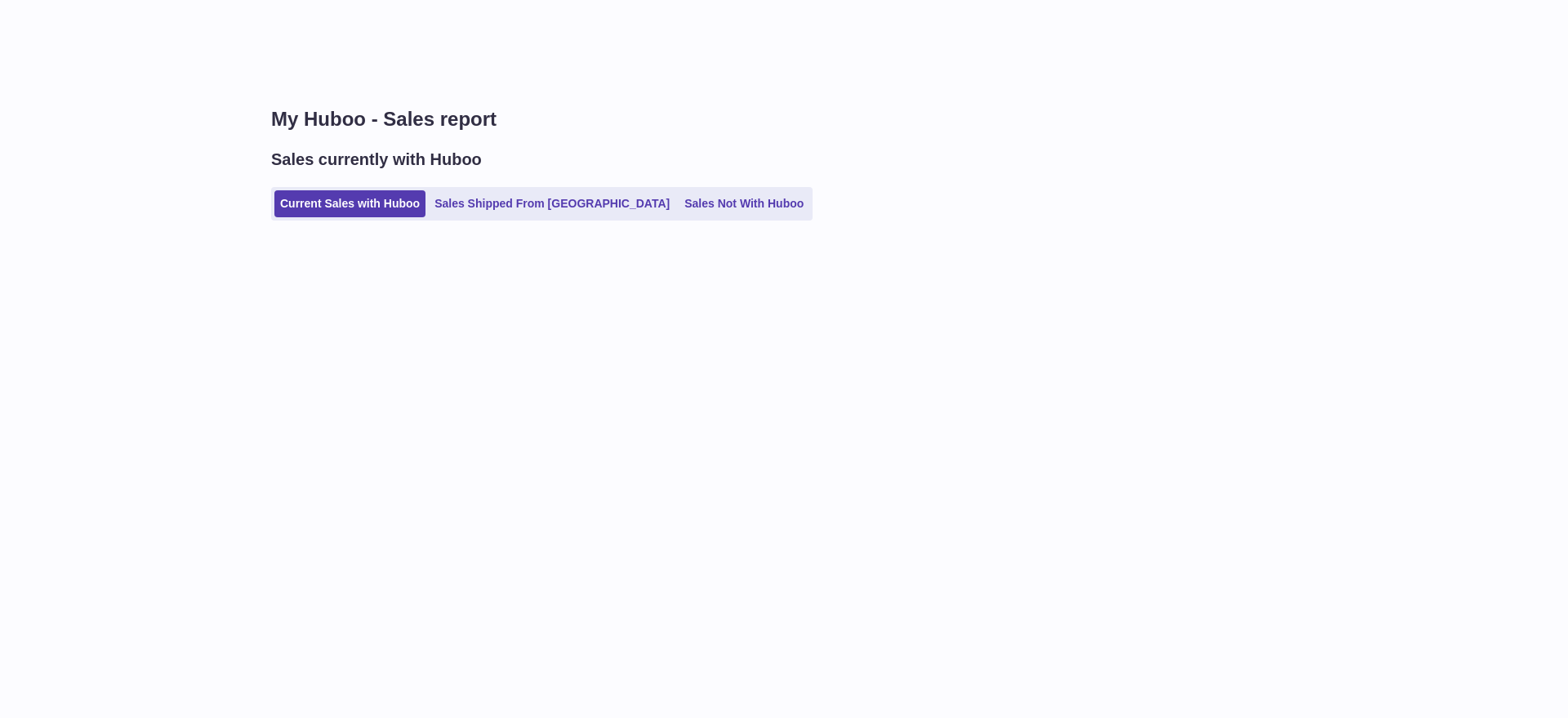
select select "***"
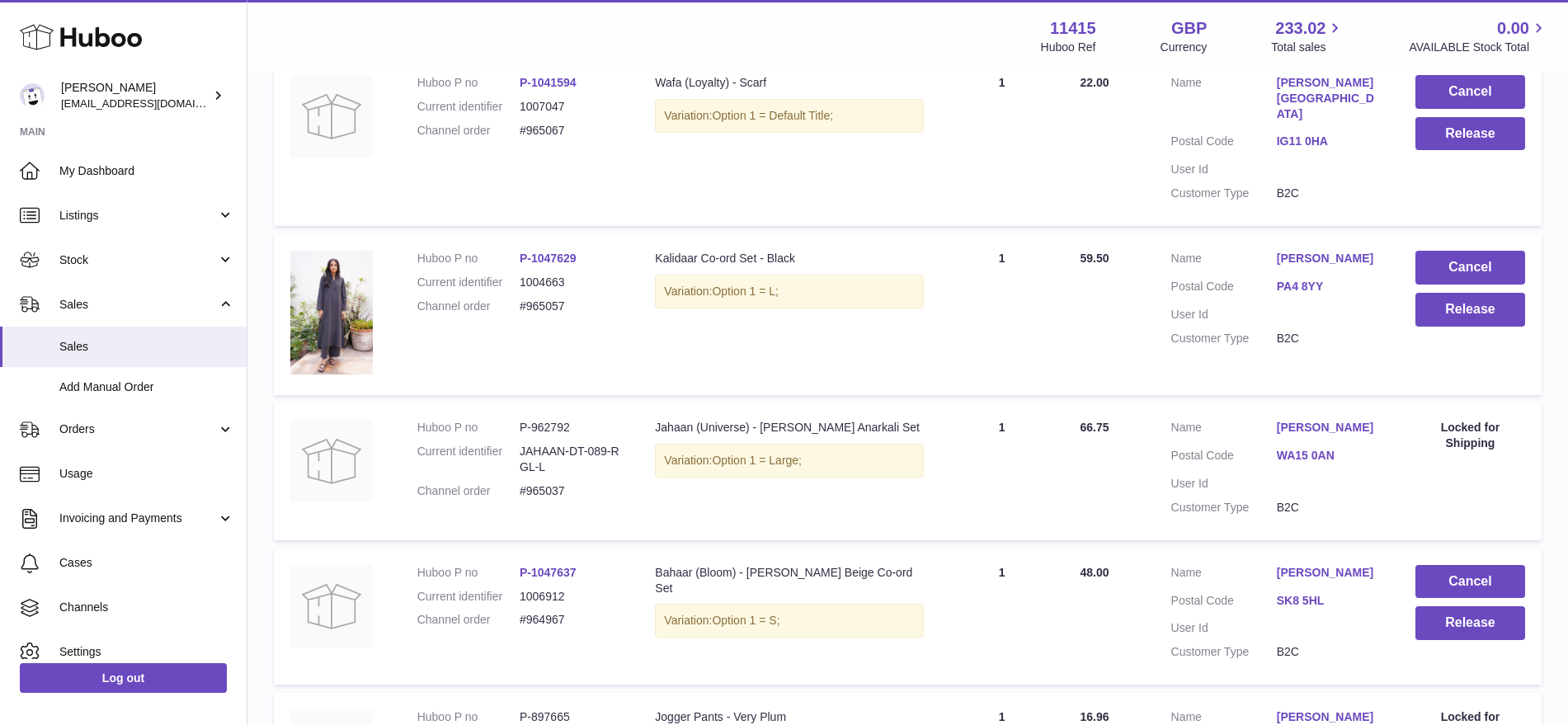
scroll to position [1237, 0]
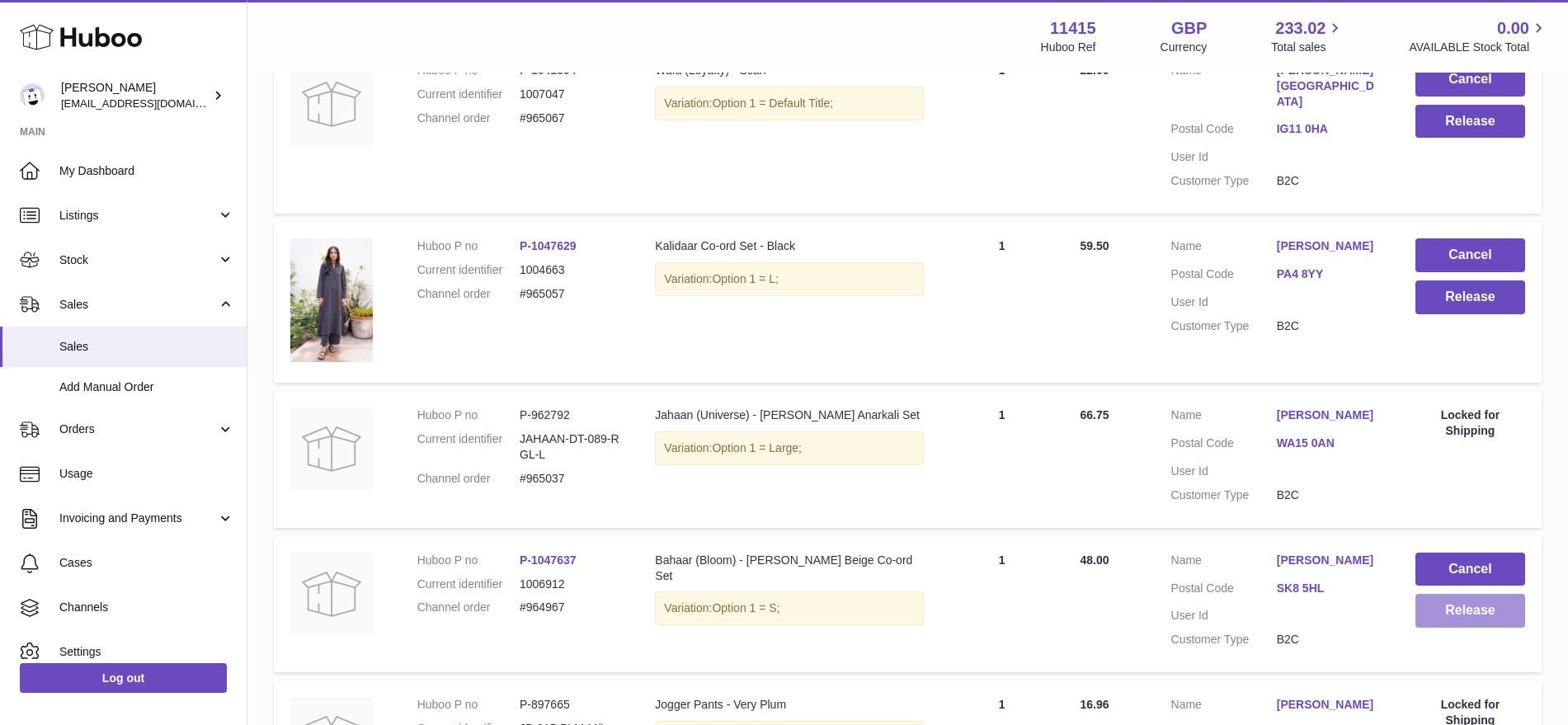
click at [1447, 594] on button "Release" at bounding box center [1470, 610] width 110 height 34
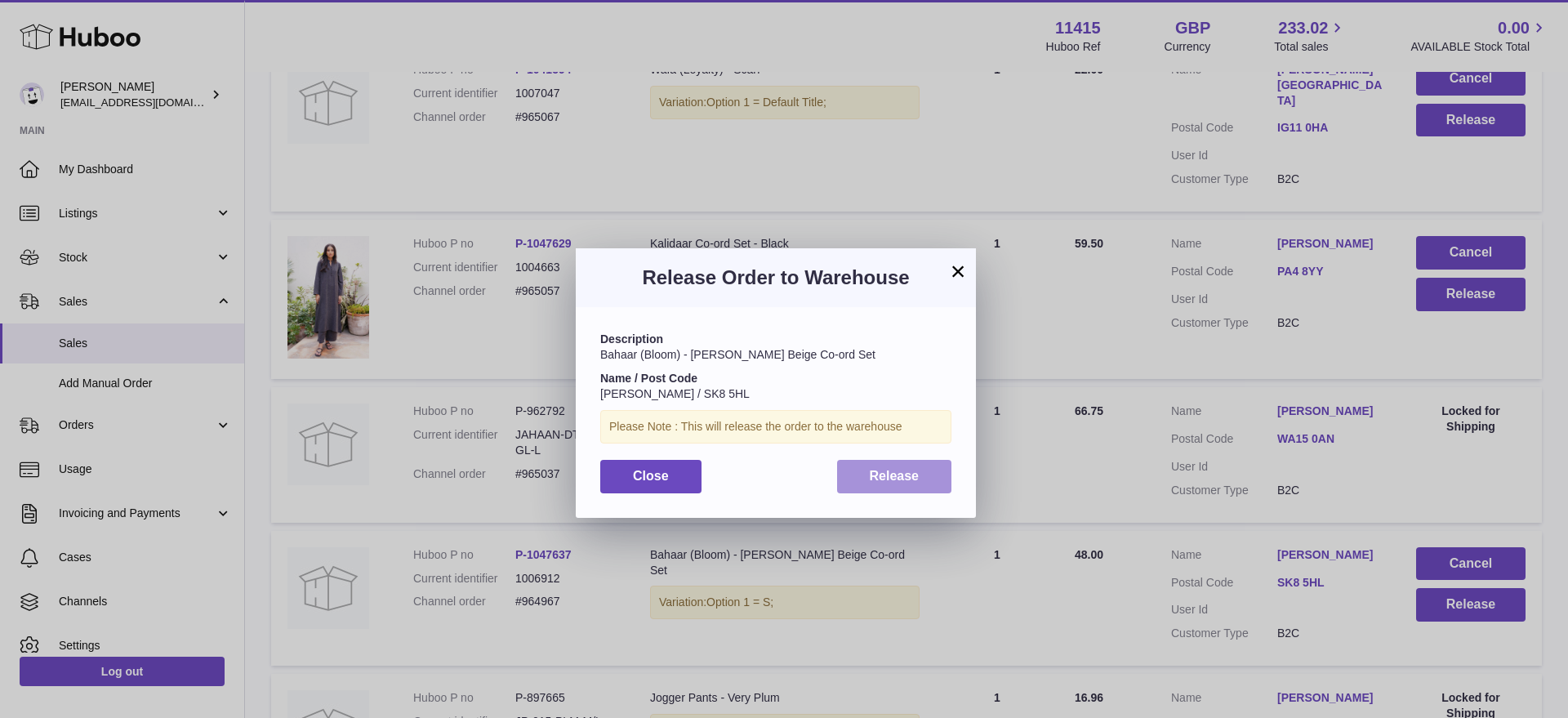
click at [897, 476] on span "Release" at bounding box center [894, 475] width 50 height 14
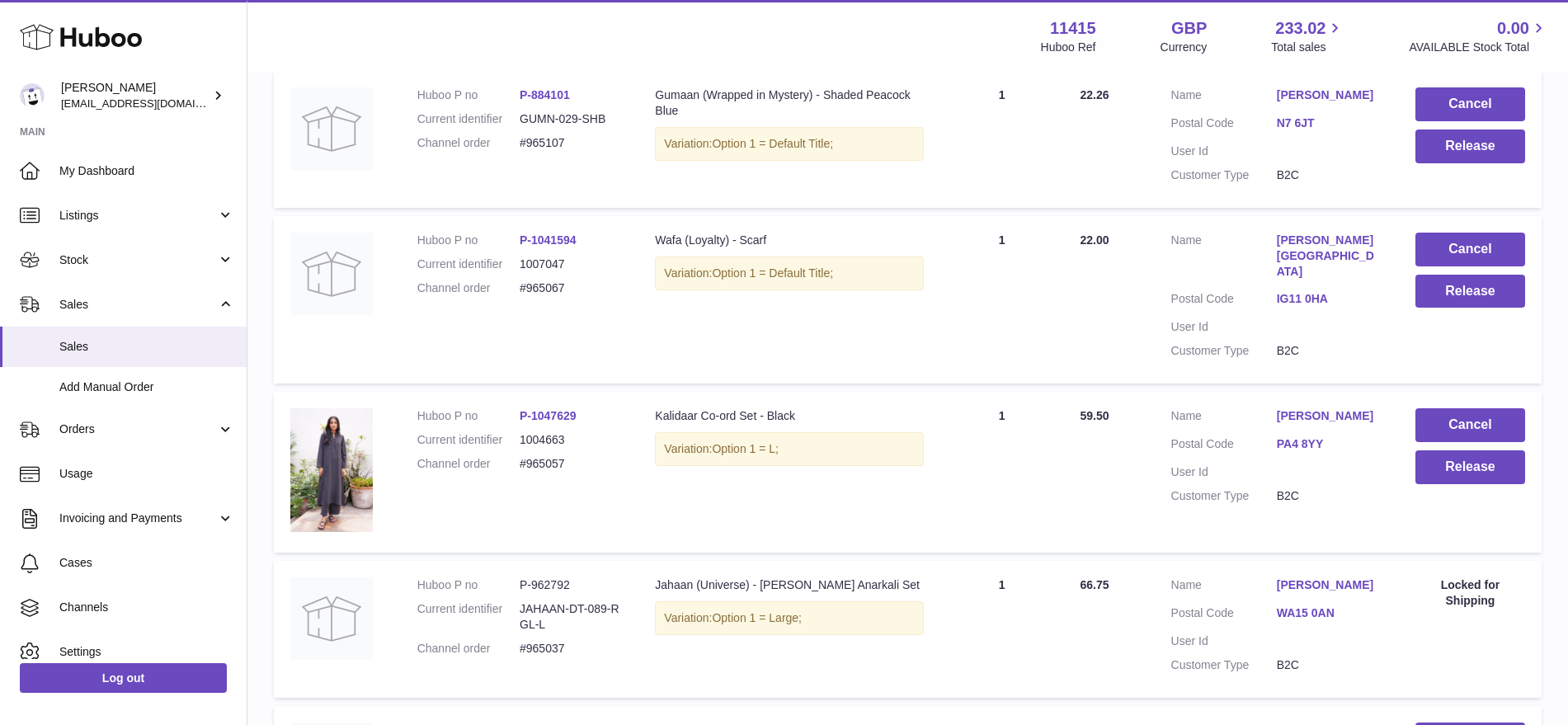
scroll to position [1031, 0]
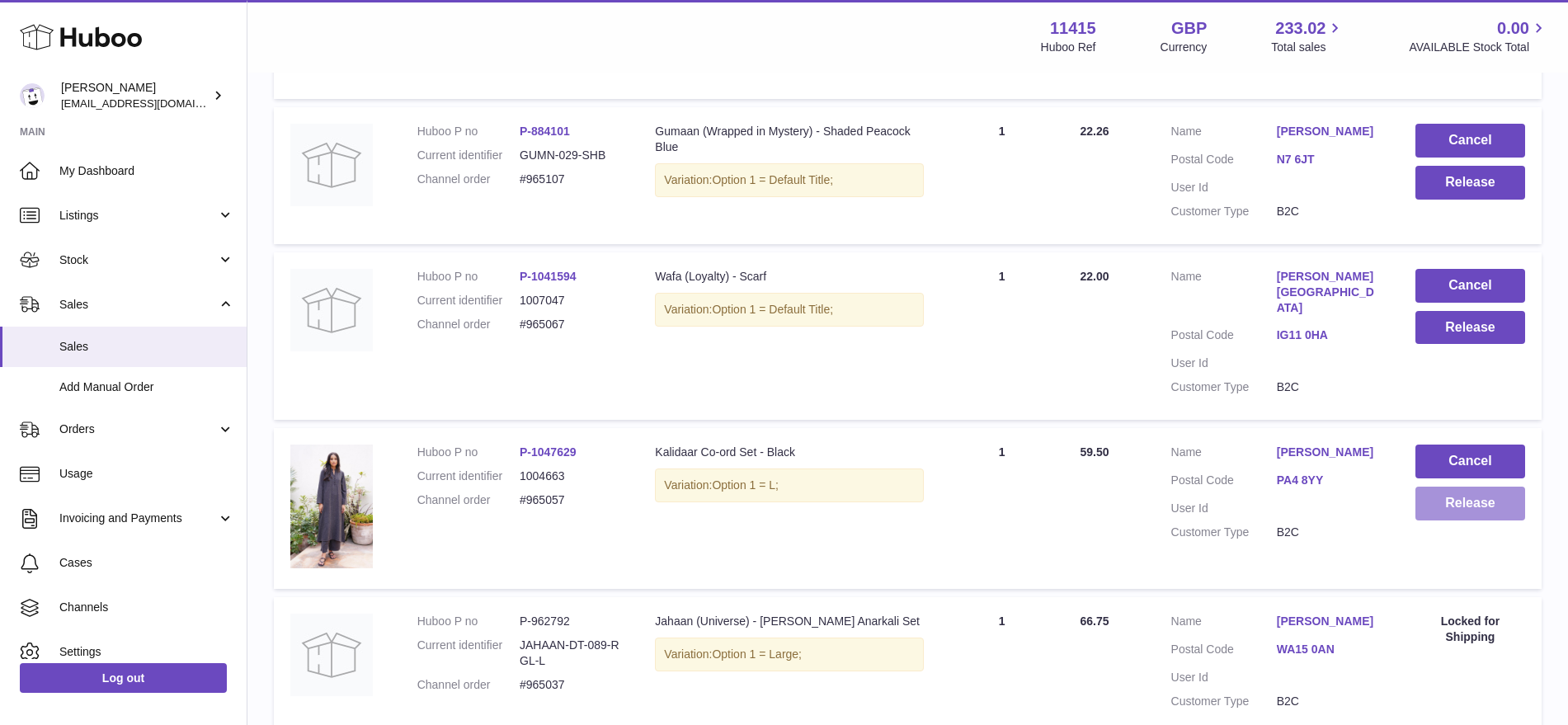
click at [1471, 487] on button "Release" at bounding box center [1470, 504] width 110 height 34
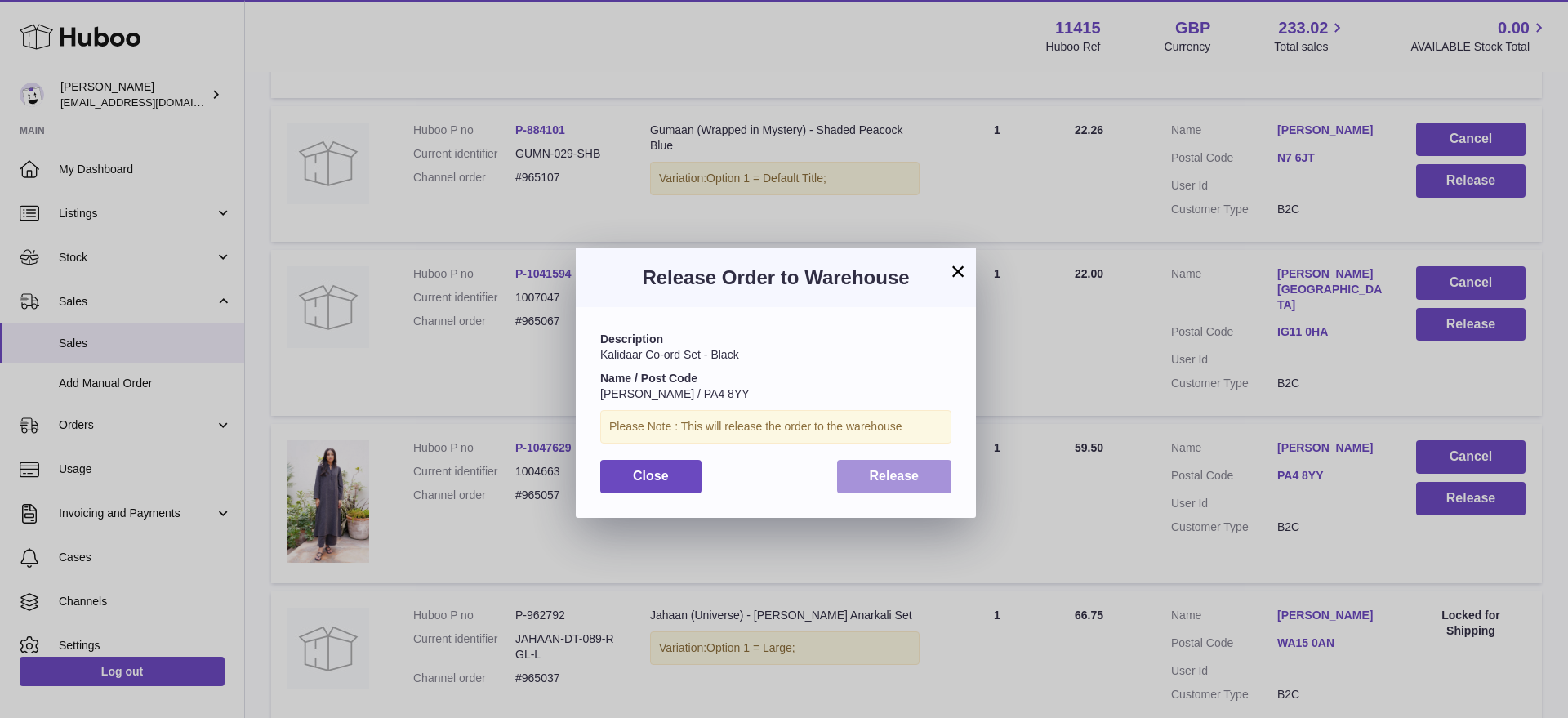
click at [939, 478] on button "Release" at bounding box center [894, 476] width 115 height 34
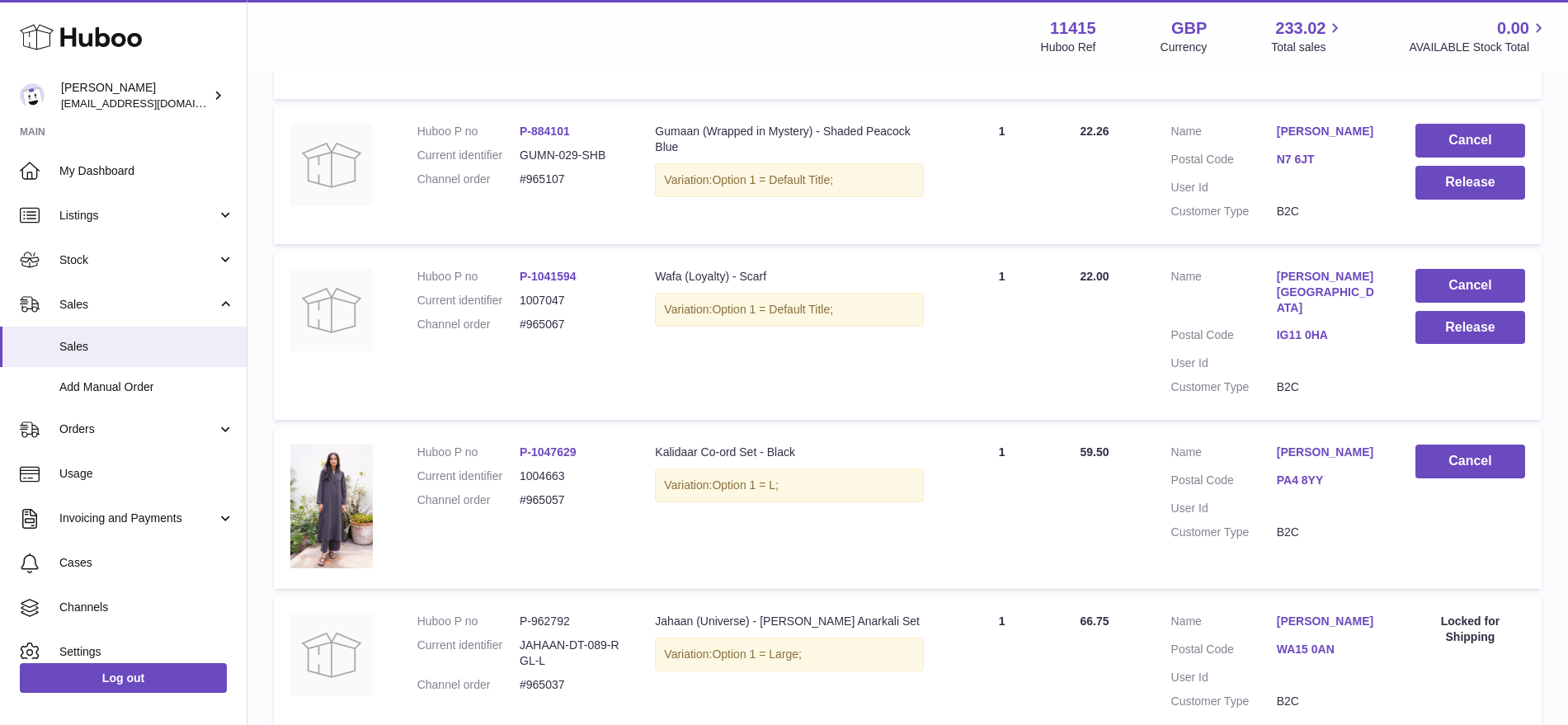
scroll to position [928, 0]
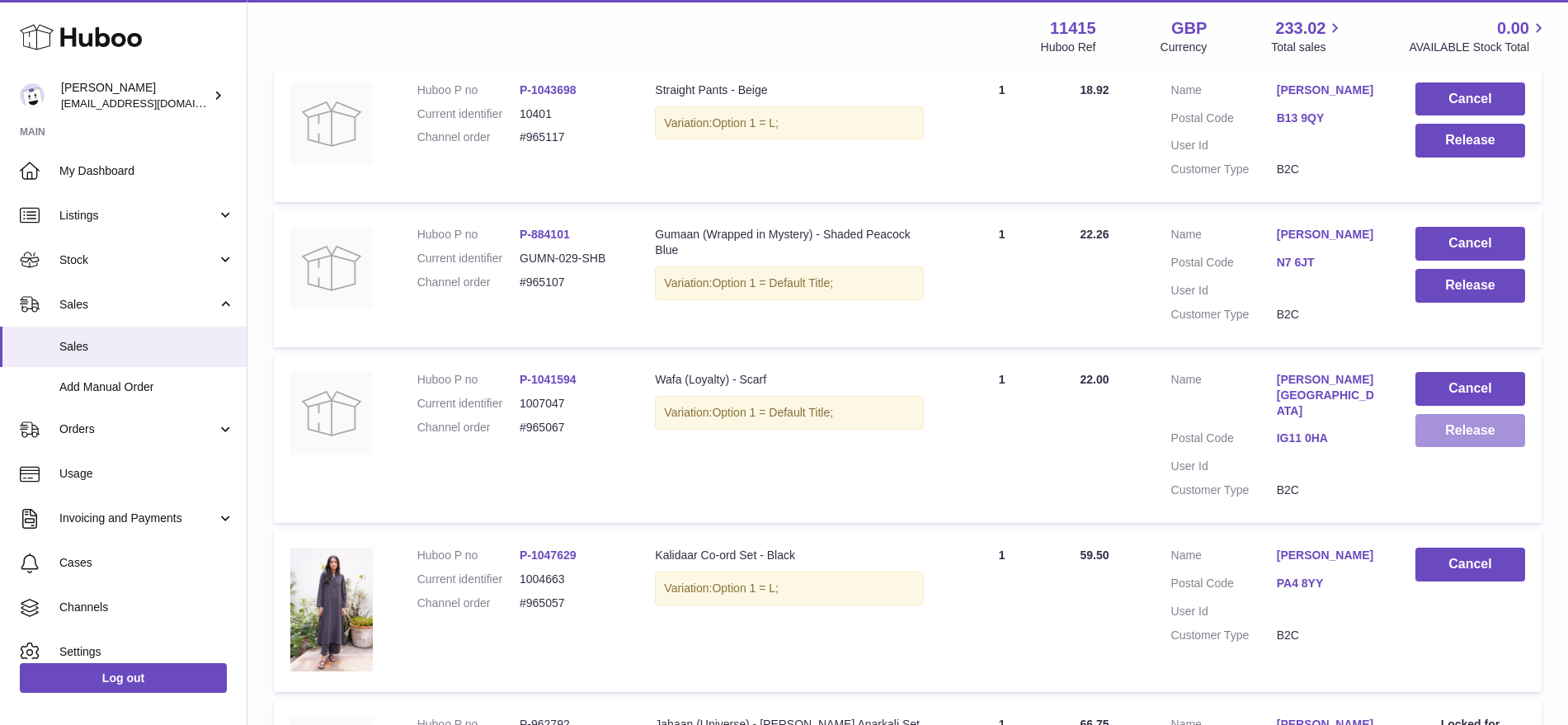
click at [1474, 431] on button "Release" at bounding box center [1470, 431] width 110 height 34
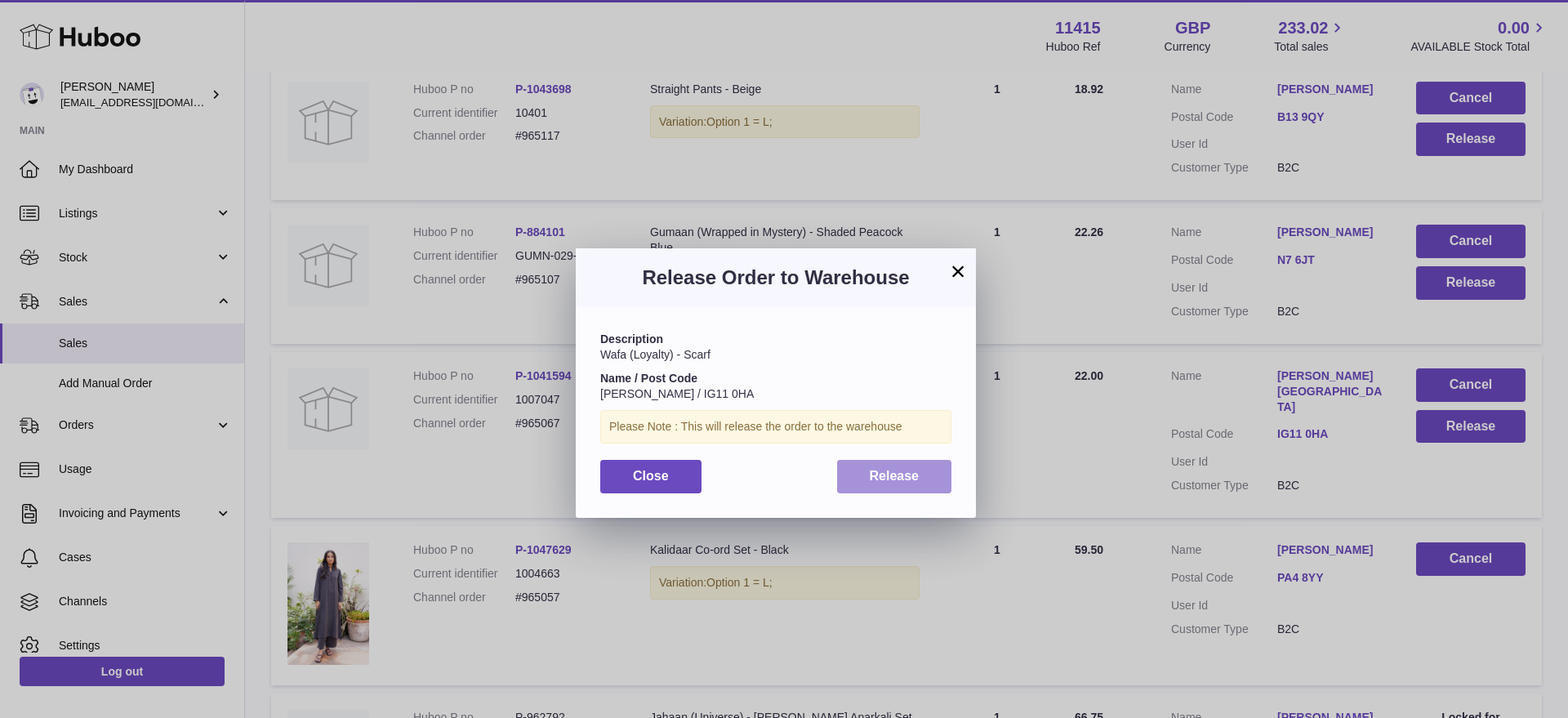
click at [899, 470] on span "Release" at bounding box center [894, 475] width 50 height 14
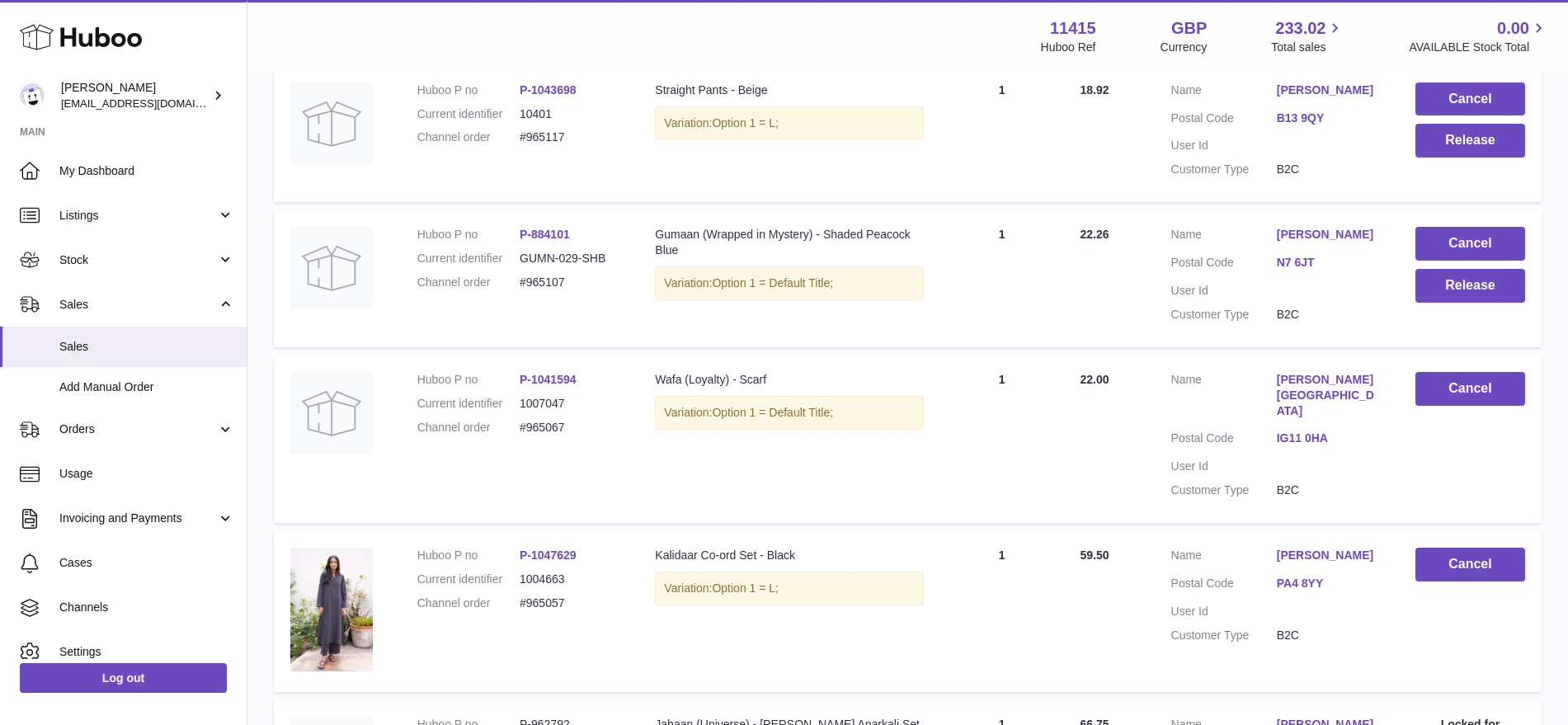
scroll to position [825, 0]
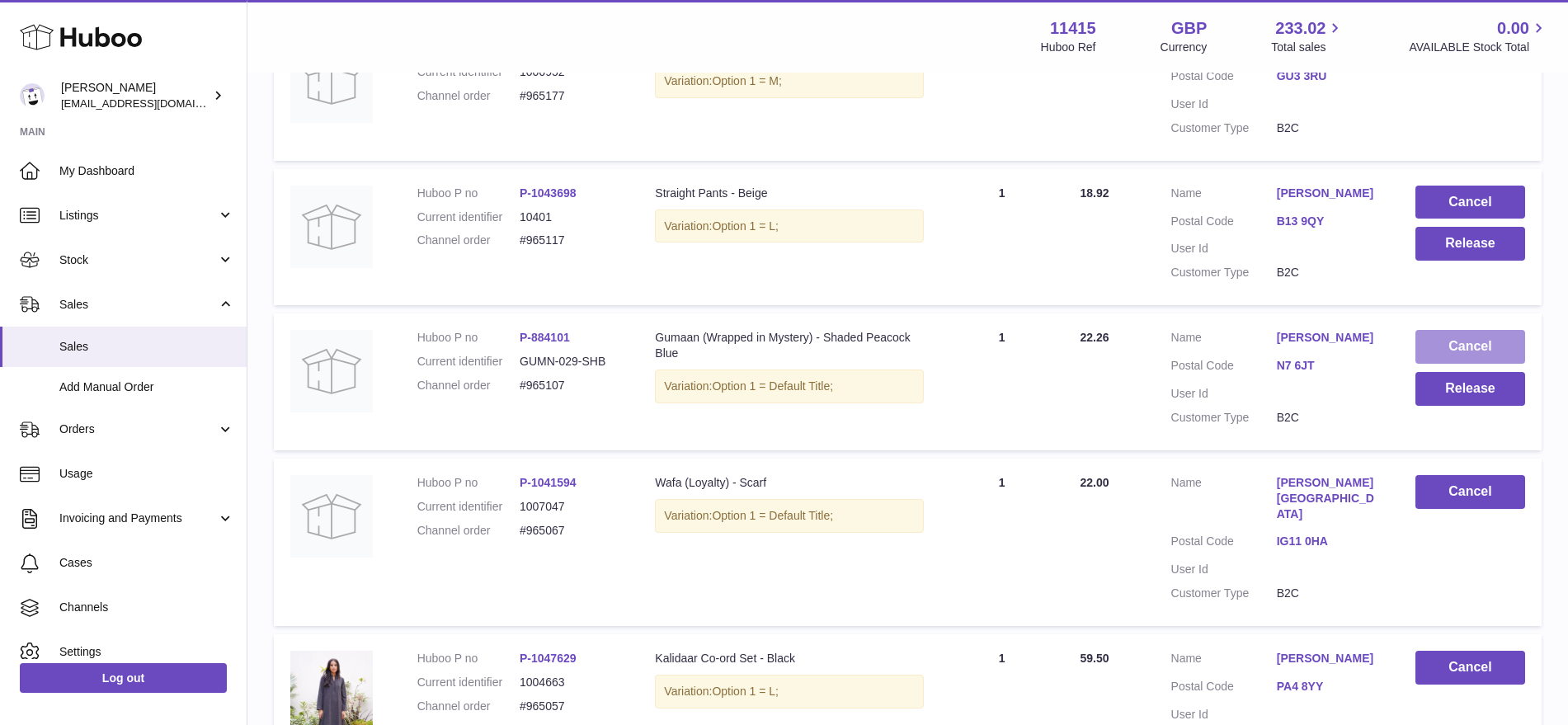
click at [1466, 341] on button "Cancel" at bounding box center [1470, 347] width 110 height 34
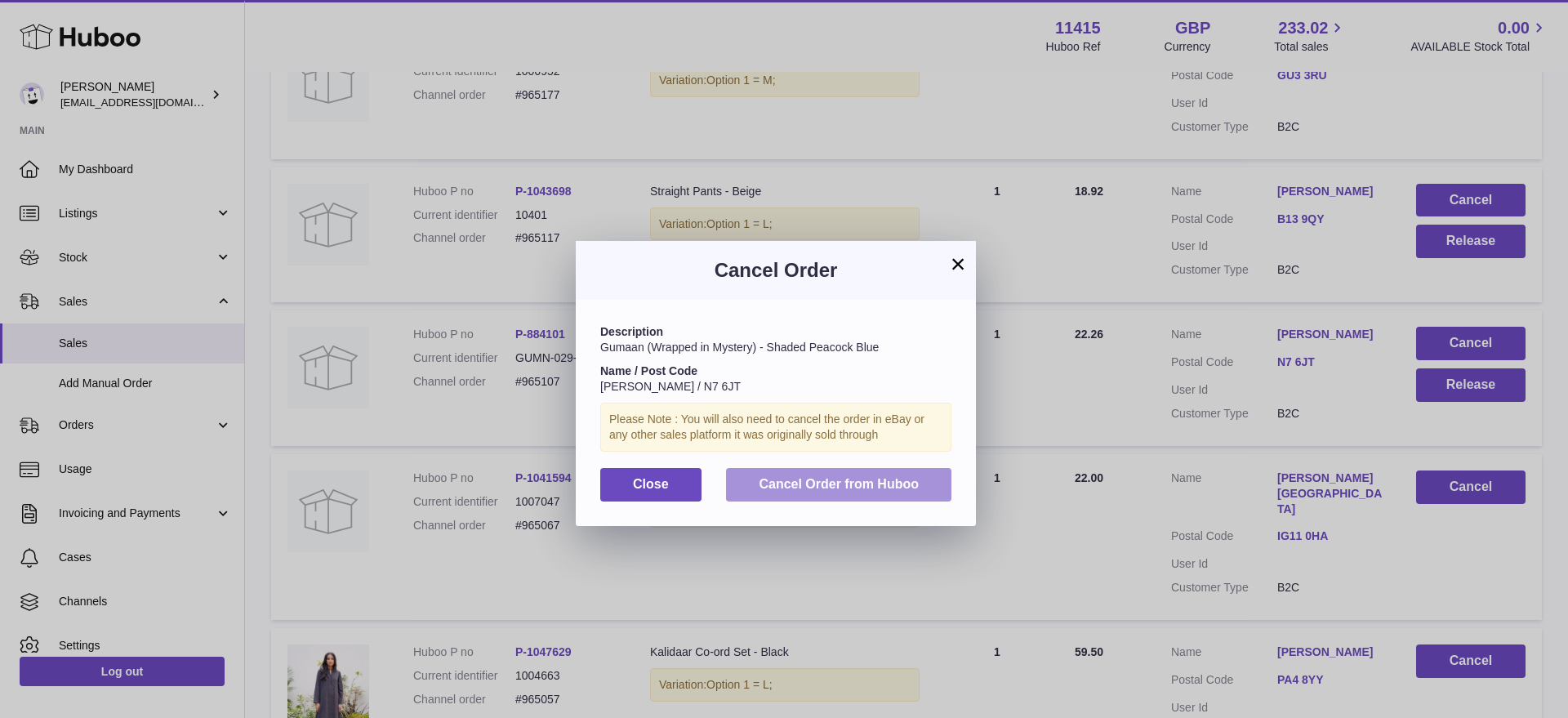
click at [898, 482] on span "Cancel Order from Huboo" at bounding box center [838, 484] width 160 height 14
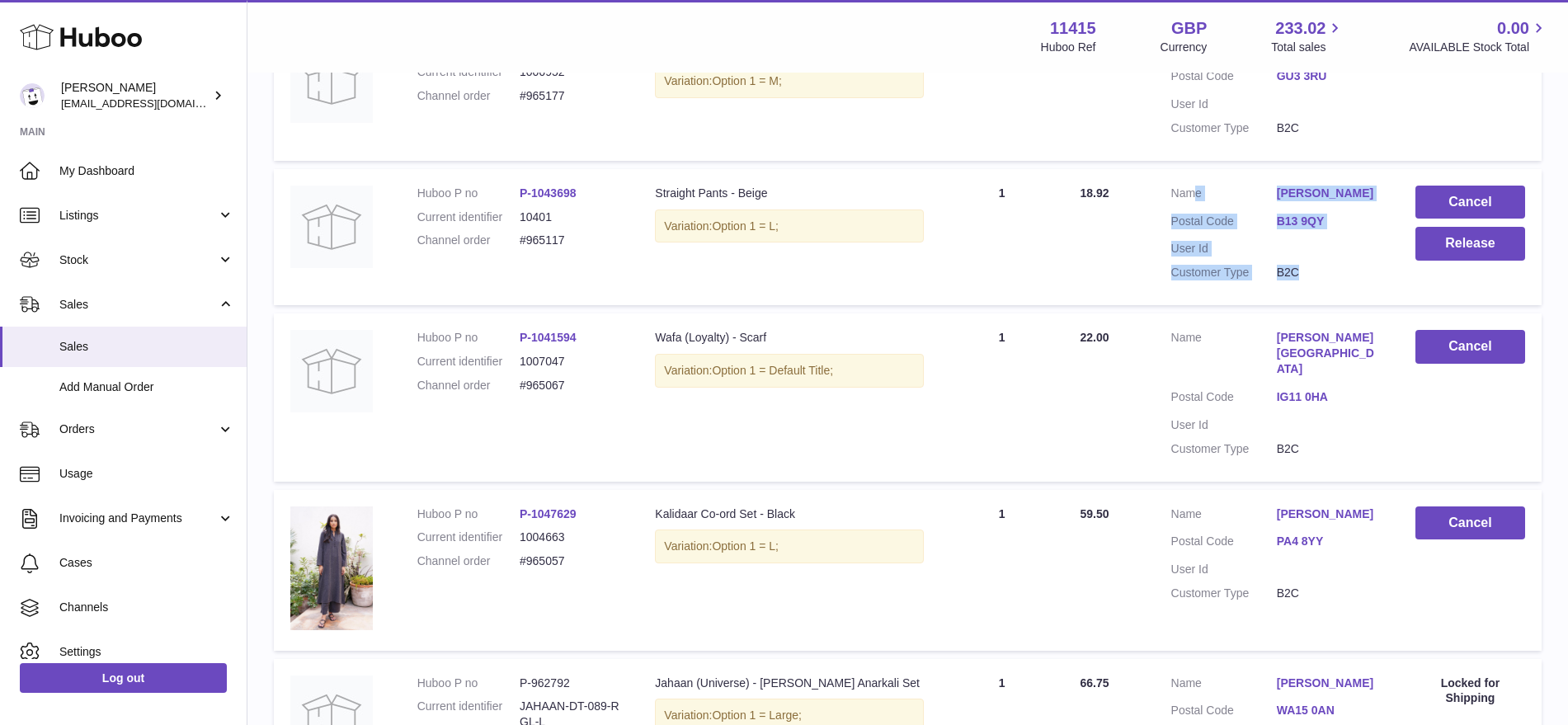
drag, startPoint x: 1266, startPoint y: 187, endPoint x: 1494, endPoint y: 169, distance: 228.7
click at [1493, 169] on tr "Huboo P no P-1043698 Current identifier 10401 Channel order #965117 Description…" at bounding box center [908, 237] width 1268 height 136
click at [1441, 203] on button "Cancel" at bounding box center [1470, 202] width 110 height 34
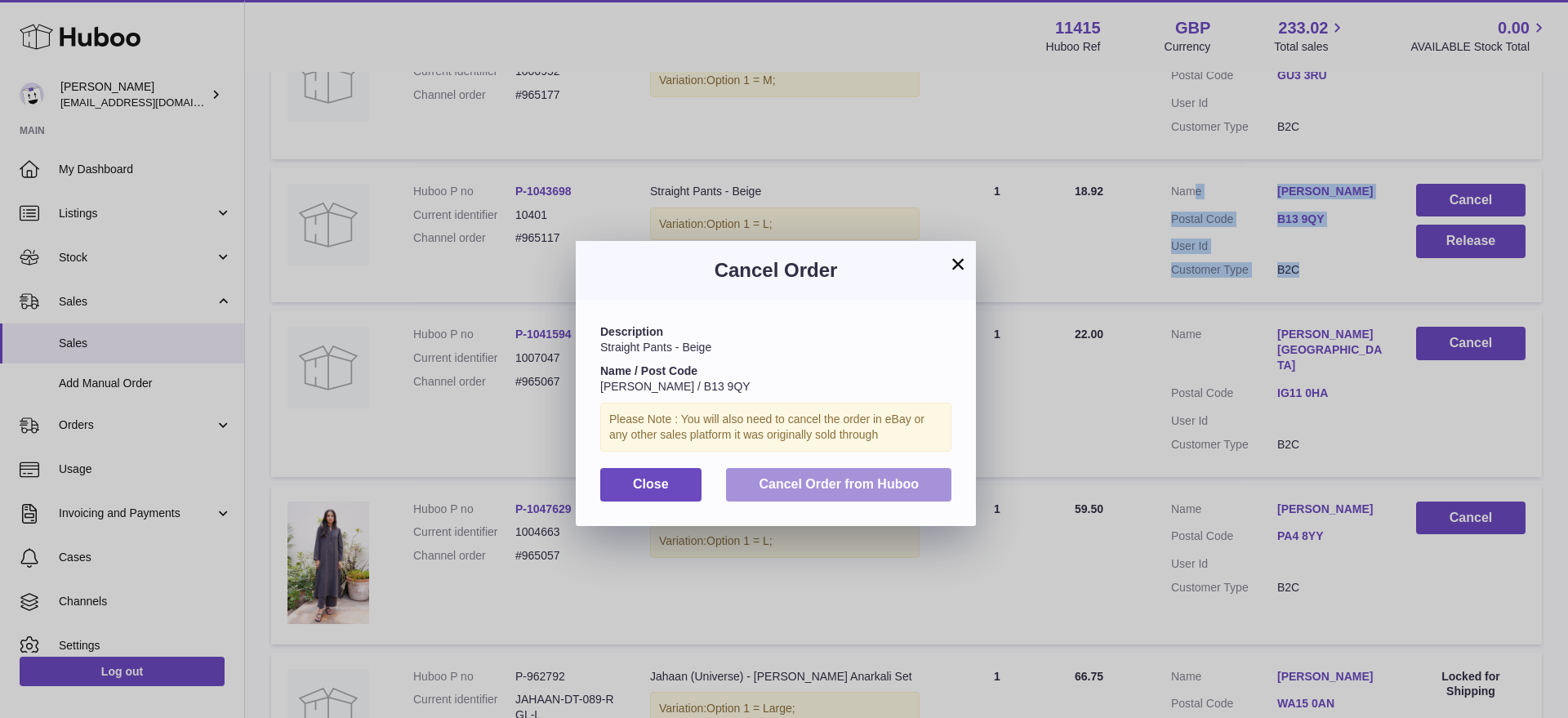
click at [910, 477] on span "Cancel Order from Huboo" at bounding box center [838, 484] width 160 height 14
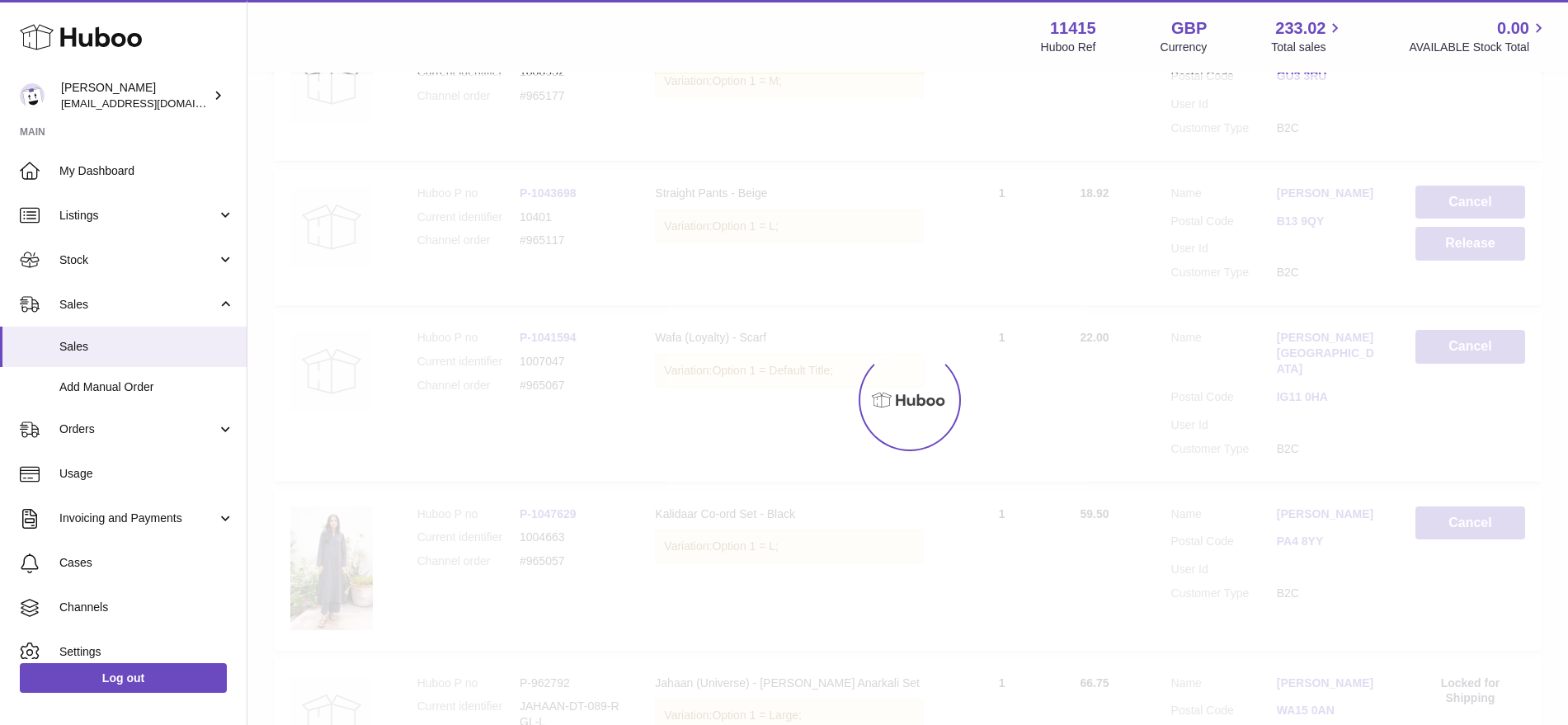
click at [1062, 260] on div at bounding box center [908, 399] width 1321 height 650
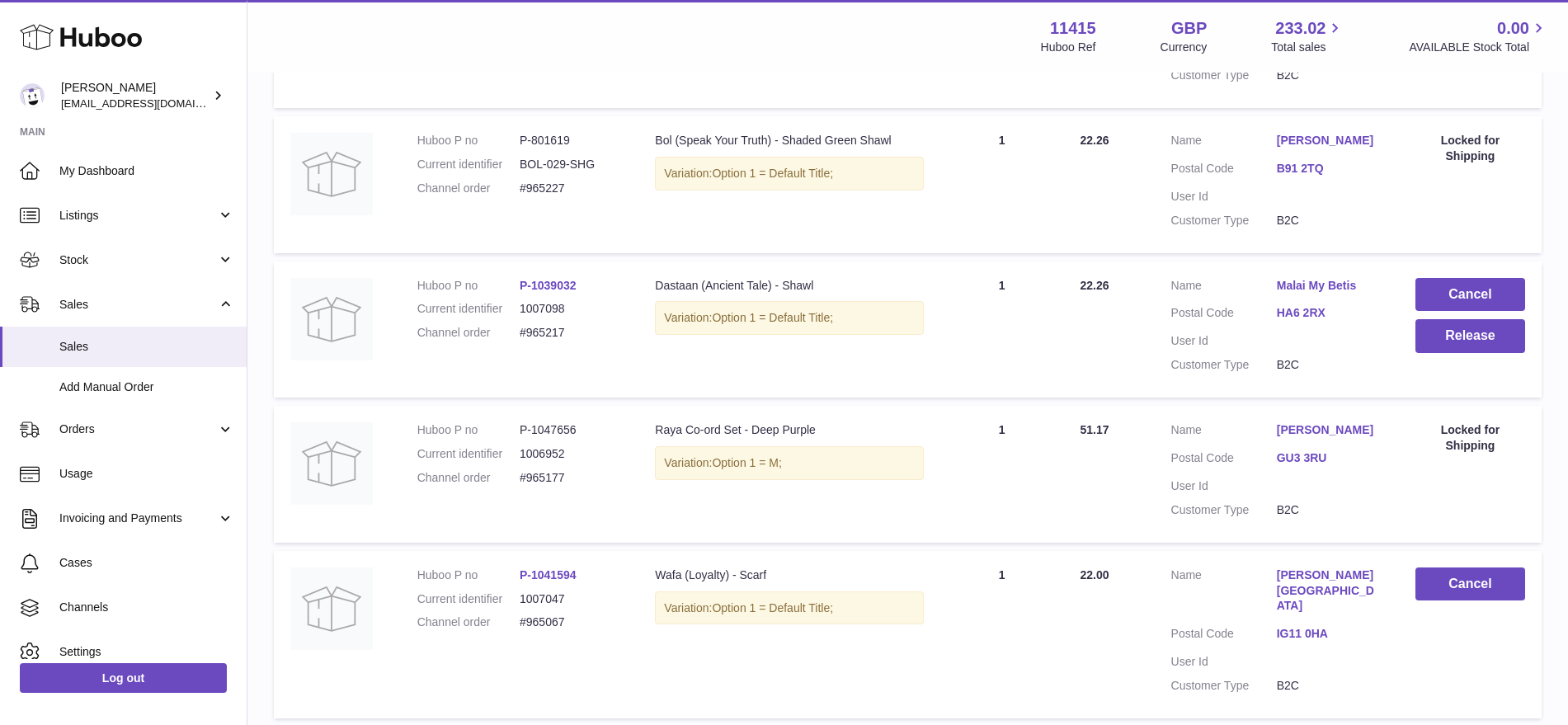
scroll to position [412, 0]
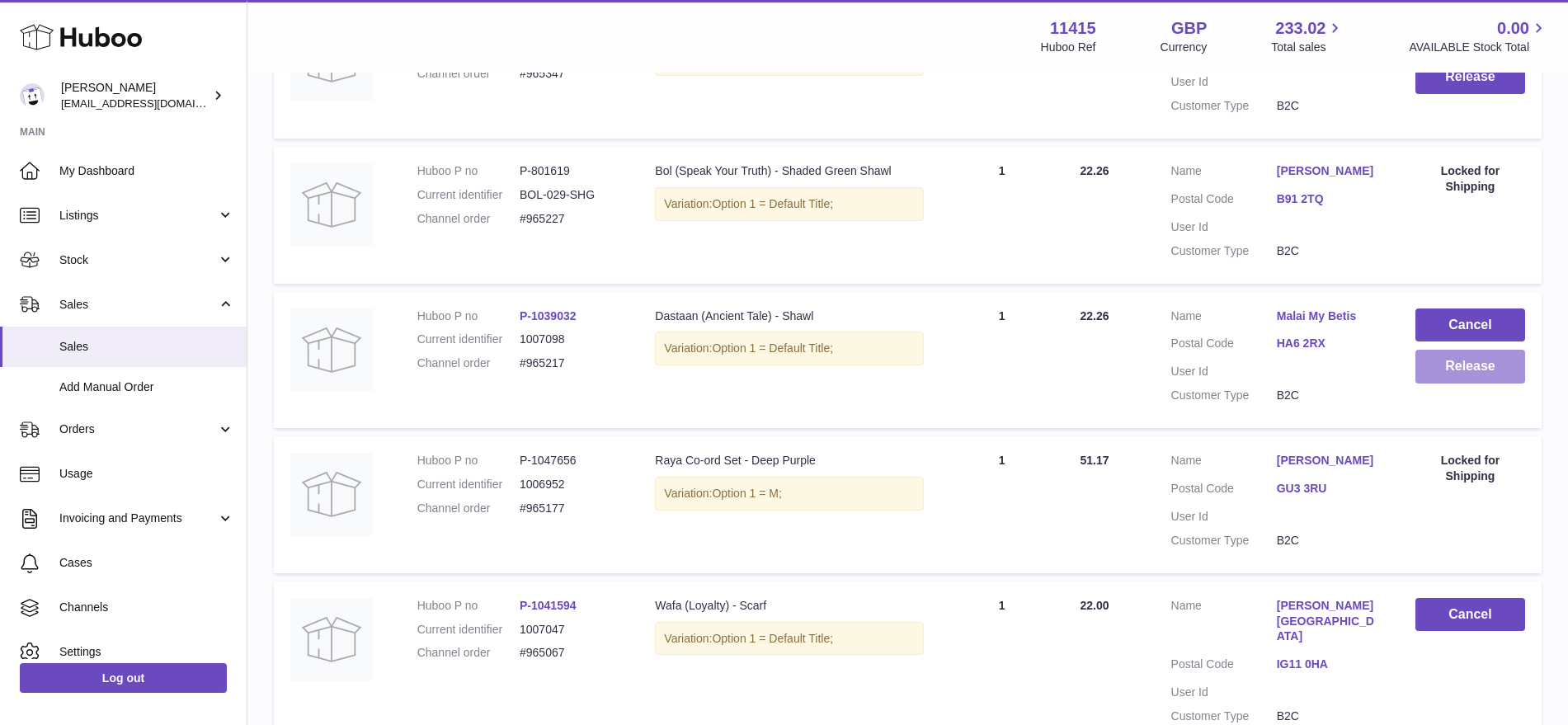
click at [1452, 372] on button "Release" at bounding box center [1470, 366] width 110 height 34
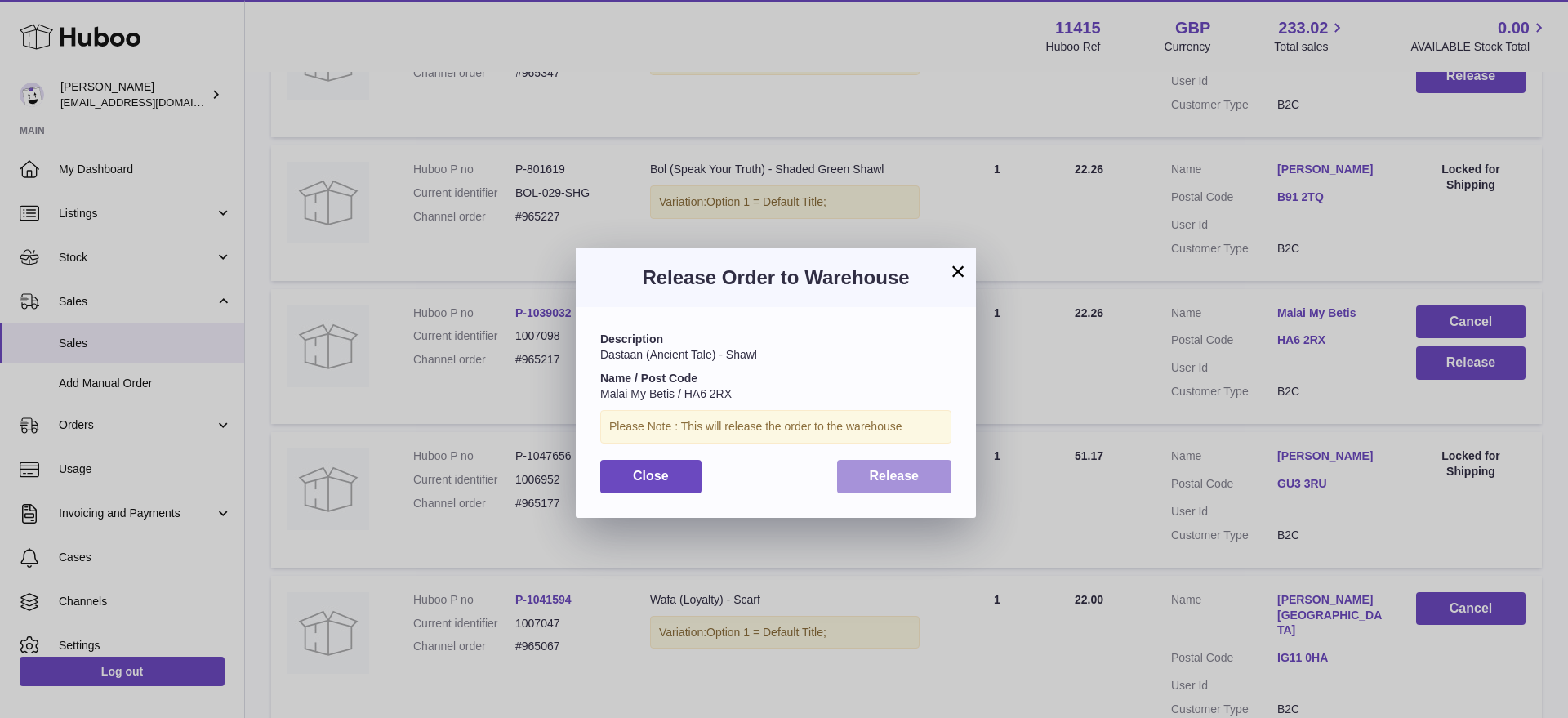
click at [915, 482] on button "Release" at bounding box center [894, 476] width 115 height 34
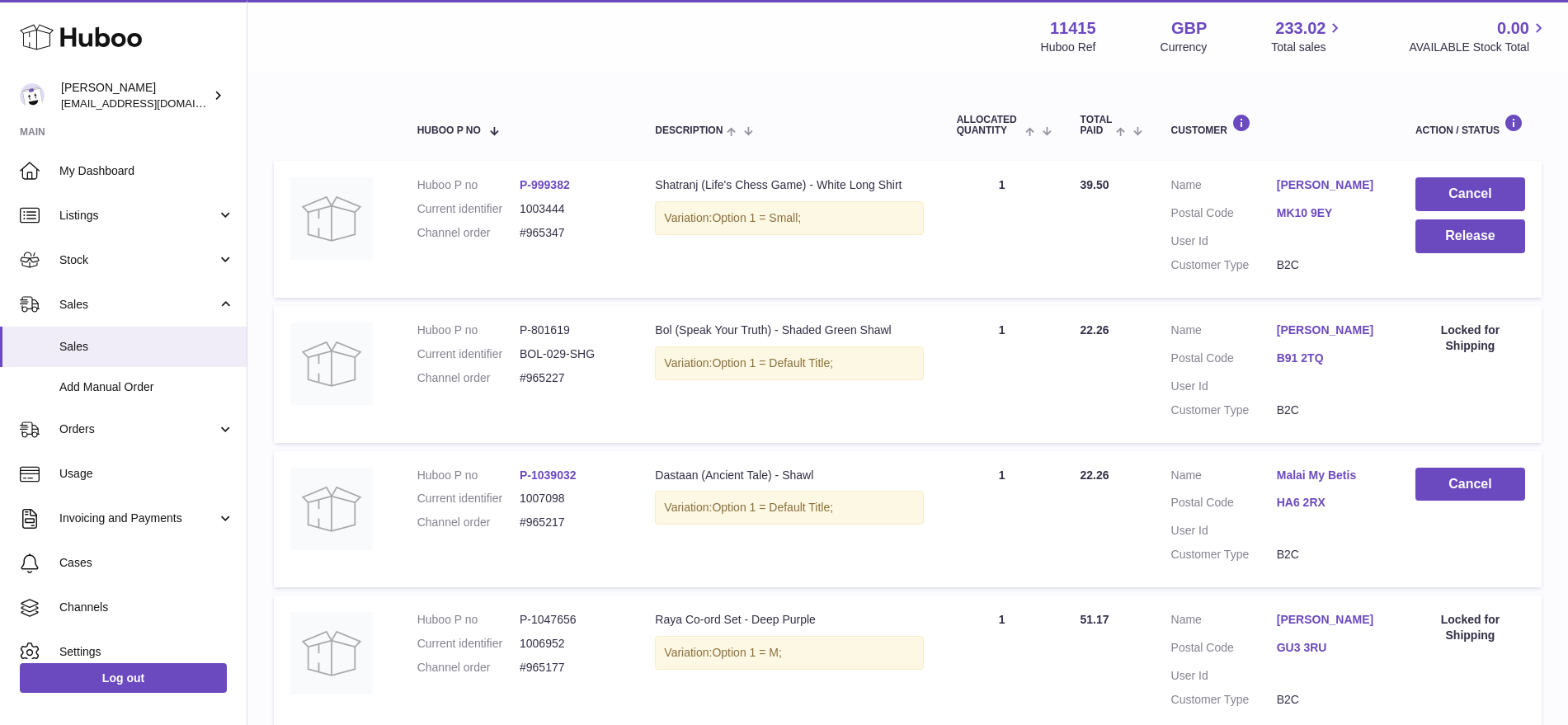
scroll to position [206, 0]
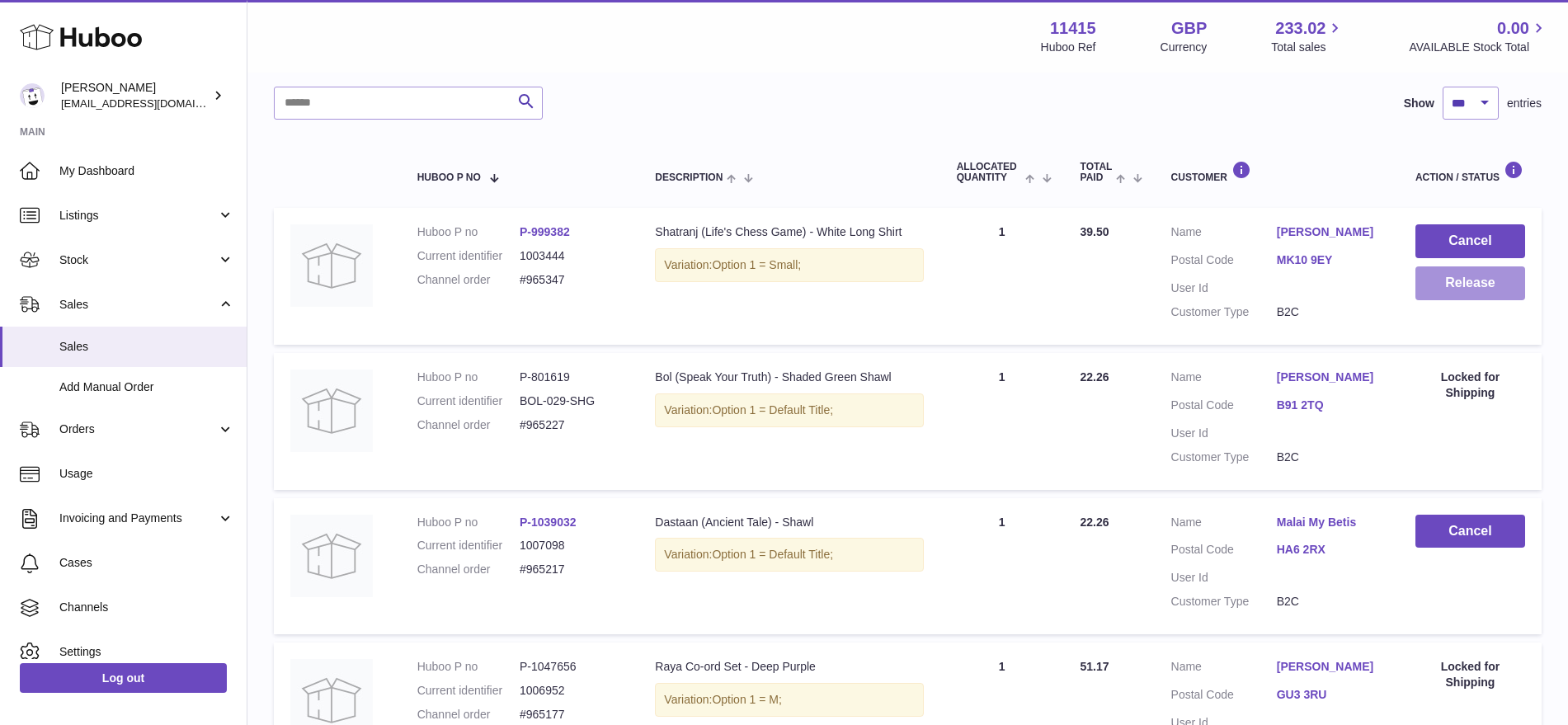
click at [1453, 283] on button "Release" at bounding box center [1470, 283] width 110 height 34
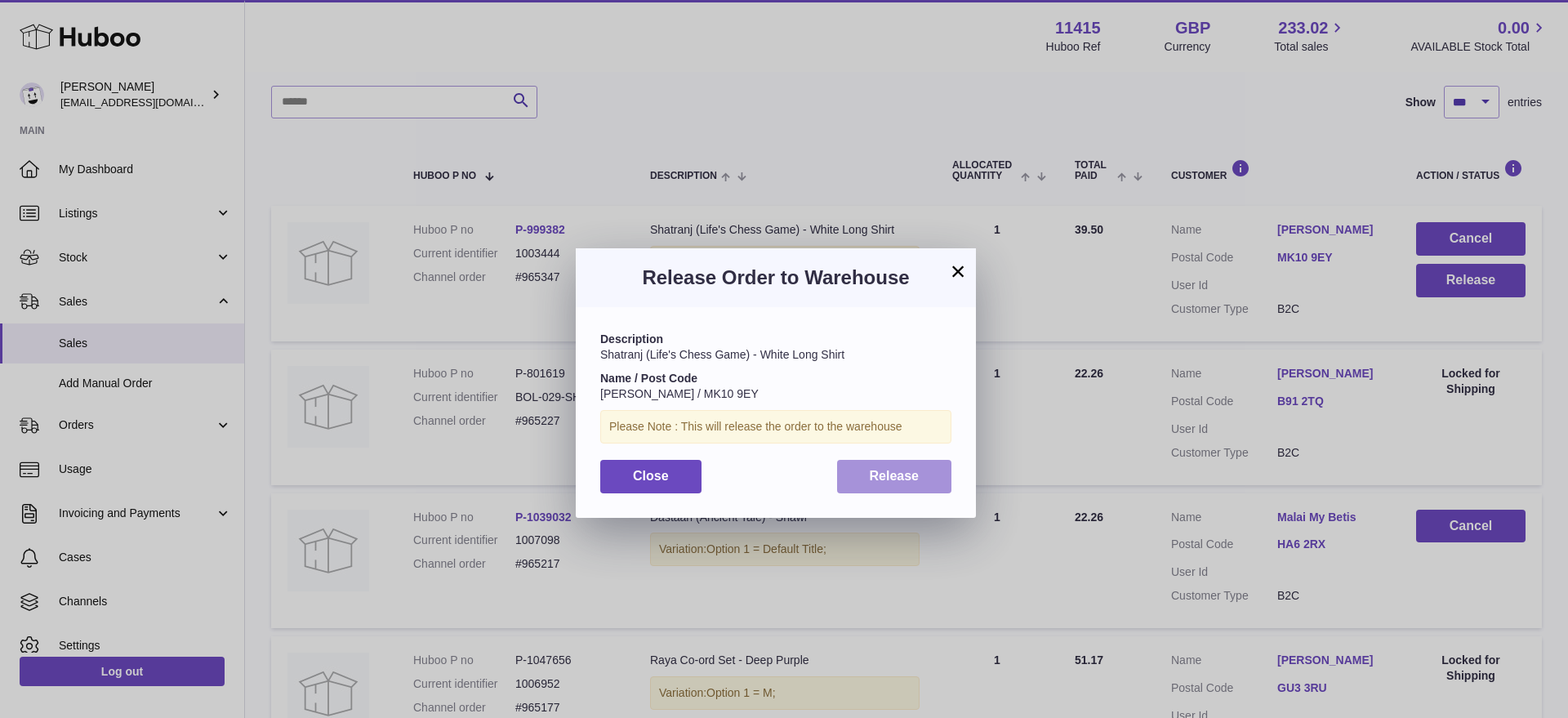
click at [917, 478] on span "Release" at bounding box center [894, 475] width 50 height 14
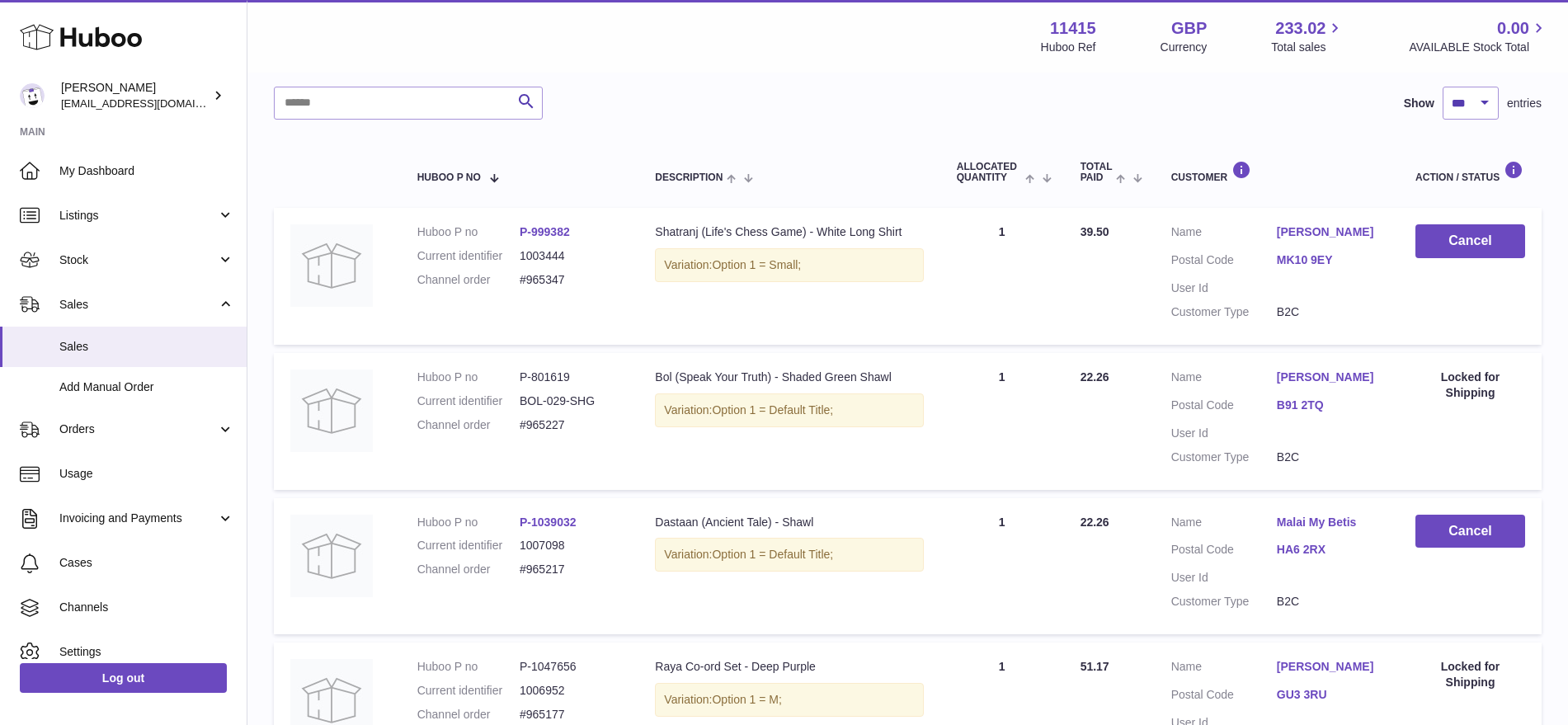
click at [619, 98] on div "Search Show ** ** ** *** entries" at bounding box center [908, 103] width 1268 height 33
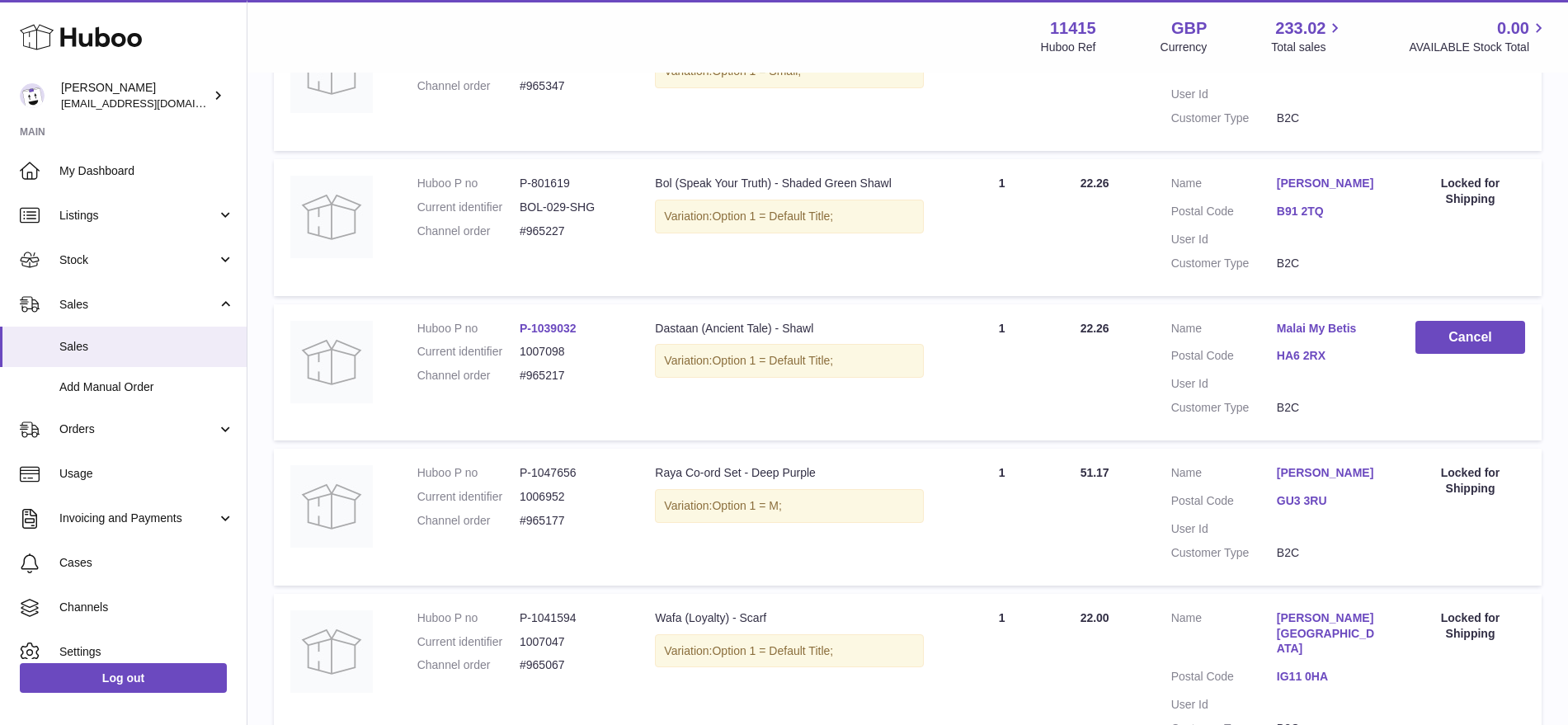
scroll to position [412, 0]
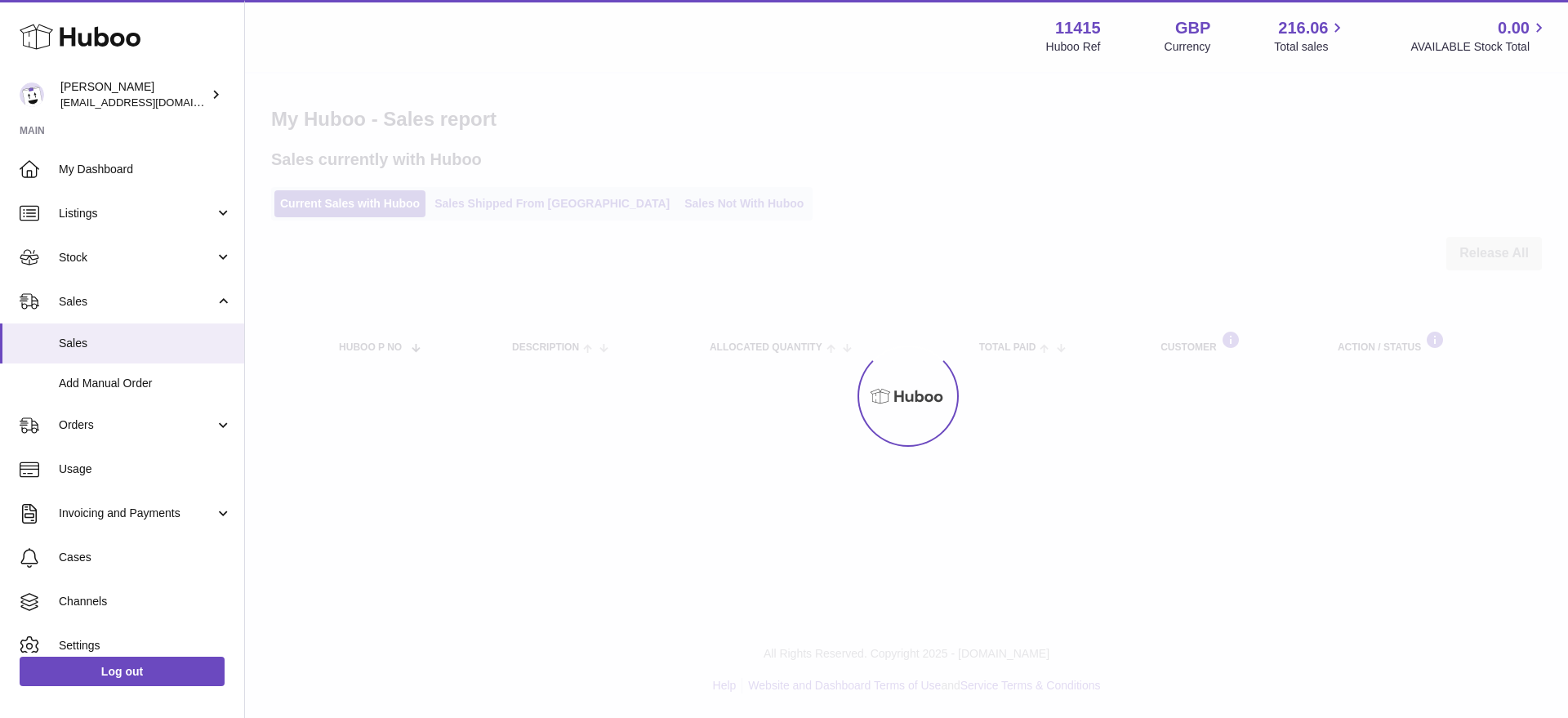
select select "***"
